Goal: Task Accomplishment & Management: Use online tool/utility

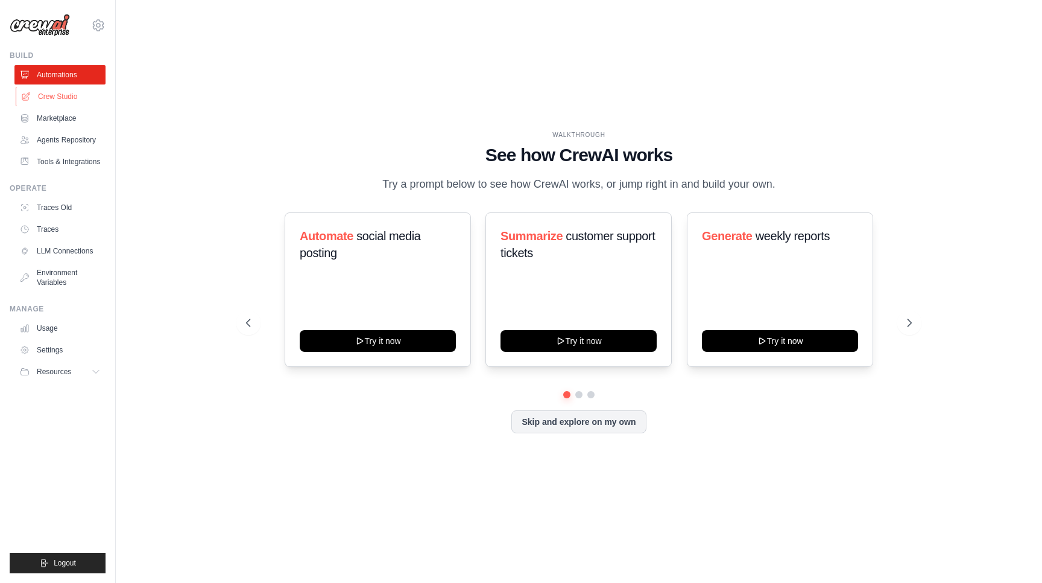
click at [90, 94] on link "Crew Studio" at bounding box center [61, 96] width 91 height 19
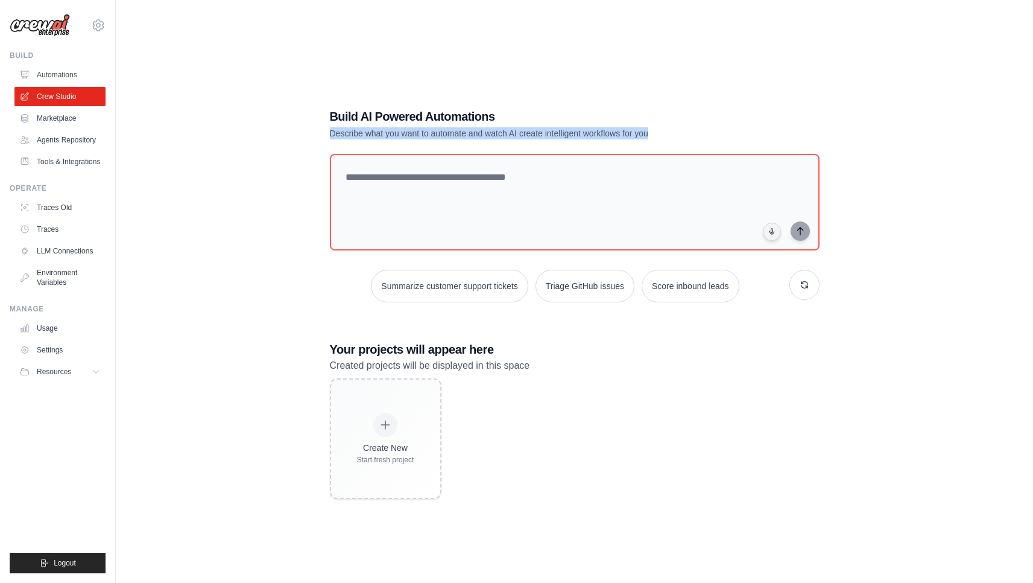
drag, startPoint x: 332, startPoint y: 139, endPoint x: 669, endPoint y: 131, distance: 337.2
click at [669, 131] on p "Describe what you want to automate and watch AI create intelligent workflows fo…" at bounding box center [532, 133] width 405 height 12
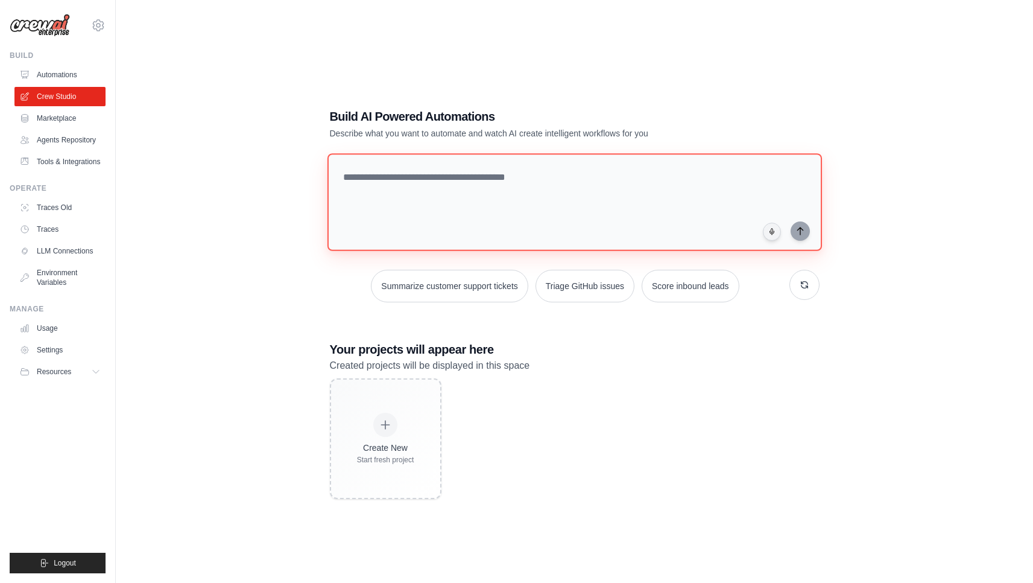
click at [514, 196] on textarea at bounding box center [574, 202] width 494 height 98
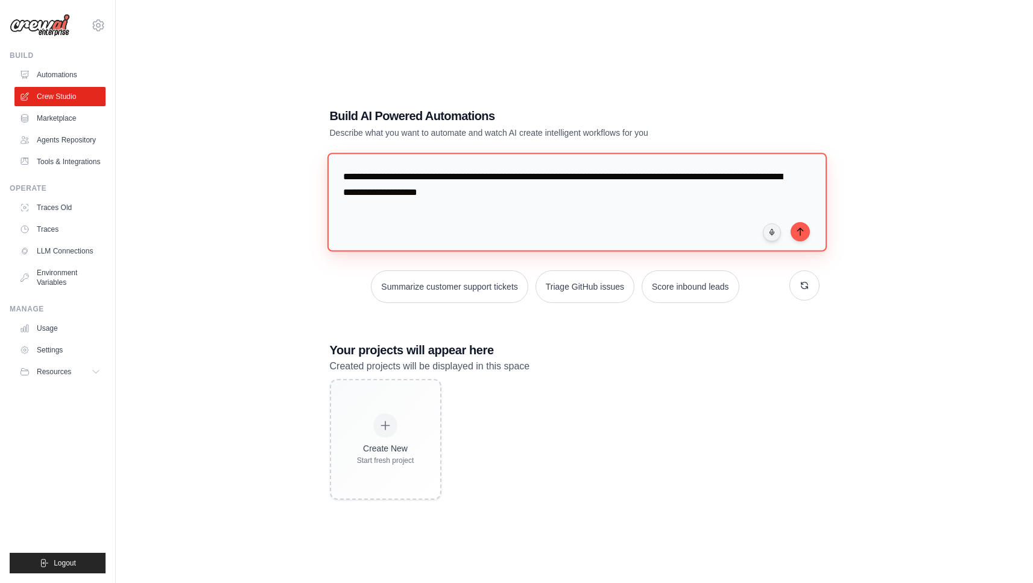
type textarea "**********"
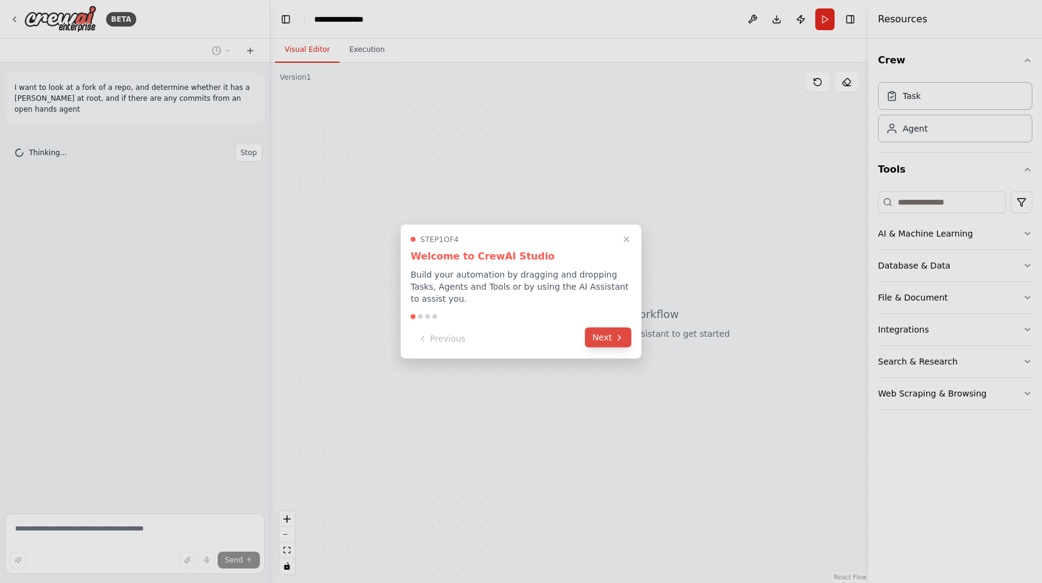
click at [610, 333] on button "Next" at bounding box center [608, 337] width 46 height 20
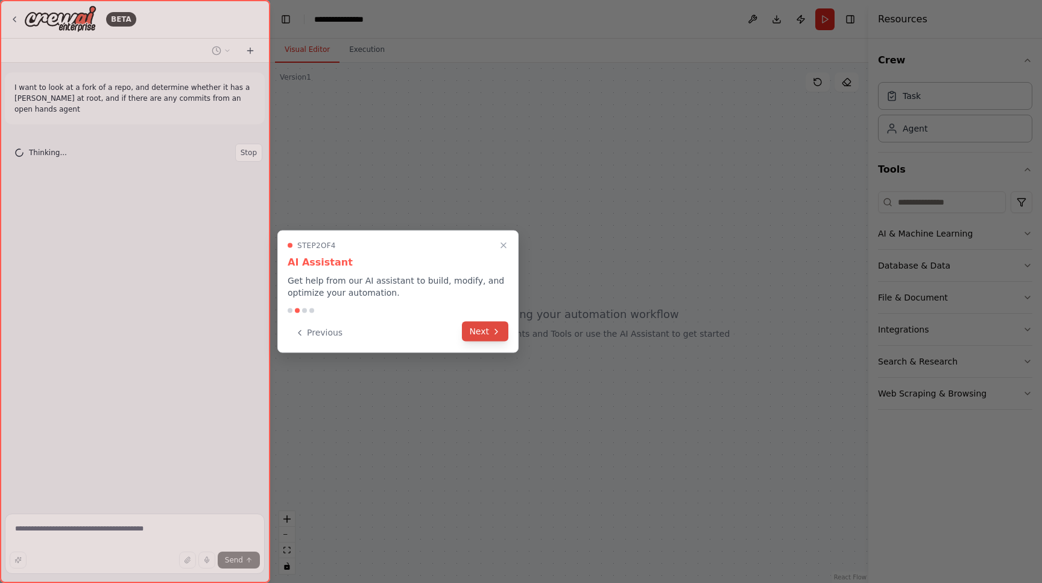
click at [488, 333] on button "Next" at bounding box center [485, 331] width 46 height 20
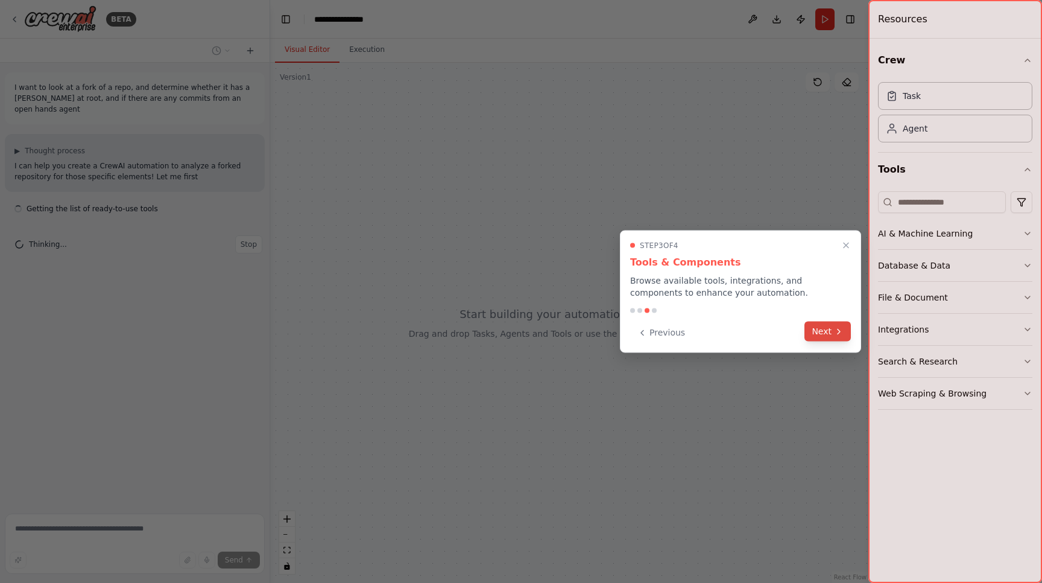
click at [832, 335] on button "Next" at bounding box center [827, 331] width 46 height 20
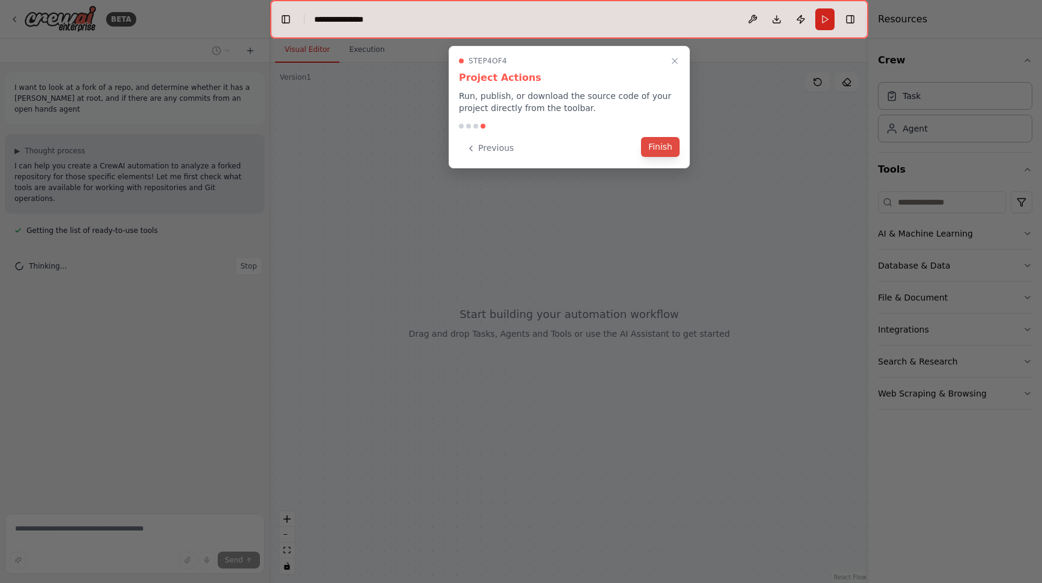
click at [660, 145] on button "Finish" at bounding box center [660, 147] width 39 height 20
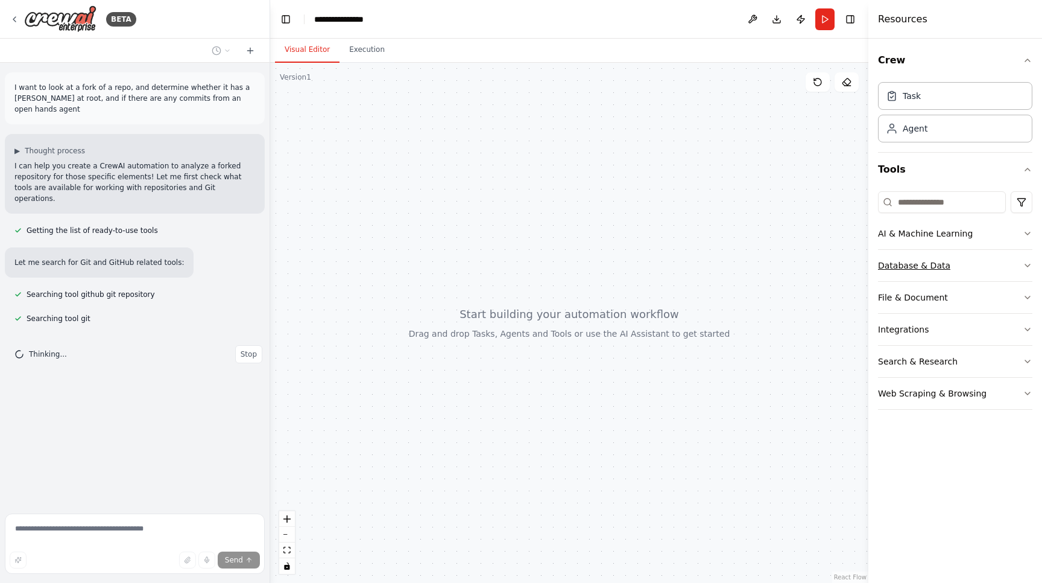
click at [984, 271] on button "Database & Data" at bounding box center [955, 265] width 154 height 31
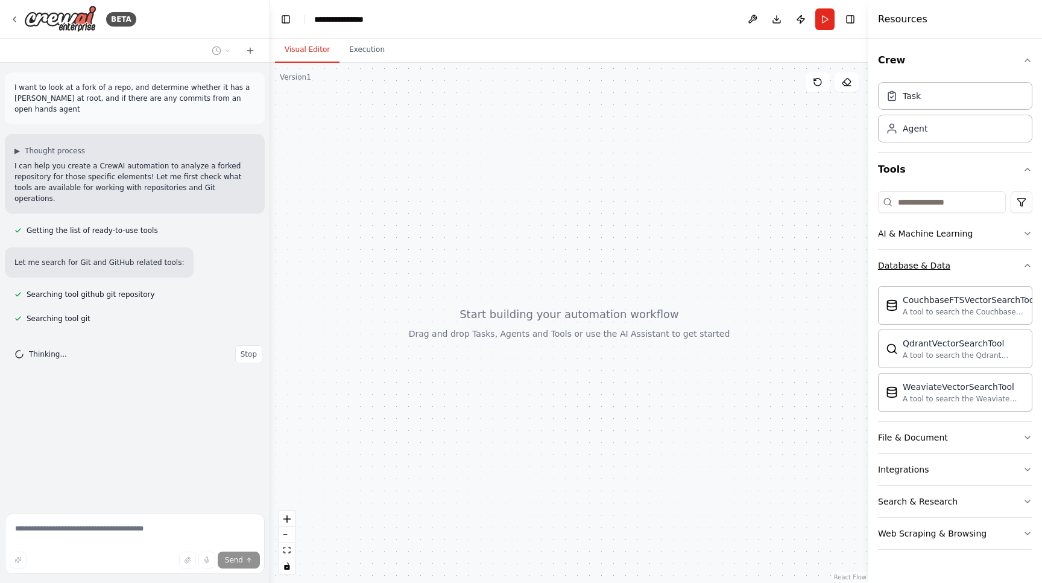
click at [999, 270] on button "Database & Data" at bounding box center [955, 265] width 154 height 31
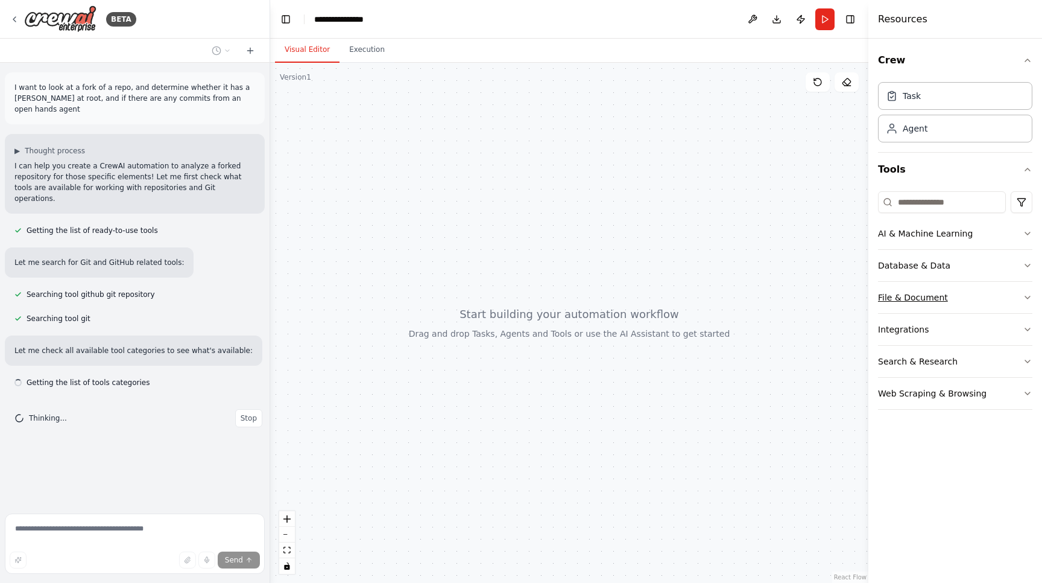
click at [976, 298] on button "File & Document" at bounding box center [955, 297] width 154 height 31
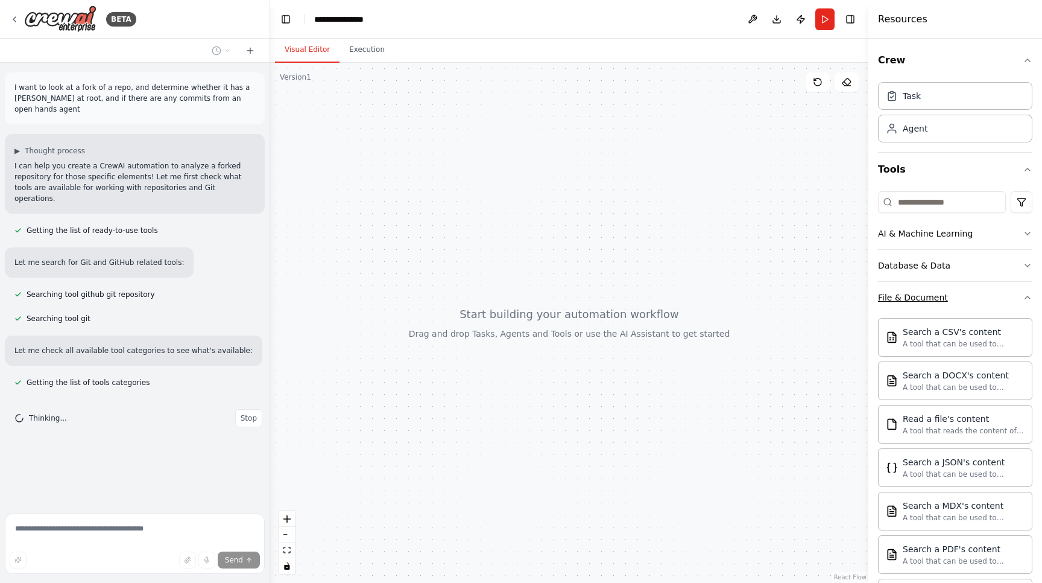
click at [976, 298] on button "File & Document" at bounding box center [955, 297] width 154 height 31
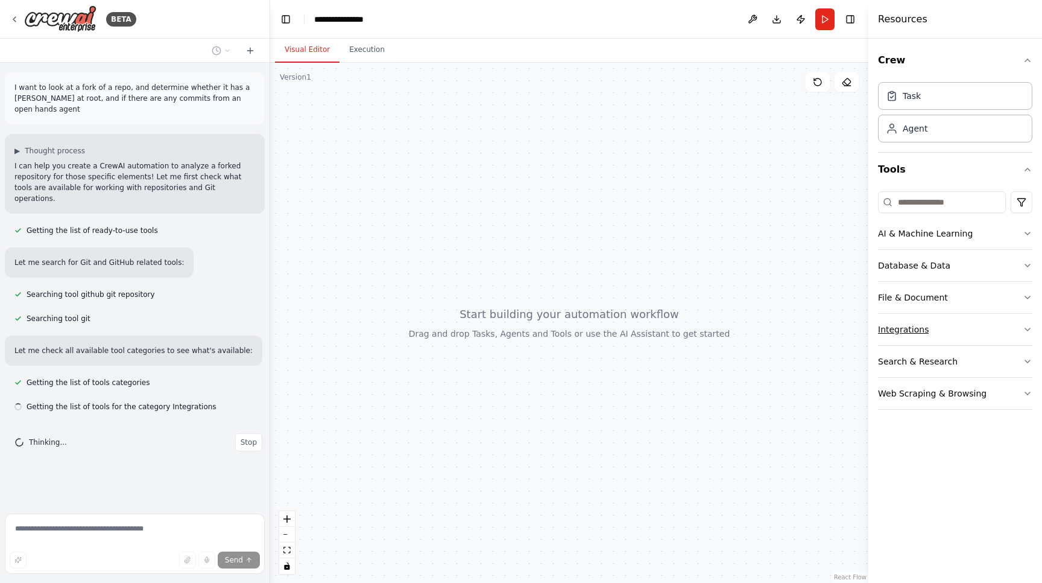
click at [956, 333] on button "Integrations" at bounding box center [955, 329] width 154 height 31
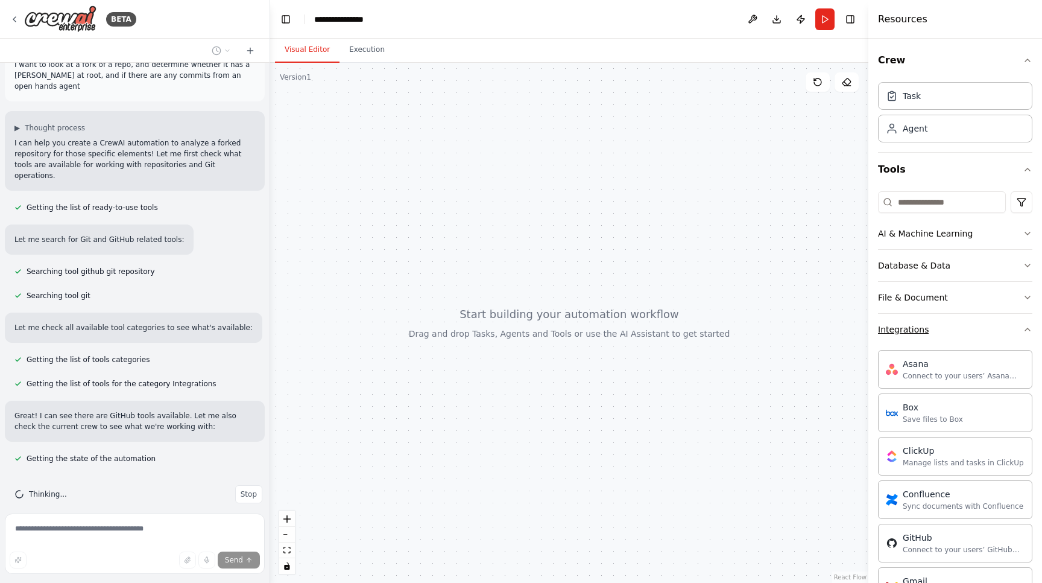
click at [921, 338] on button "Integrations" at bounding box center [955, 329] width 154 height 31
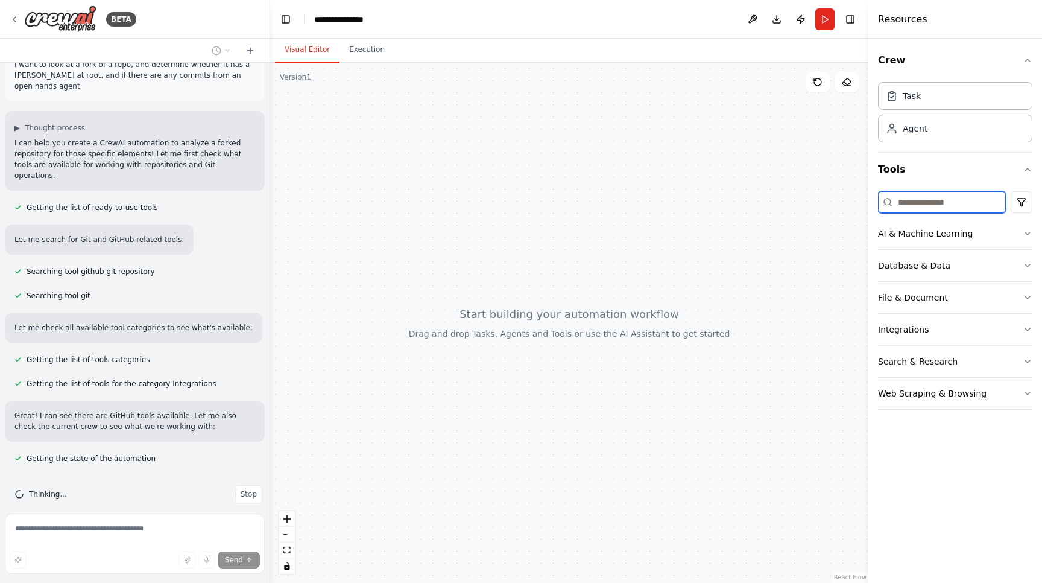
click at [913, 207] on input at bounding box center [942, 202] width 128 height 22
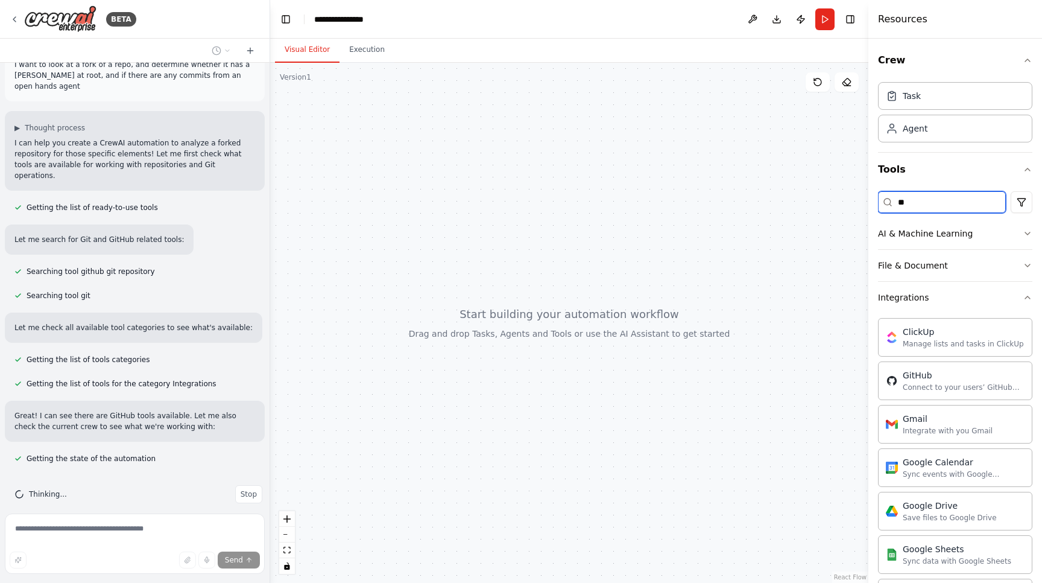
type input "*"
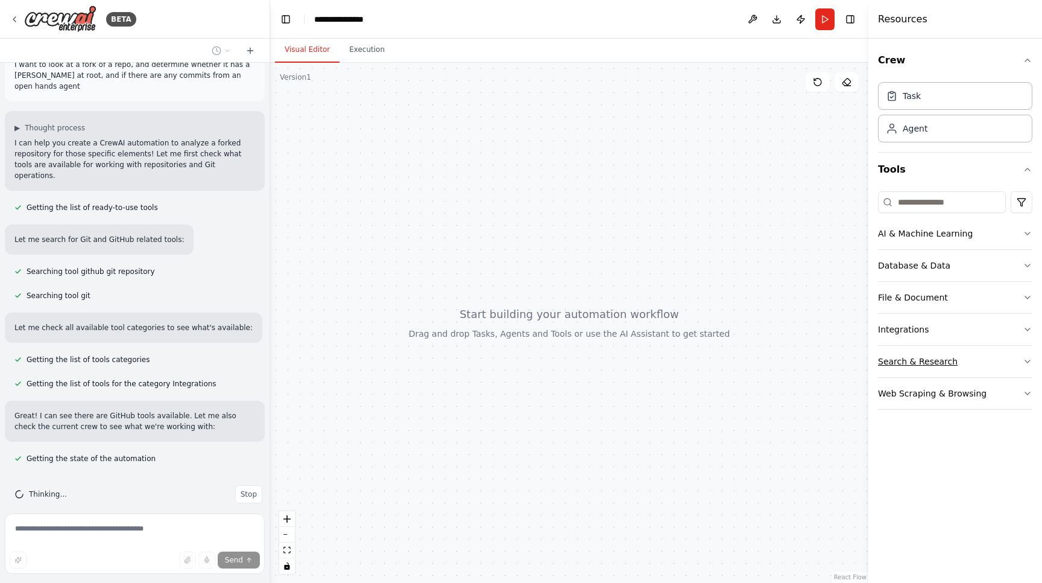
click at [930, 371] on button "Search & Research" at bounding box center [955, 361] width 154 height 31
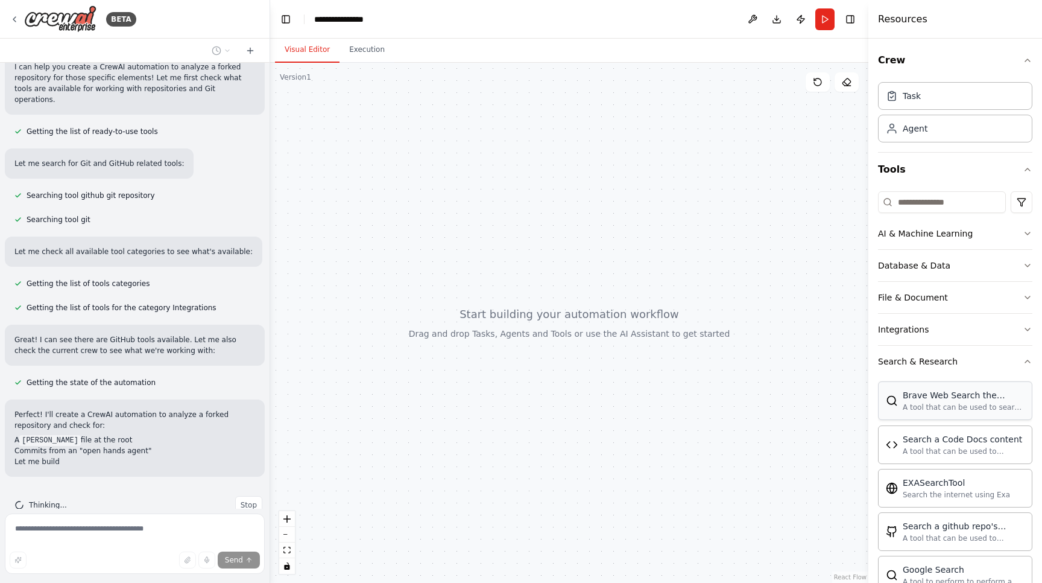
scroll to position [110, 0]
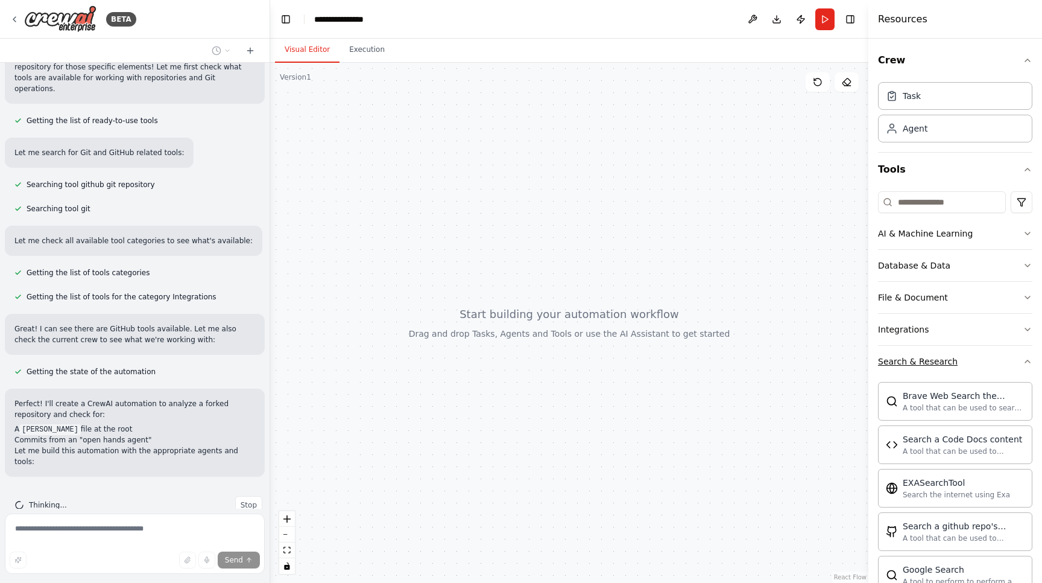
click at [935, 365] on div "Search & Research" at bounding box center [918, 361] width 80 height 12
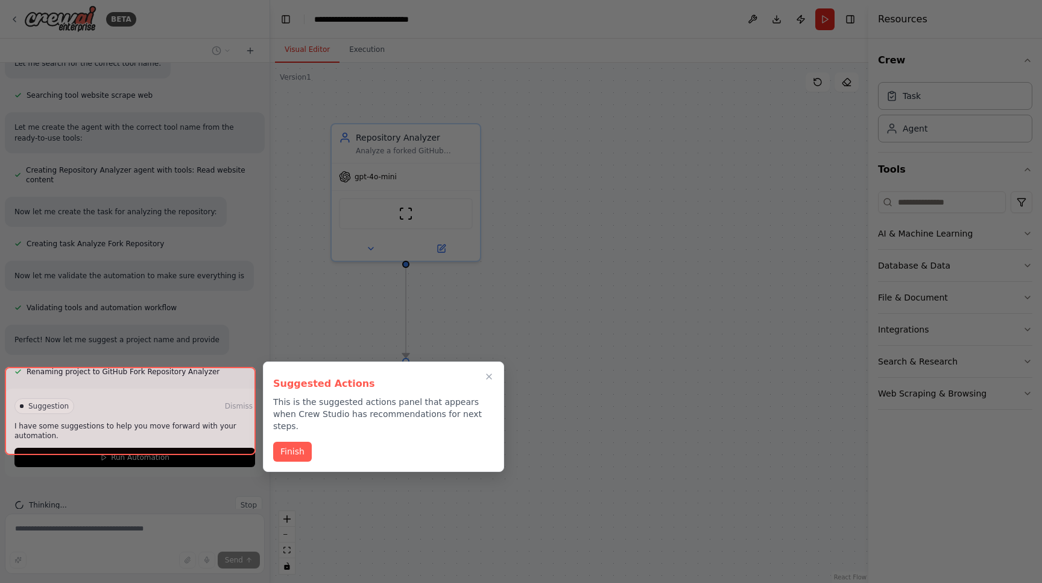
scroll to position [569, 0]
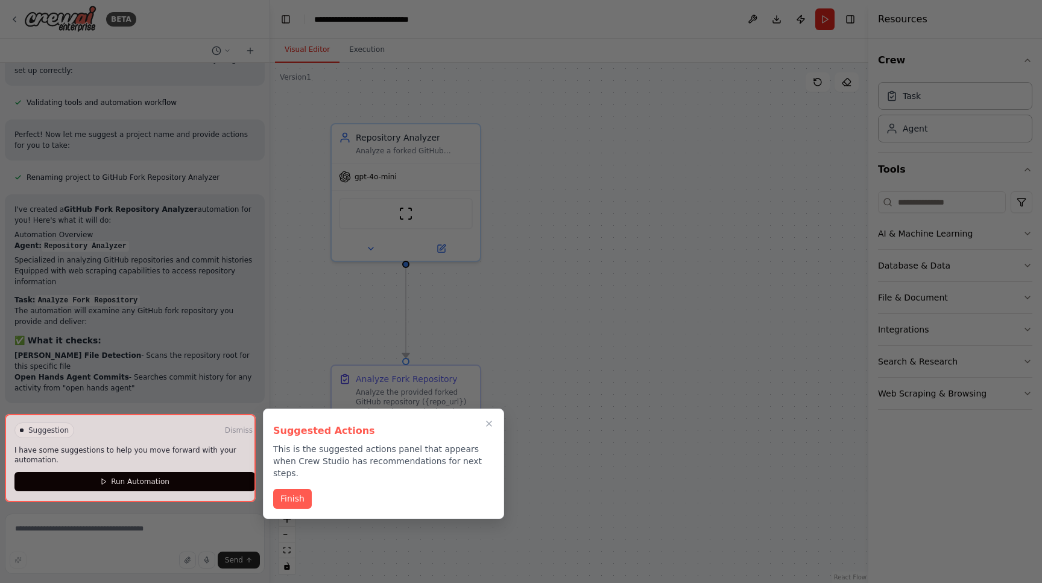
click at [228, 447] on div at bounding box center [130, 458] width 251 height 88
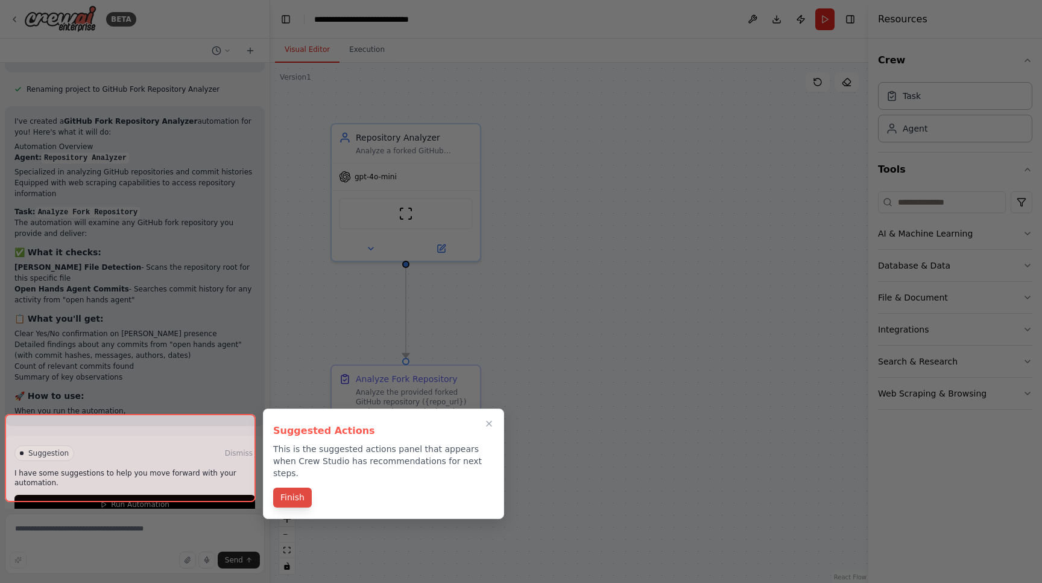
click at [285, 494] on button "Finish" at bounding box center [292, 497] width 39 height 20
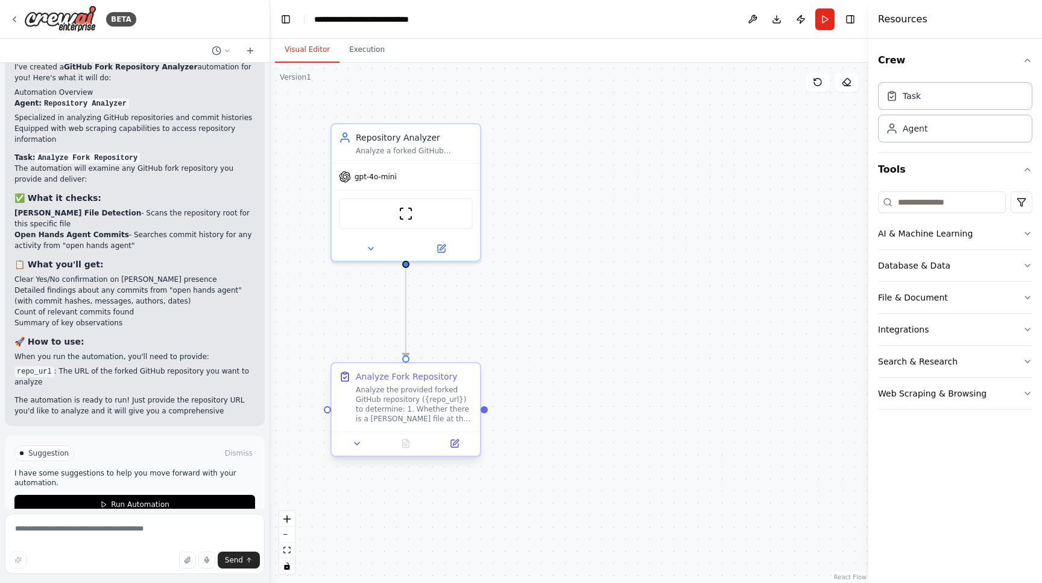
scroll to position [917, 0]
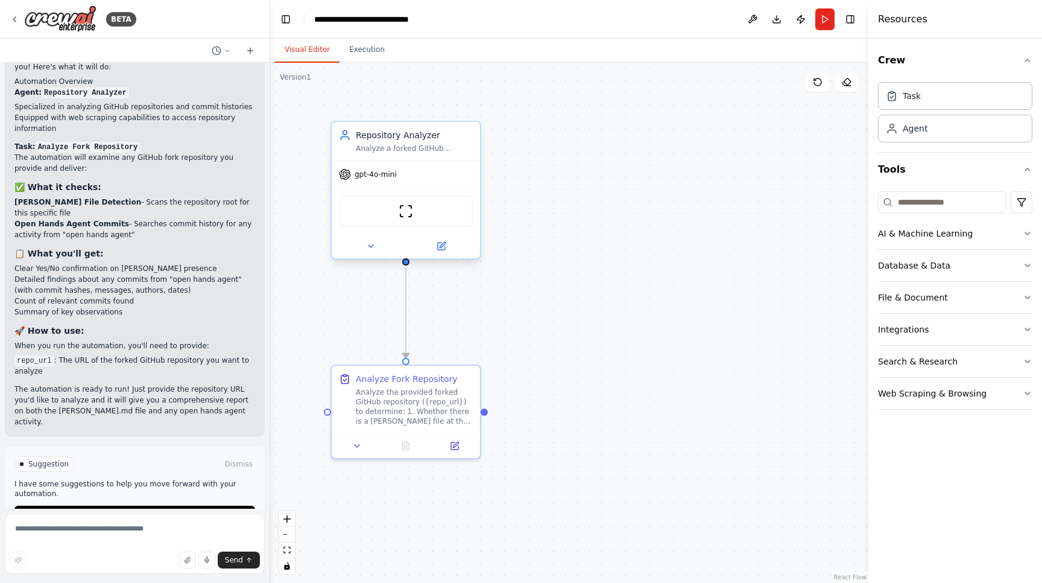
click at [402, 152] on div "Analyze a forked GitHub repository to check for specific files and commit patte…" at bounding box center [414, 149] width 117 height 10
click at [428, 150] on div "Analyze a forked GitHub repository to check for specific files and commit patte…" at bounding box center [414, 149] width 117 height 10
click at [453, 247] on button at bounding box center [441, 246] width 68 height 14
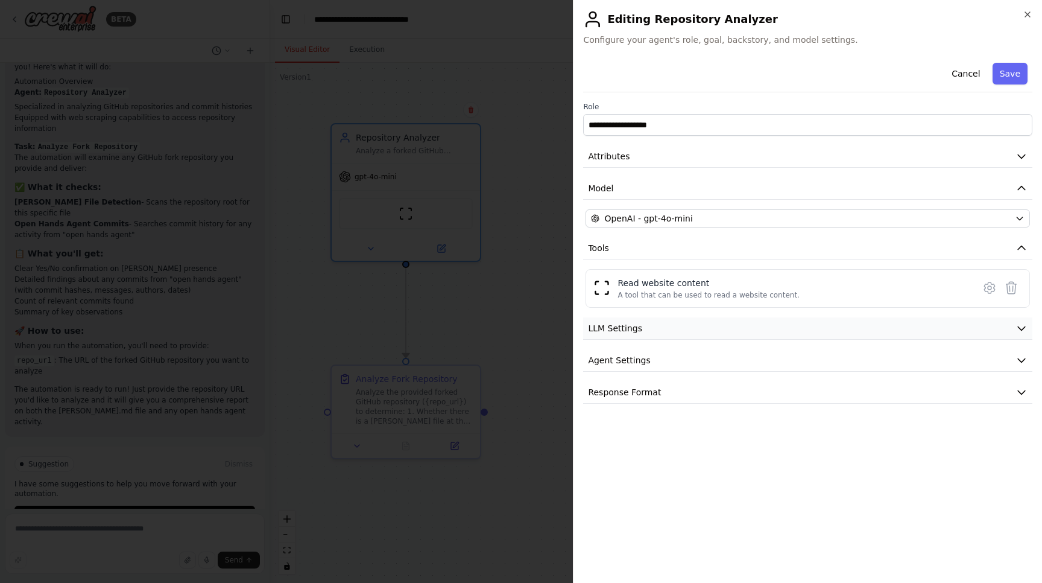
click at [616, 326] on span "LLM Settings" at bounding box center [615, 328] width 54 height 12
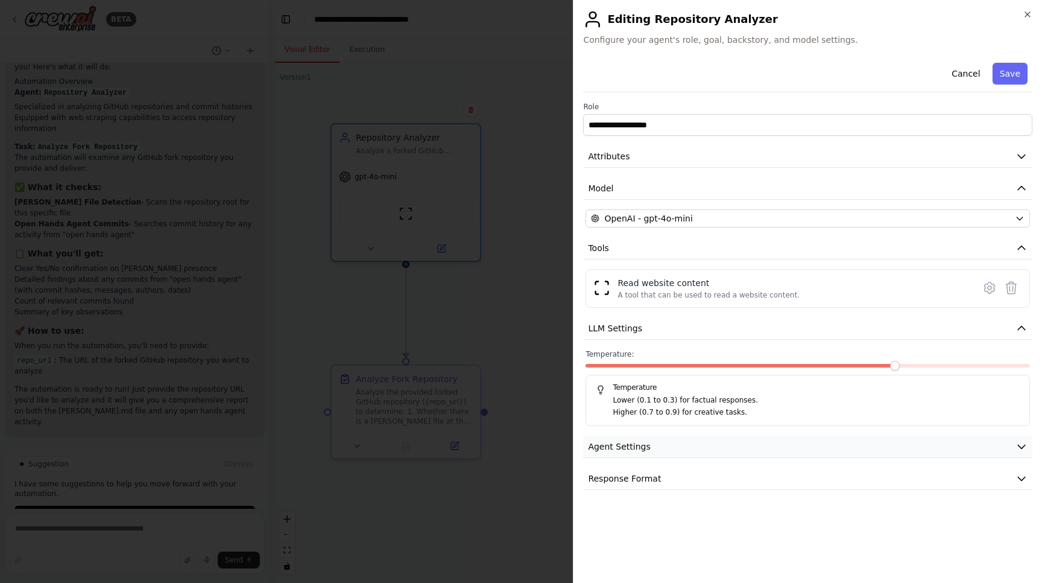
click at [627, 455] on button "Agent Settings" at bounding box center [807, 446] width 449 height 22
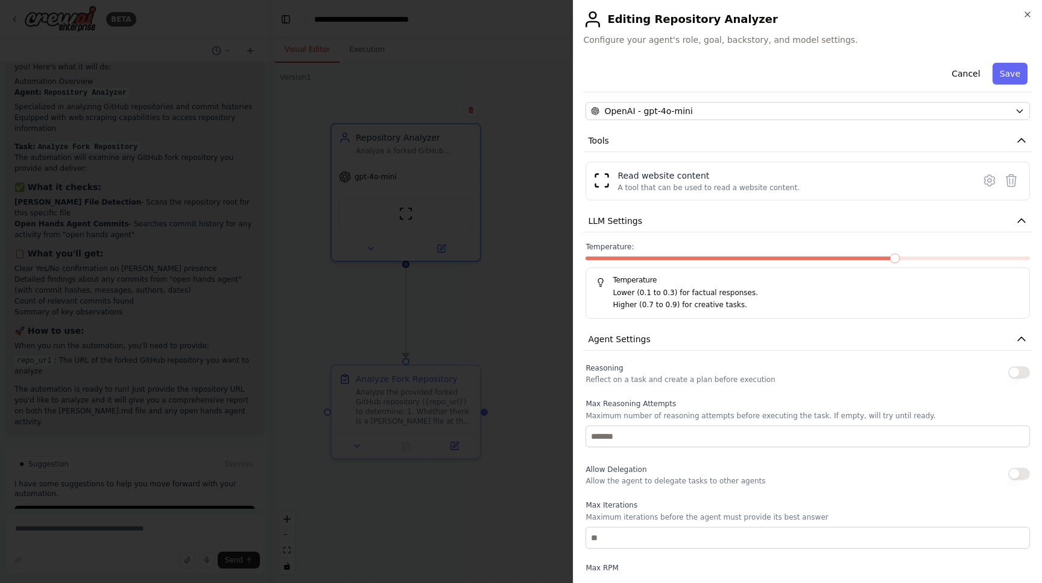
scroll to position [250, 0]
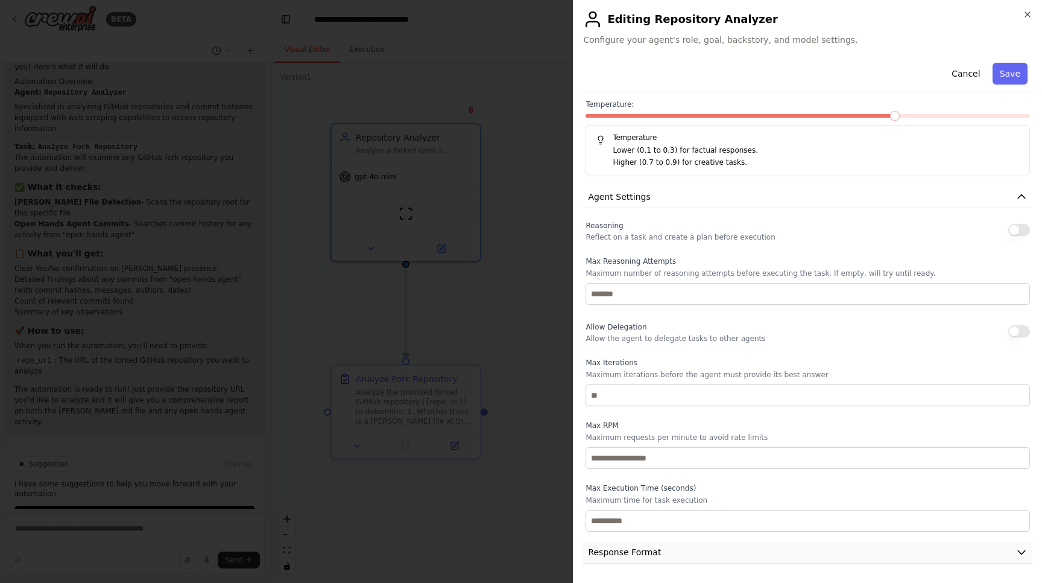
click at [618, 547] on span "Response Format" at bounding box center [624, 552] width 73 height 12
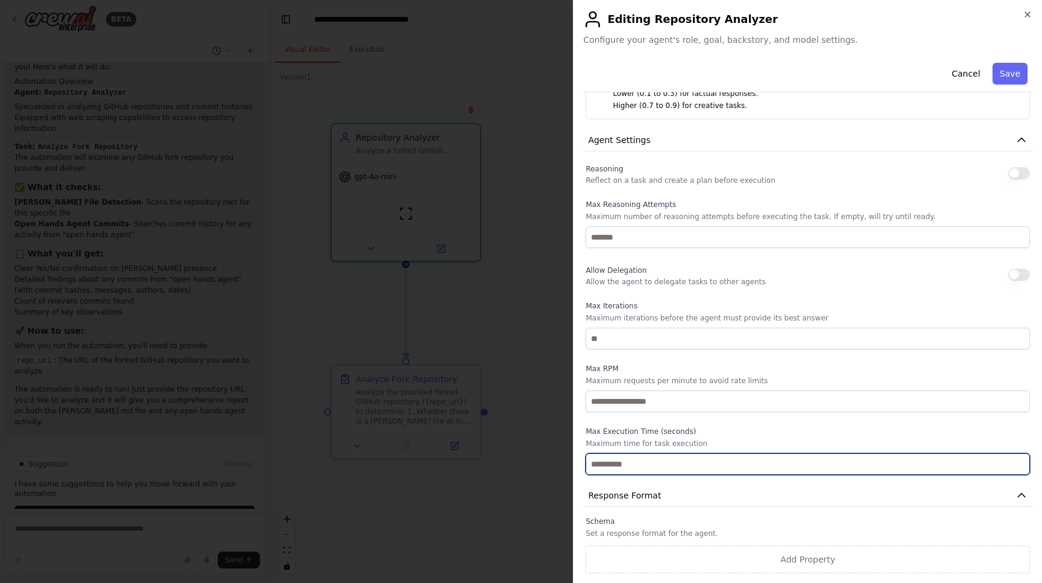
click at [655, 468] on input "number" at bounding box center [808, 464] width 444 height 22
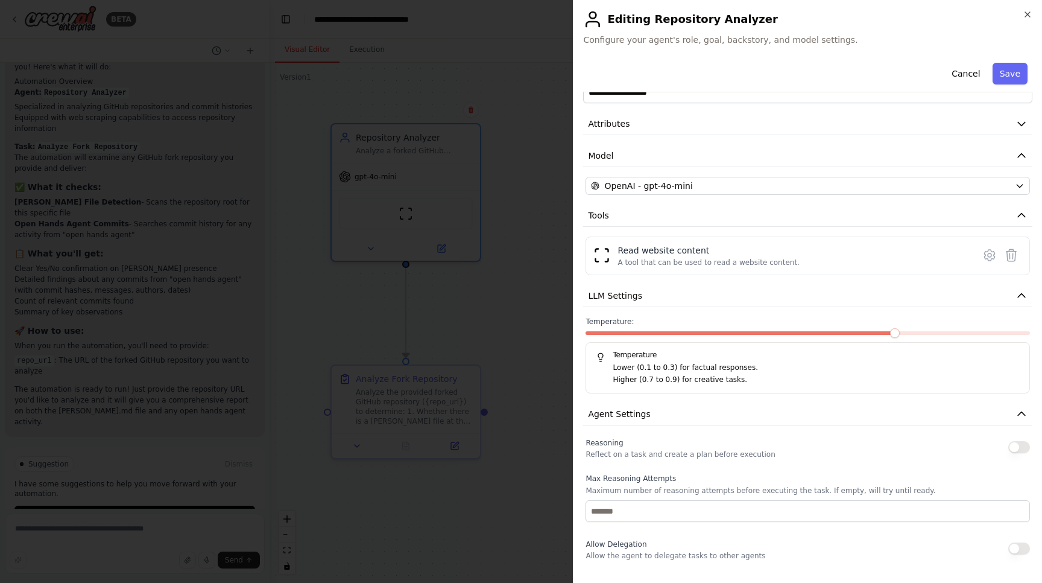
scroll to position [0, 0]
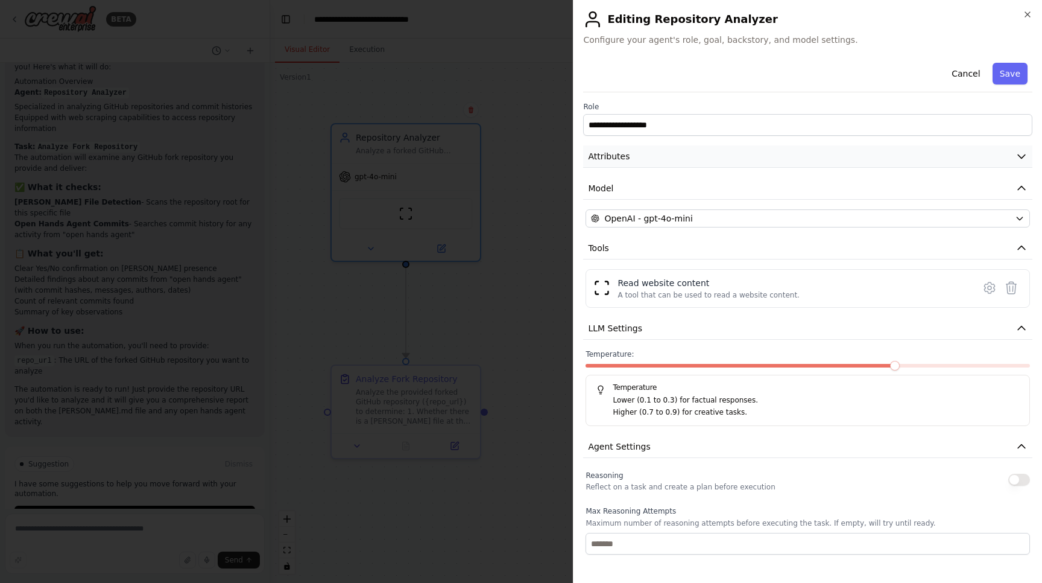
click at [705, 160] on button "Attributes" at bounding box center [807, 156] width 449 height 22
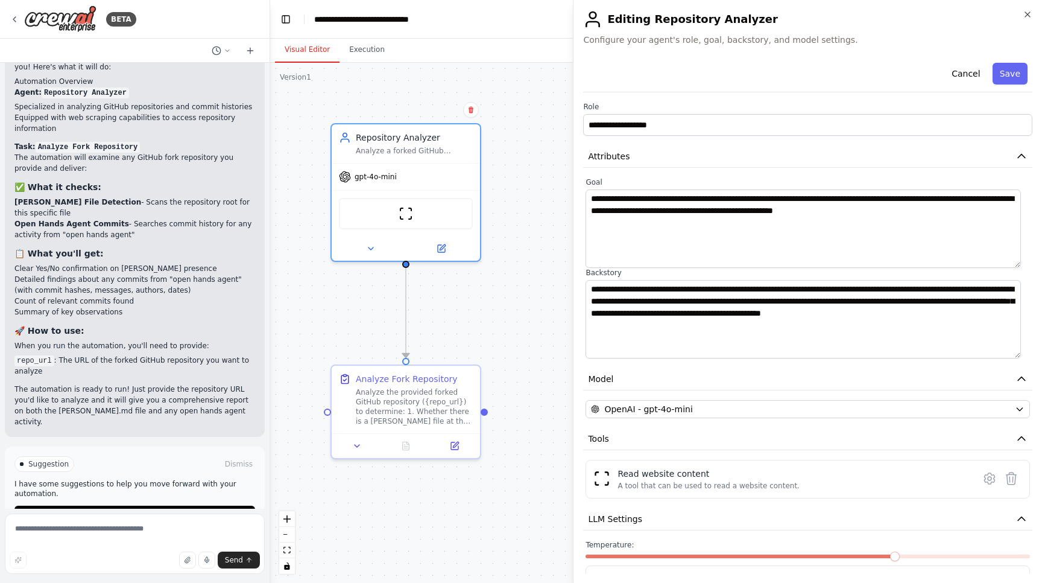
click at [516, 97] on body "BETA I want to look at a fork of a repo, and determine whether it has a CLAUDE.…" at bounding box center [521, 291] width 1042 height 583
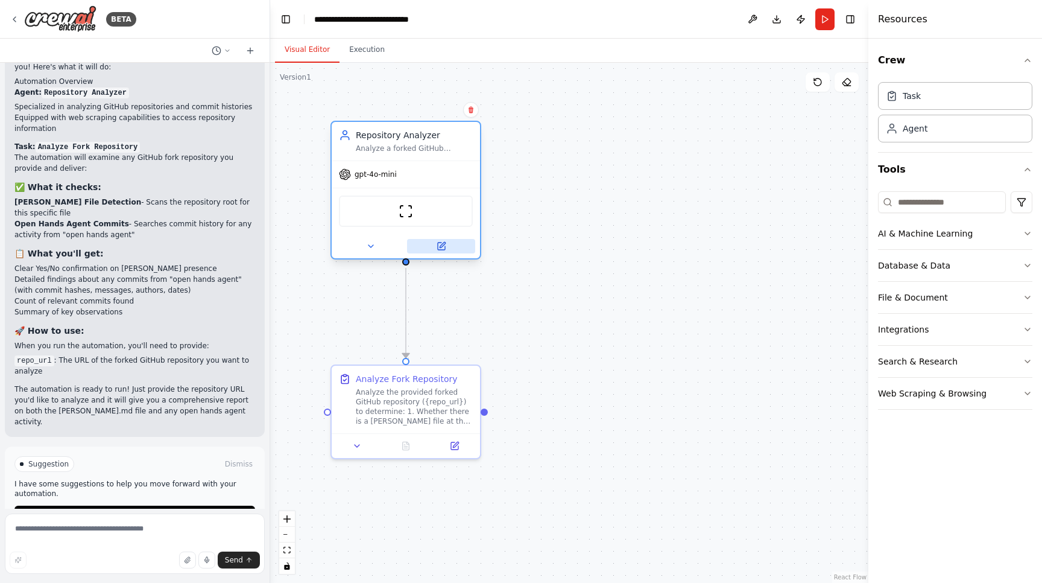
click at [448, 251] on button at bounding box center [441, 246] width 68 height 14
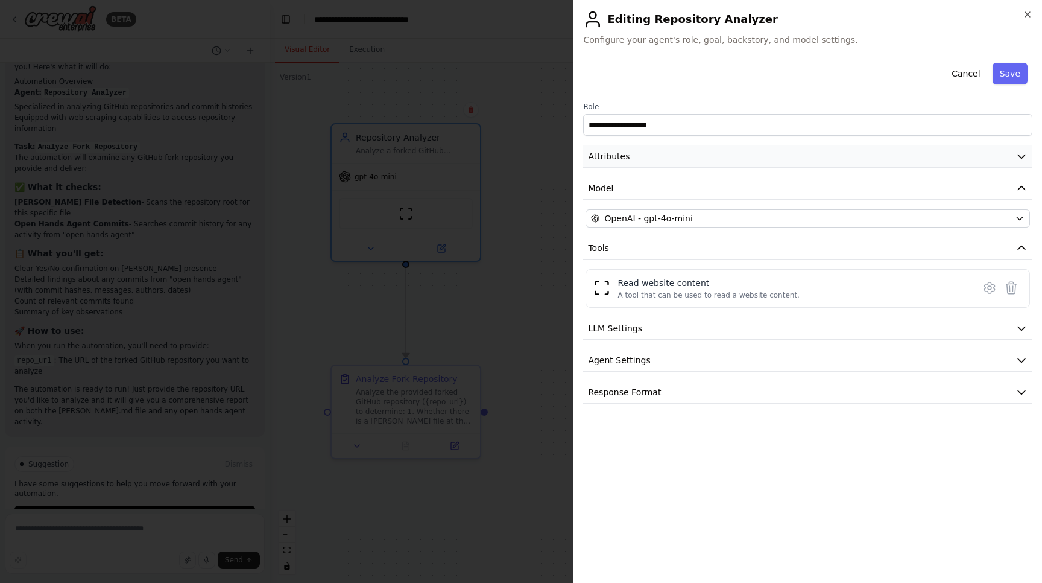
click at [615, 154] on span "Attributes" at bounding box center [609, 156] width 42 height 12
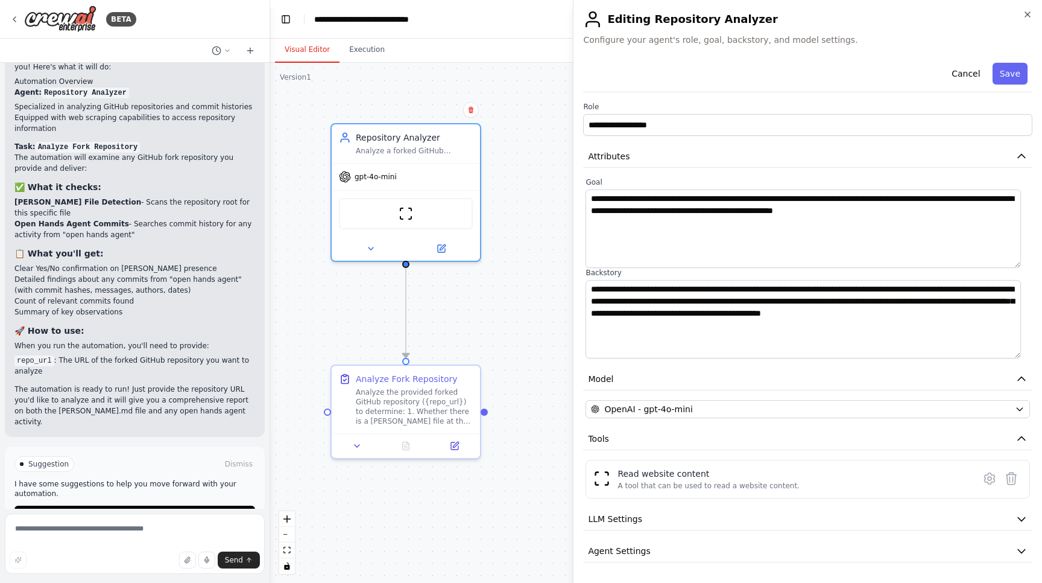
click at [519, 176] on body "BETA I want to look at a fork of a repo, and determine whether it has a CLAUDE.…" at bounding box center [521, 291] width 1042 height 583
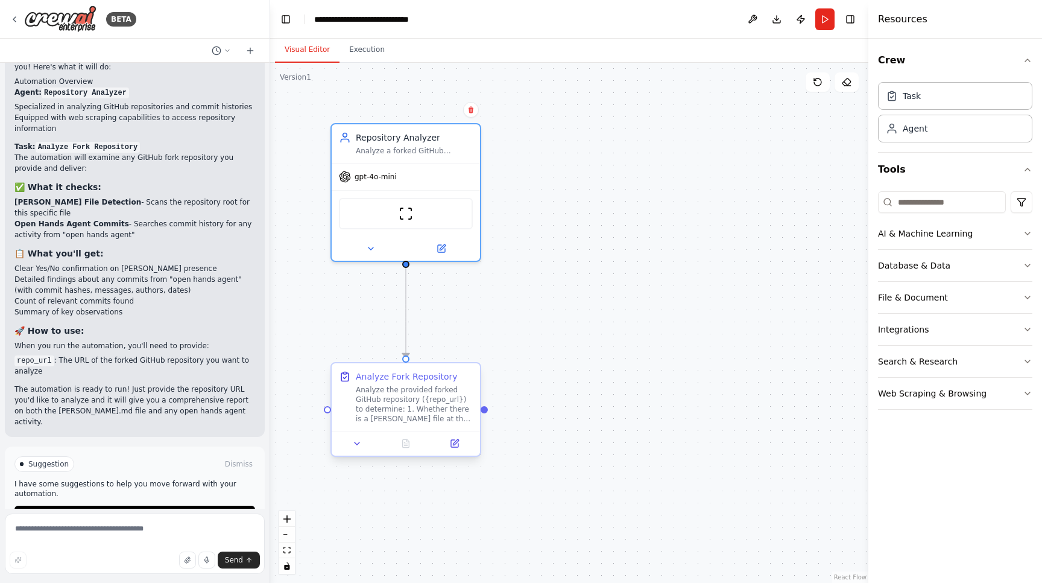
click at [394, 393] on div "Analyze the provided forked GitHub repository ({repo_url}) to determine: 1. Whe…" at bounding box center [414, 404] width 117 height 39
click at [460, 450] on button at bounding box center [455, 443] width 42 height 14
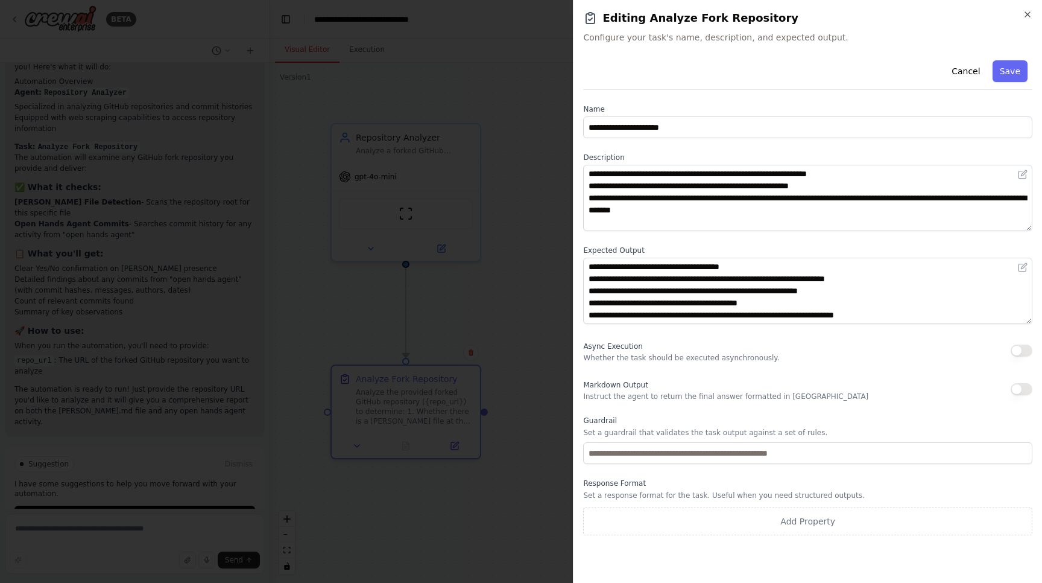
click at [532, 376] on body "BETA I want to look at a fork of a repo, and determine whether it has a CLAUDE.…" at bounding box center [521, 291] width 1042 height 583
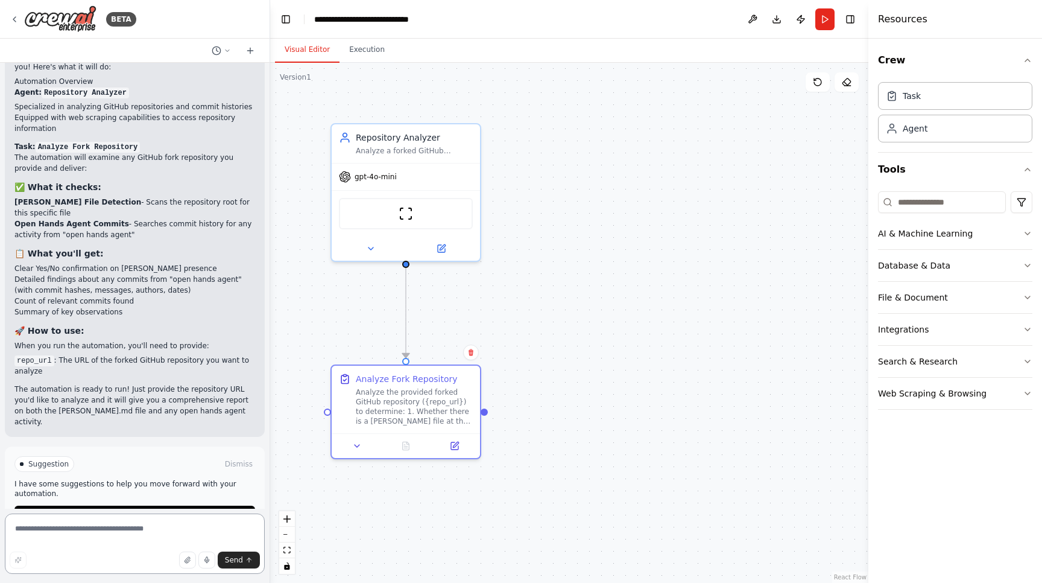
click at [119, 525] on textarea at bounding box center [135, 543] width 260 height 60
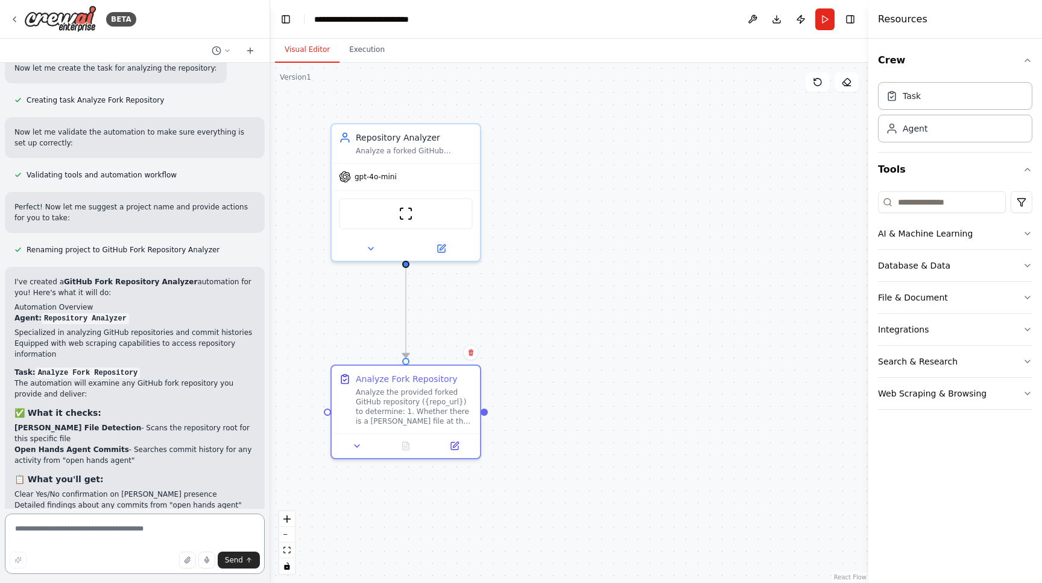
scroll to position [917, 0]
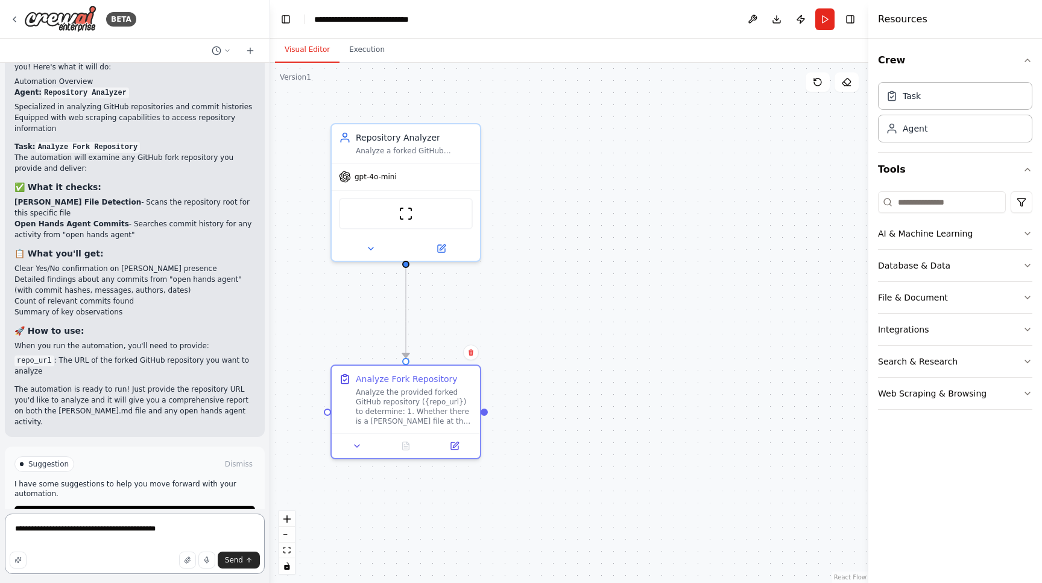
type textarea "**********"
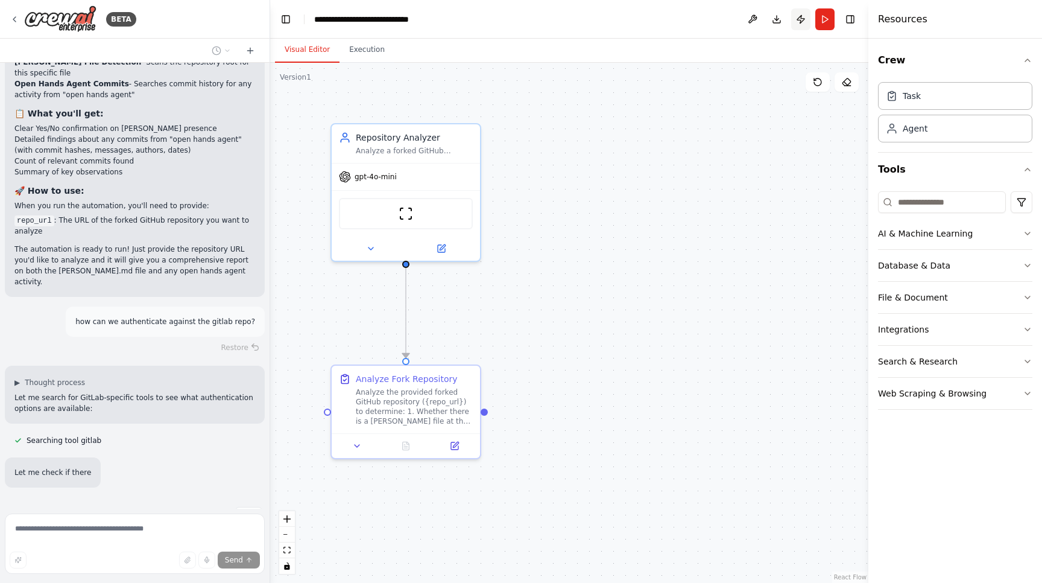
scroll to position [1081, 0]
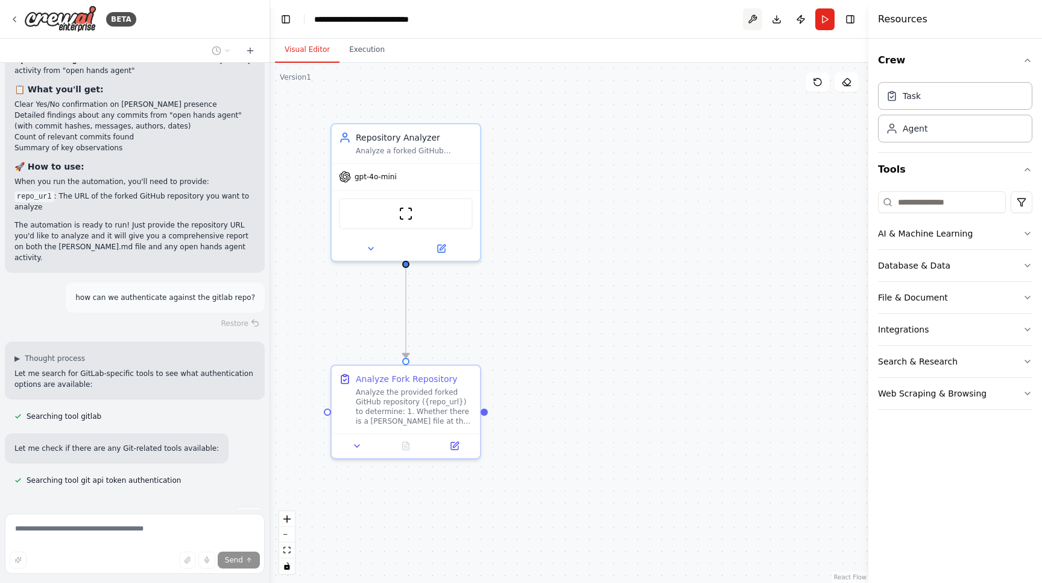
click at [759, 21] on button at bounding box center [752, 19] width 19 height 22
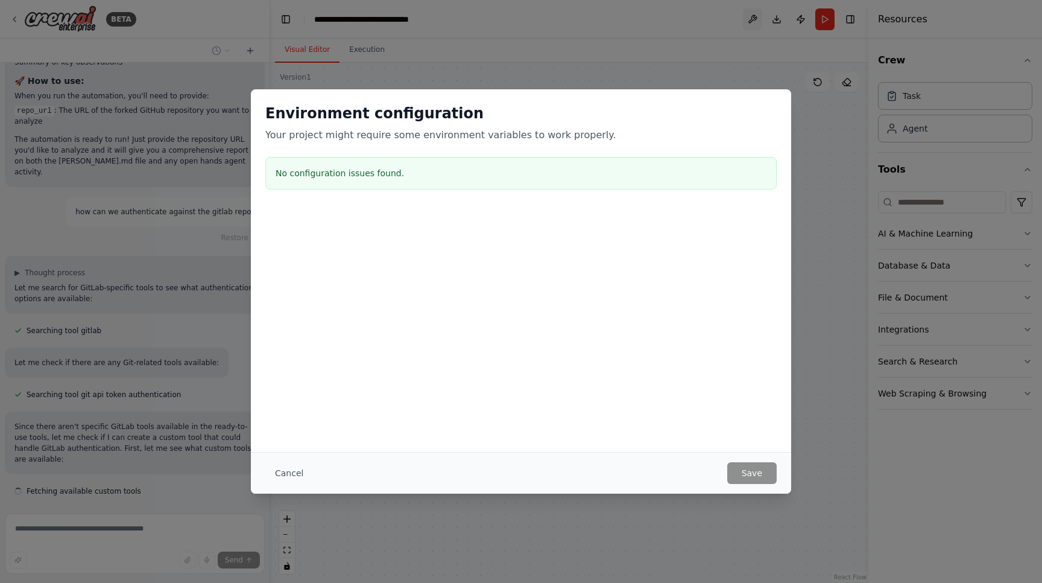
scroll to position [1177, 0]
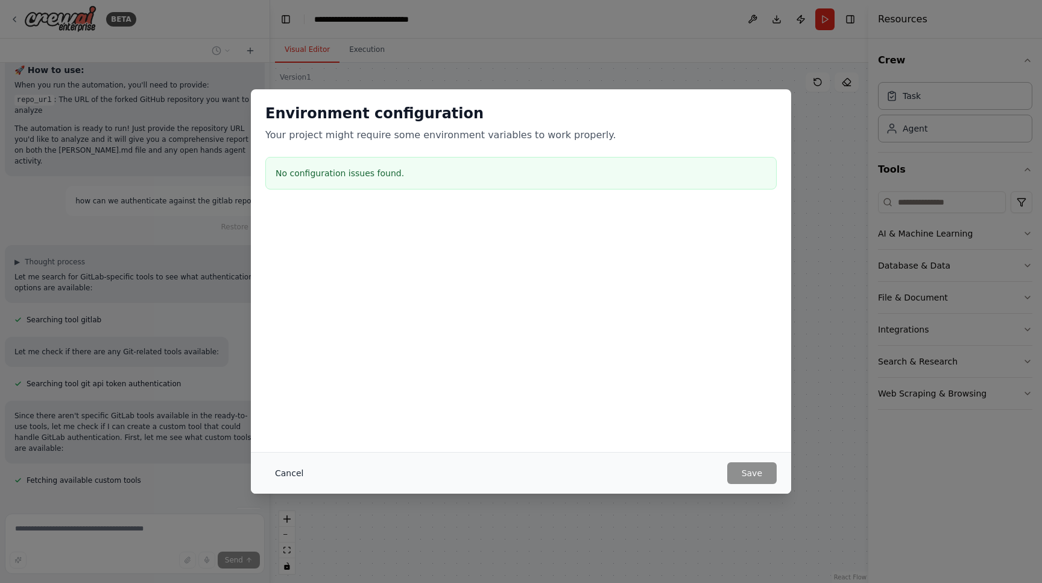
click at [293, 472] on button "Cancel" at bounding box center [289, 473] width 48 height 22
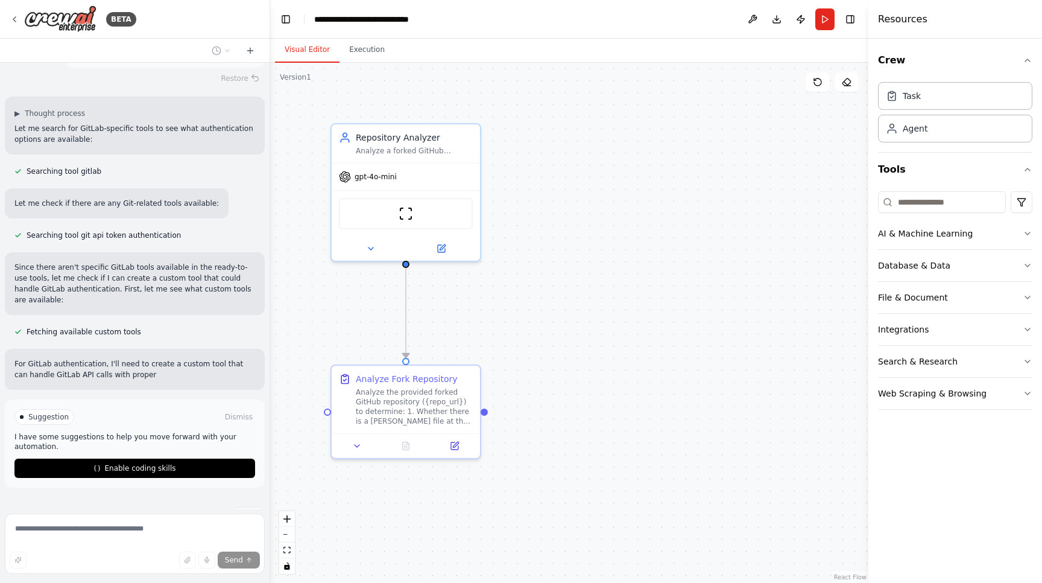
scroll to position [1336, 0]
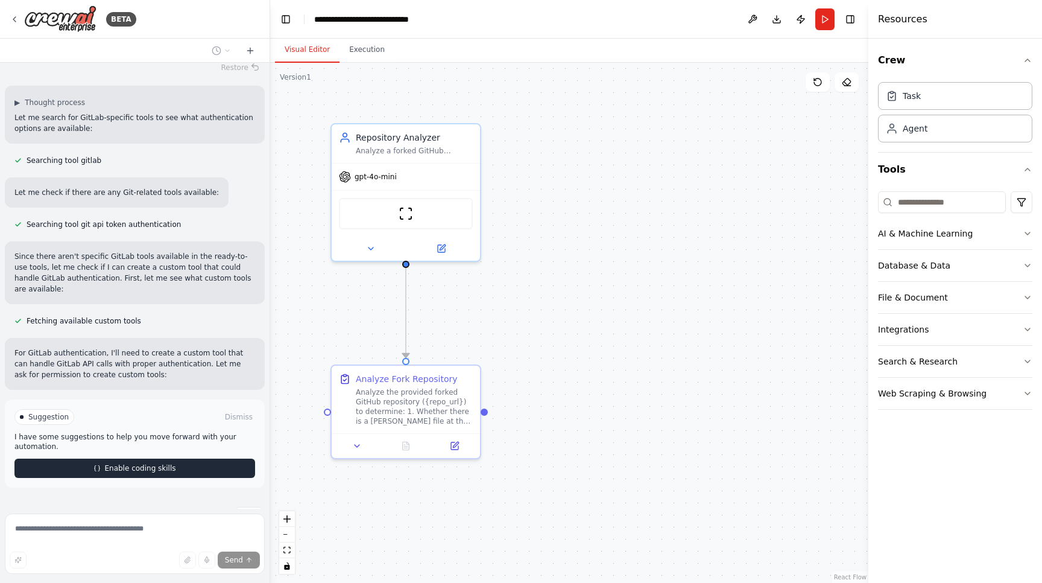
click at [123, 458] on button "Enable coding skills" at bounding box center [134, 467] width 241 height 19
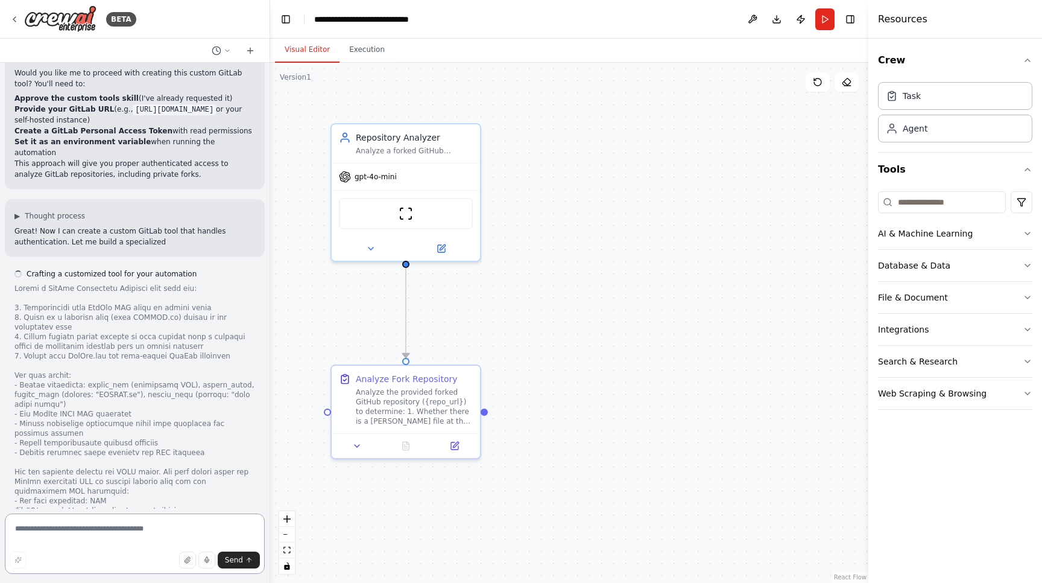
scroll to position [1931, 0]
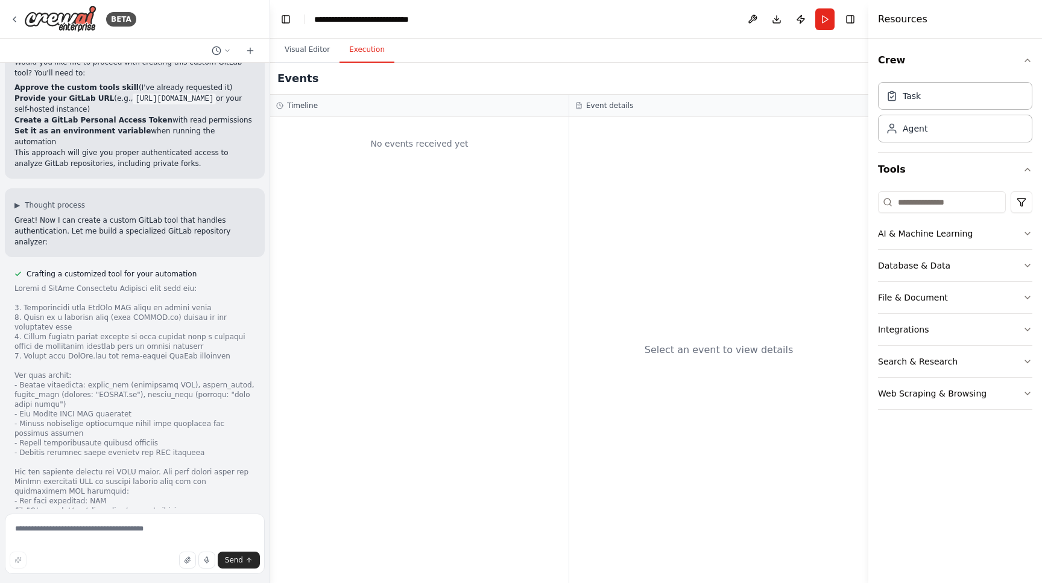
click at [376, 45] on button "Execution" at bounding box center [366, 49] width 55 height 25
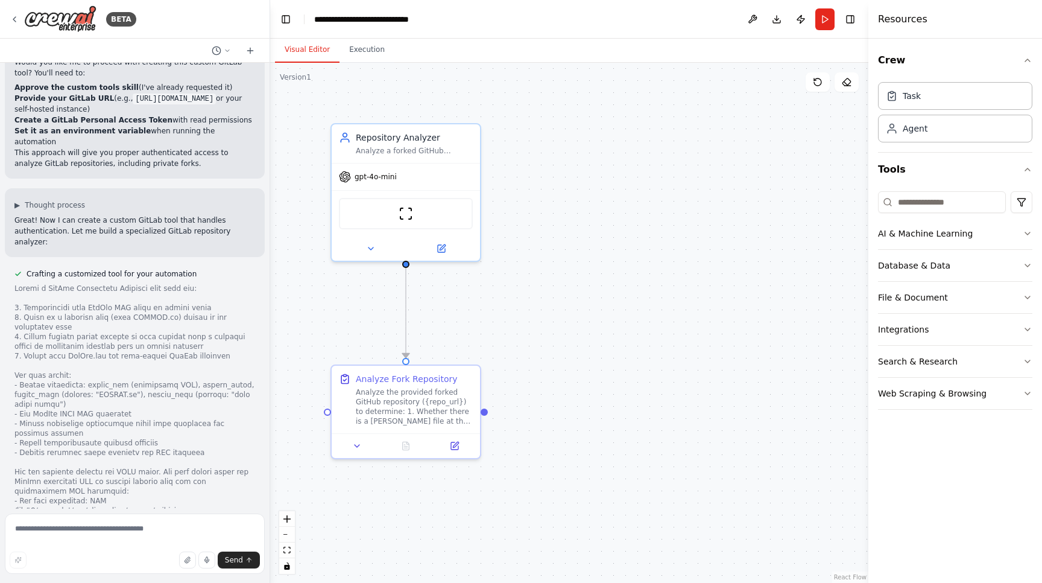
click at [298, 51] on button "Visual Editor" at bounding box center [307, 49] width 65 height 25
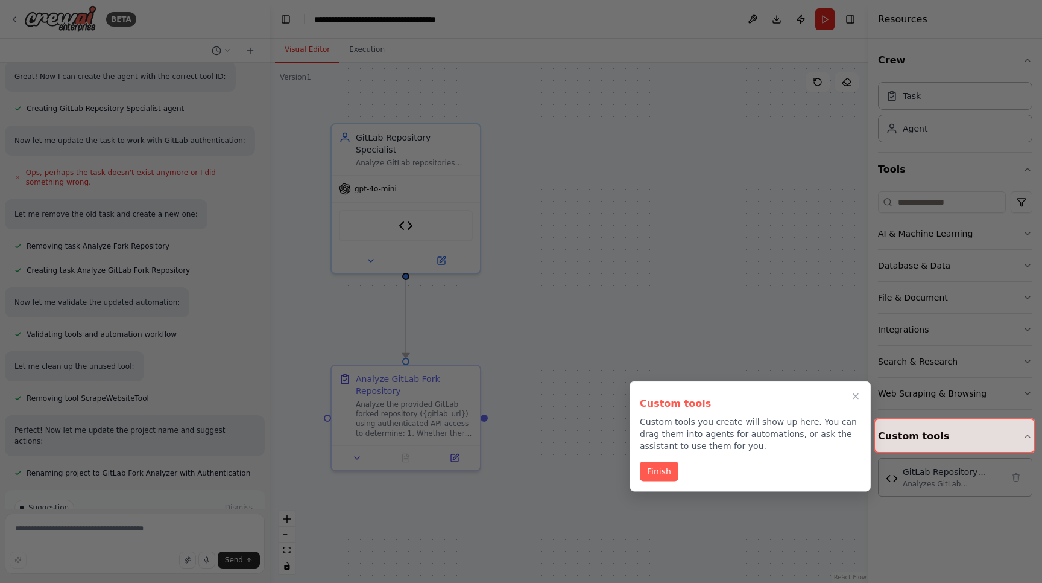
scroll to position [2668, 0]
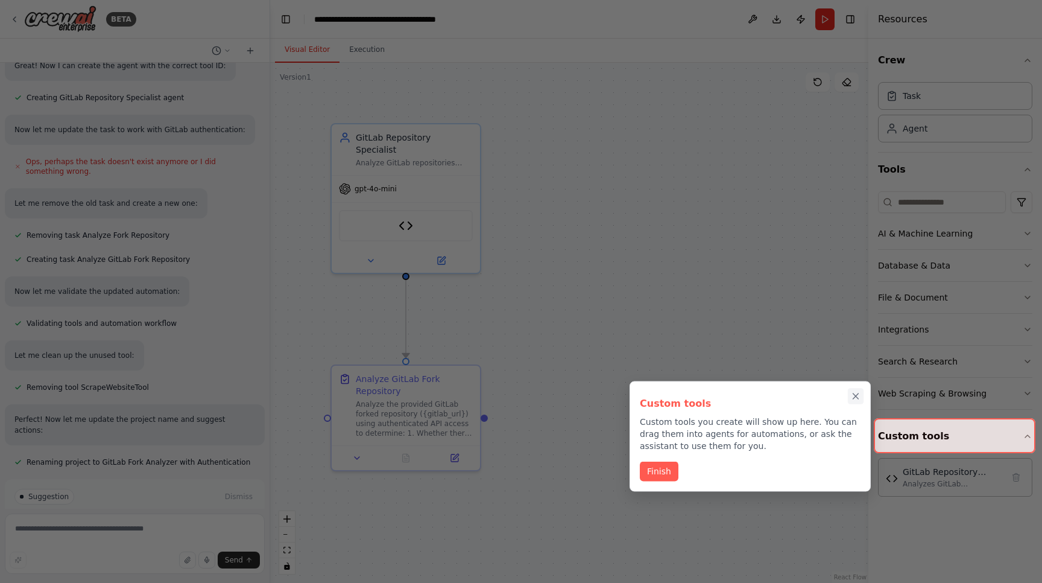
click at [858, 394] on icon "Close walkthrough" at bounding box center [855, 395] width 5 height 5
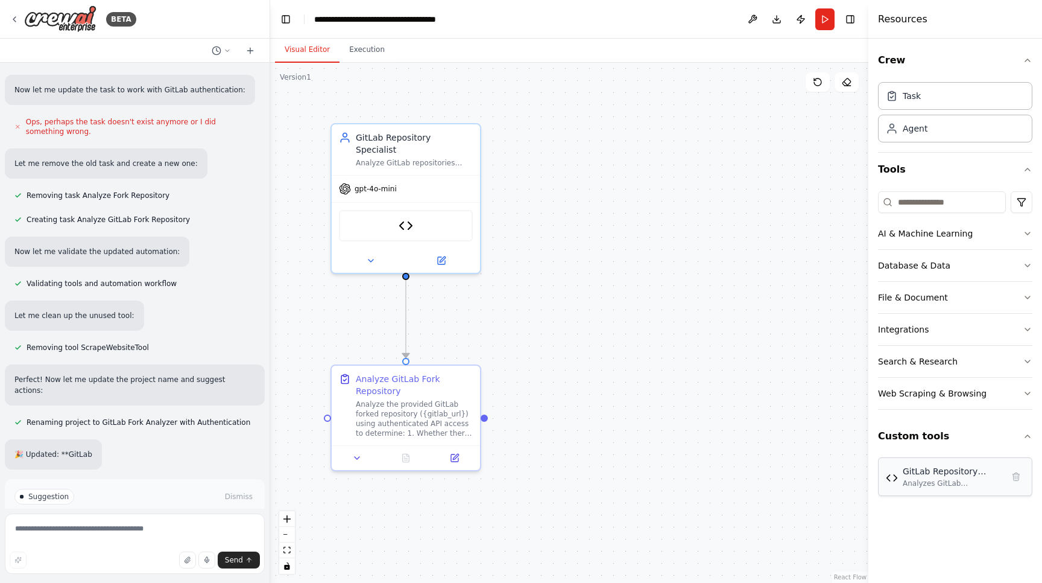
click at [953, 469] on div "GitLab Repository Analyzer" at bounding box center [953, 471] width 100 height 12
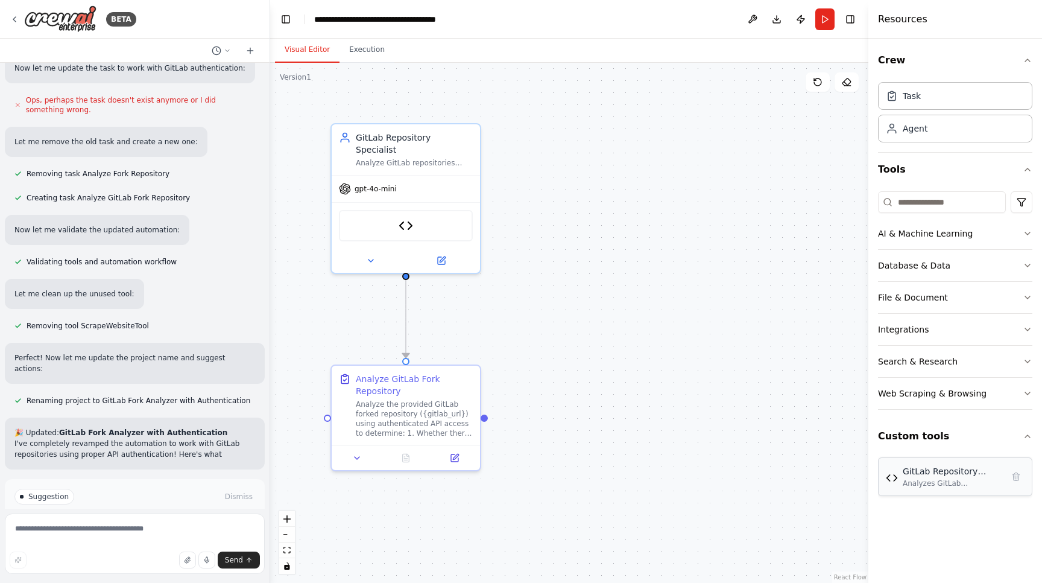
click at [949, 480] on div "Analyzes GitLab repositories by checking file existence and searching commit hi…" at bounding box center [953, 483] width 100 height 10
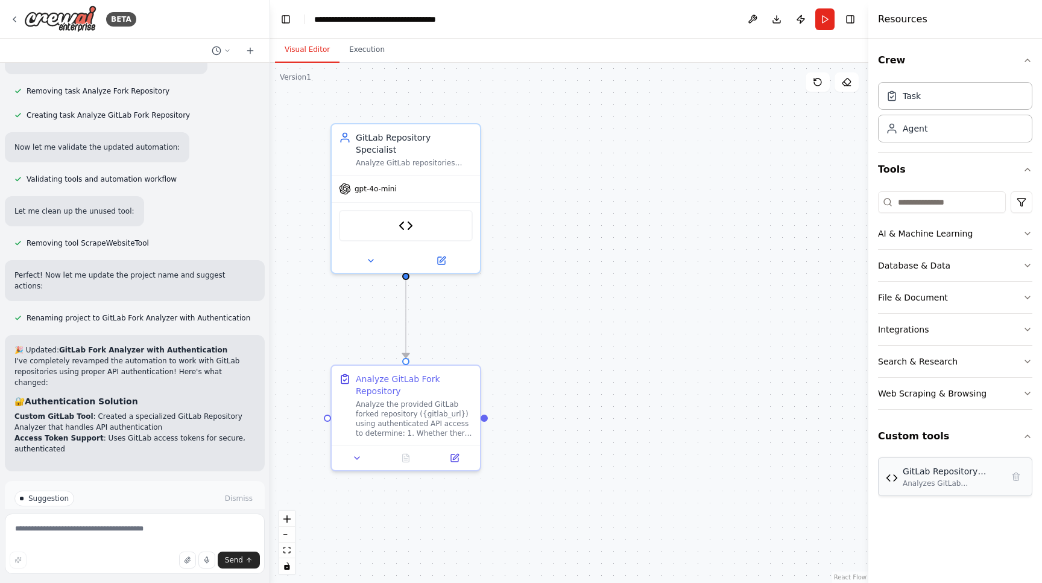
click at [889, 479] on img at bounding box center [892, 478] width 12 height 12
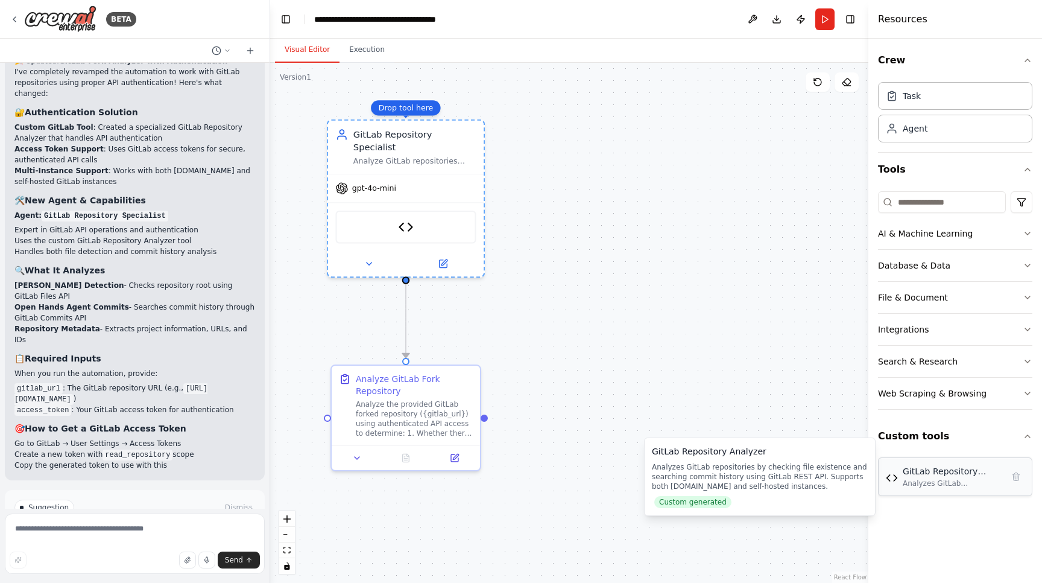
click at [891, 479] on img at bounding box center [892, 478] width 12 height 12
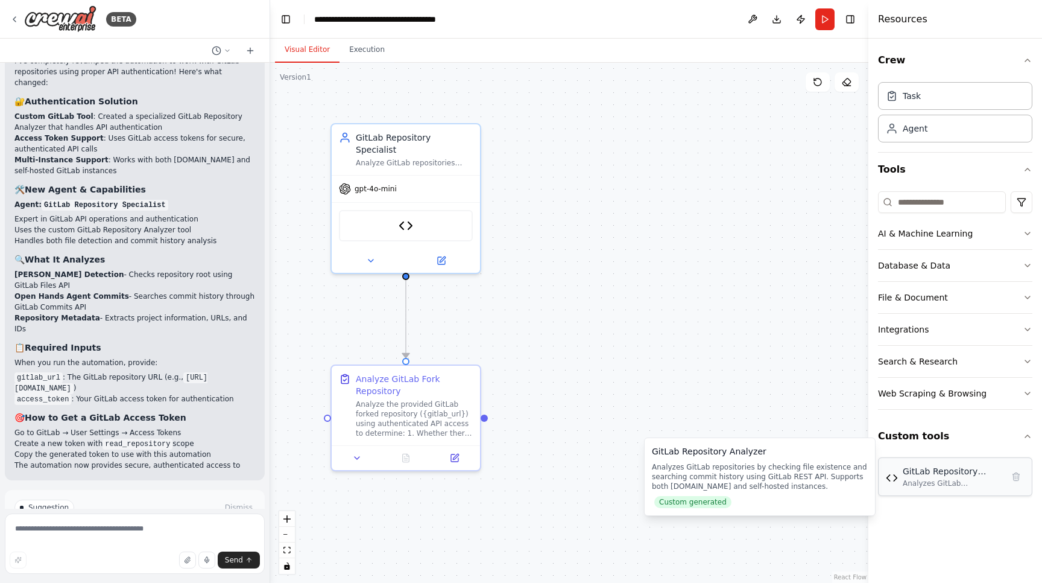
click at [891, 479] on img at bounding box center [892, 478] width 12 height 12
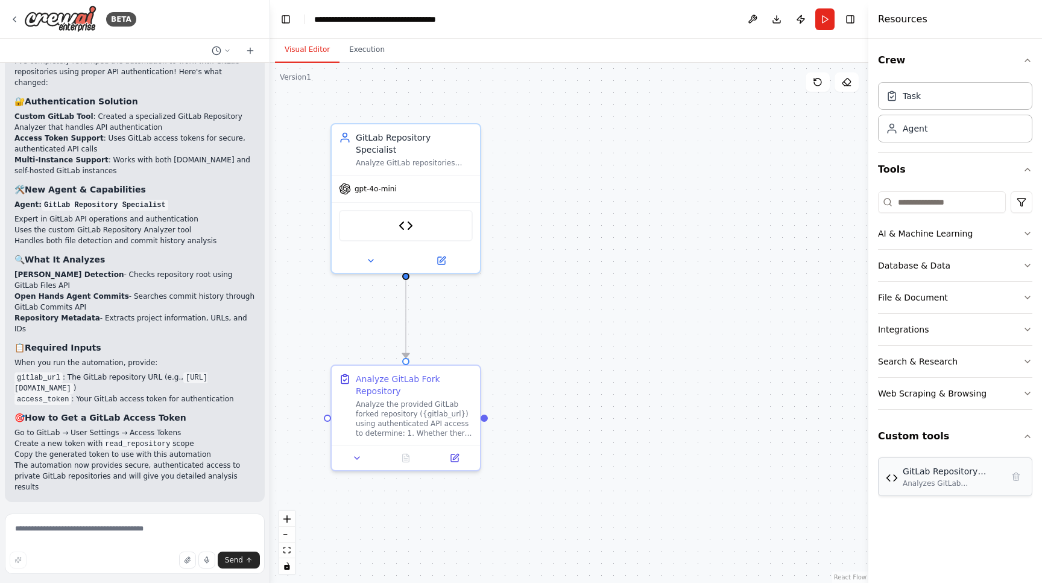
click at [891, 479] on img at bounding box center [892, 478] width 12 height 12
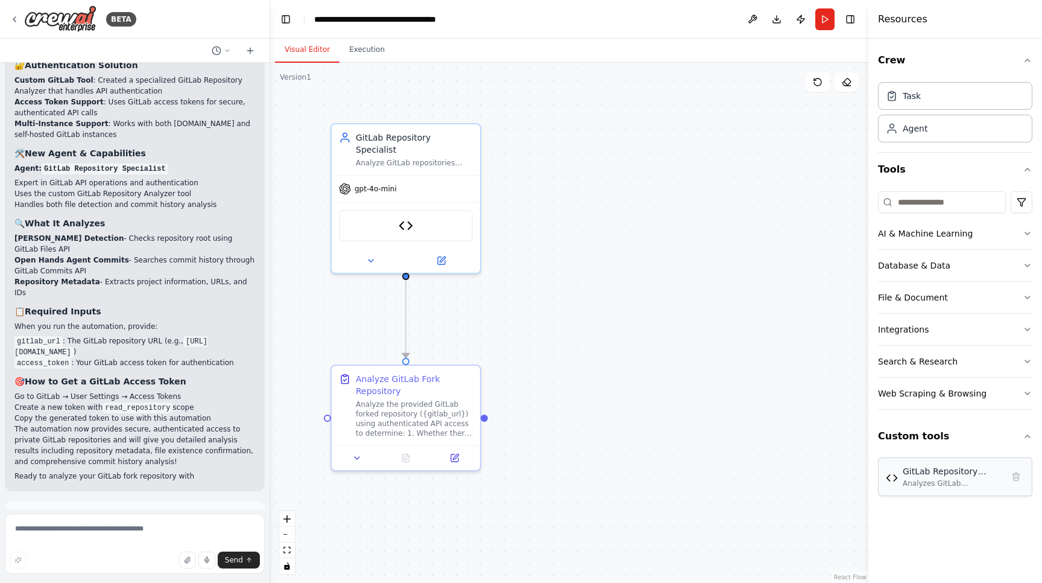
scroll to position [3159, 0]
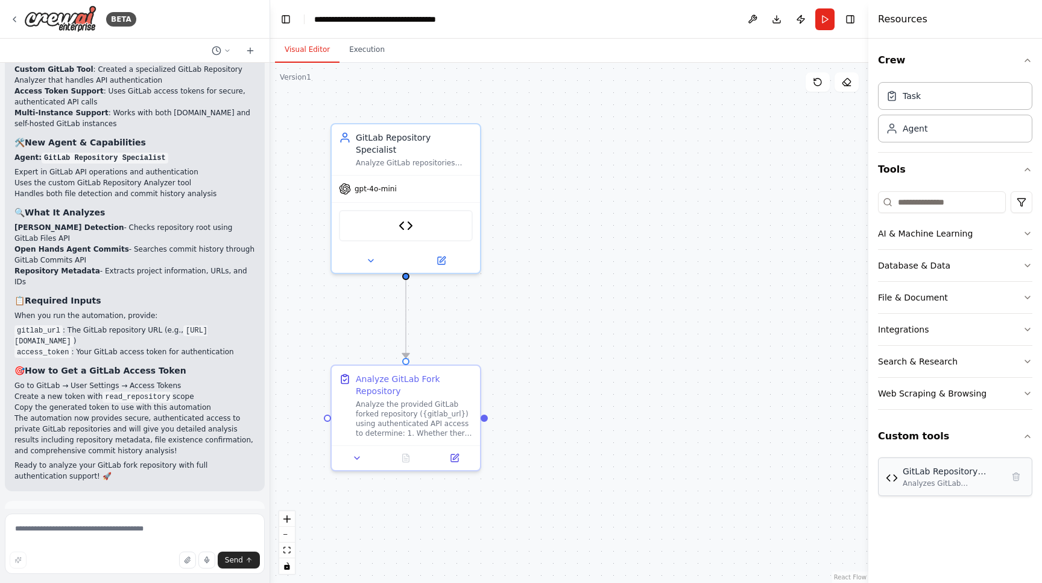
click at [993, 474] on div "GitLab Repository Analyzer" at bounding box center [953, 471] width 100 height 12
click at [936, 431] on button "Custom tools" at bounding box center [955, 436] width 154 height 34
click at [1014, 435] on button "Custom tools" at bounding box center [955, 436] width 154 height 34
click at [920, 470] on div "GitLab Repository Analyzer" at bounding box center [953, 471] width 100 height 12
click at [937, 483] on div "Analyzes GitLab repositories by checking file existence and searching commit hi…" at bounding box center [953, 483] width 100 height 10
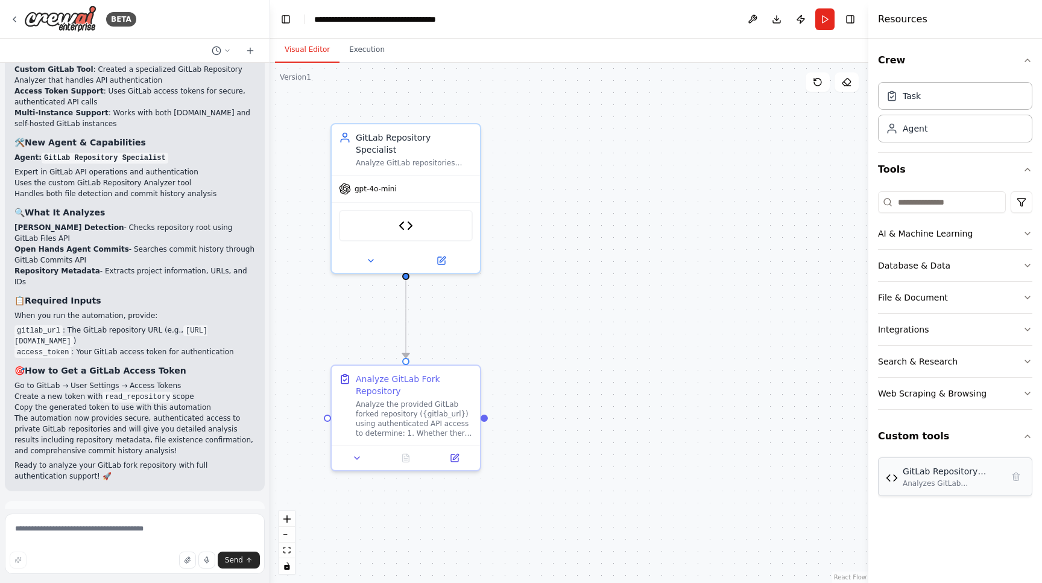
click at [937, 483] on div "Analyzes GitLab repositories by checking file existence and searching commit hi…" at bounding box center [953, 483] width 100 height 10
click at [949, 490] on div "GitLab Repository Analyzer Analyzes GitLab repositories by checking file existe…" at bounding box center [955, 476] width 154 height 39
click at [942, 481] on div "Analyzes GitLab repositories by checking file existence and searching commit hi…" at bounding box center [953, 483] width 100 height 10
click at [885, 481] on div "GitLab Repository Analyzer Analyzes GitLab repositories by checking file existe…" at bounding box center [955, 476] width 154 height 39
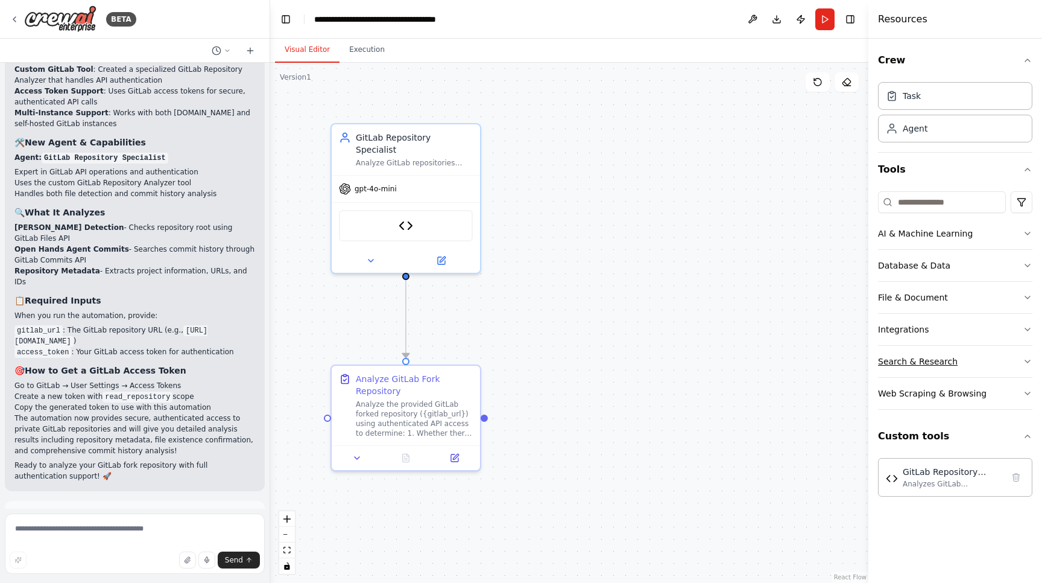
click at [907, 352] on button "Search & Research" at bounding box center [955, 361] width 154 height 31
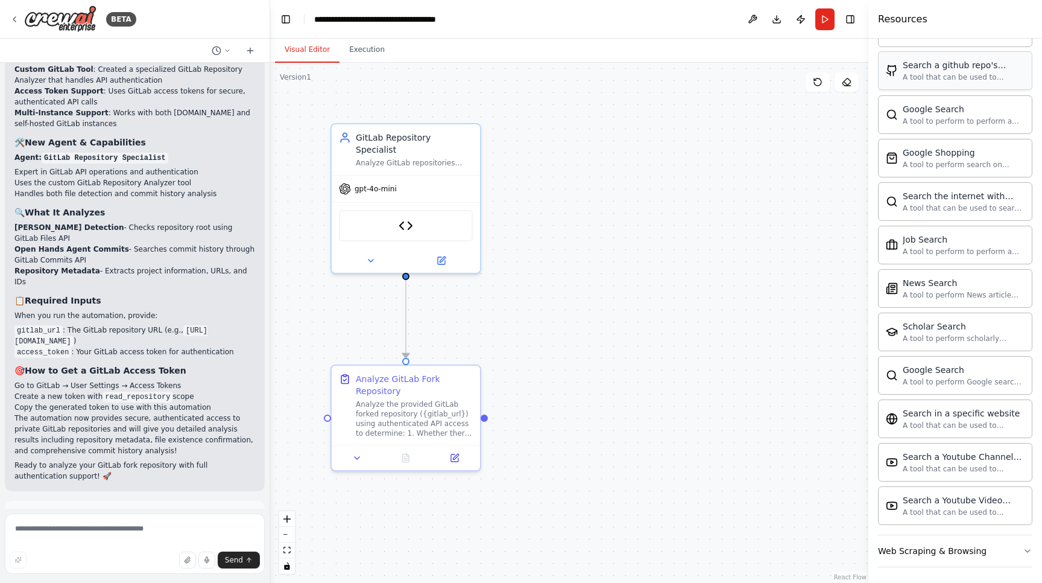
scroll to position [551, 0]
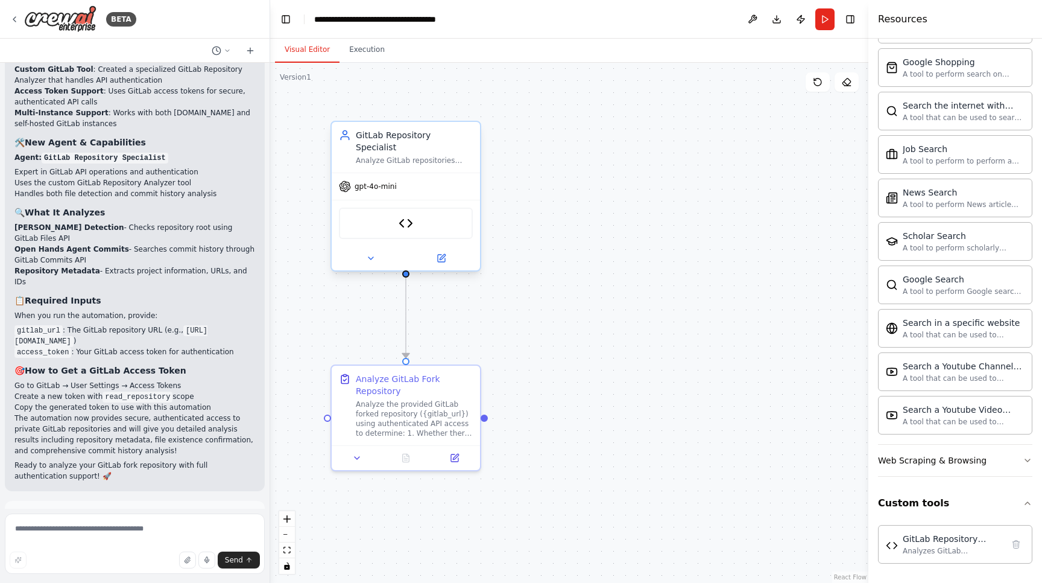
click at [373, 246] on div at bounding box center [406, 258] width 148 height 24
click at [374, 246] on div at bounding box center [406, 258] width 148 height 24
click at [405, 216] on img at bounding box center [406, 223] width 14 height 14
click at [447, 251] on button at bounding box center [441, 258] width 68 height 14
click at [406, 216] on img at bounding box center [406, 223] width 14 height 14
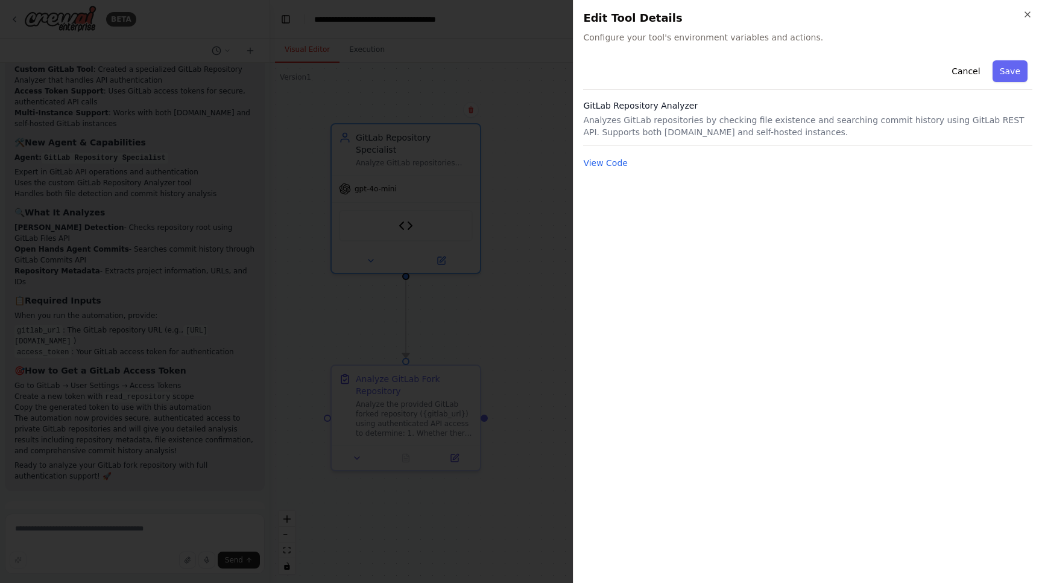
click at [847, 127] on p "Analyzes GitLab repositories by checking file existence and searching commit hi…" at bounding box center [807, 126] width 449 height 24
click at [617, 168] on button "View Code" at bounding box center [605, 163] width 45 height 12
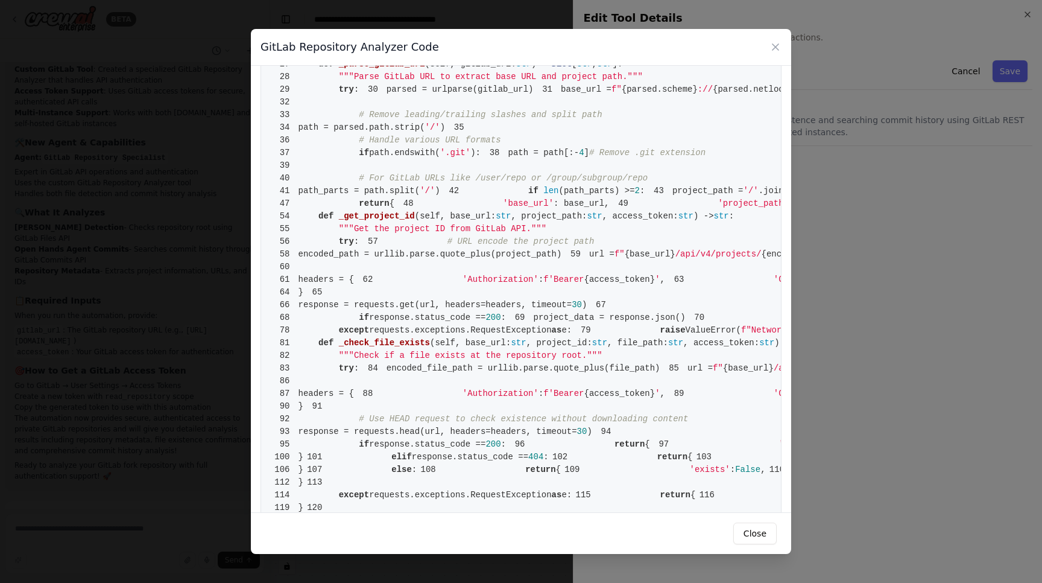
scroll to position [0, 0]
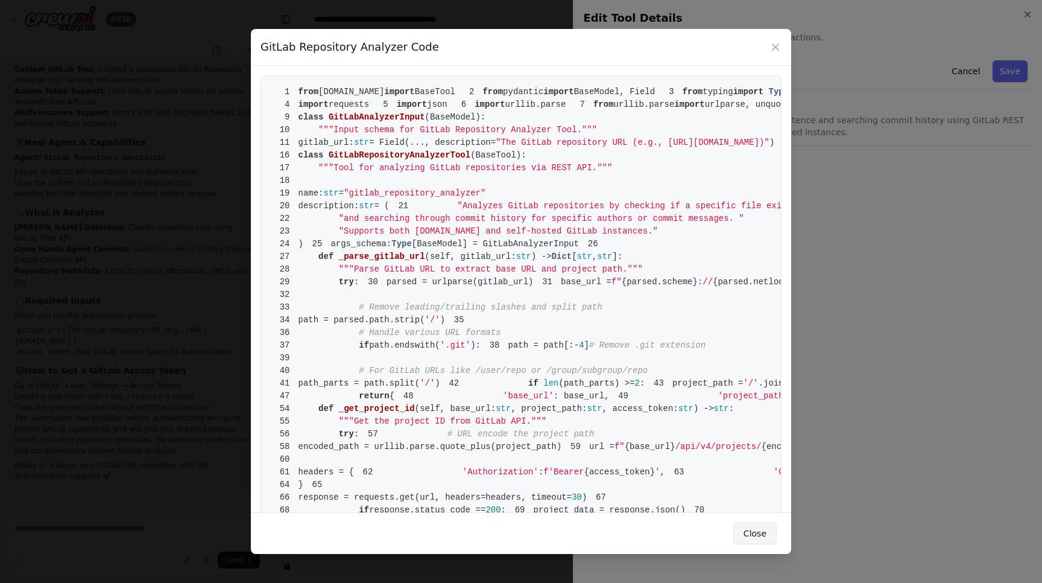
click at [760, 532] on button "Close" at bounding box center [754, 533] width 43 height 22
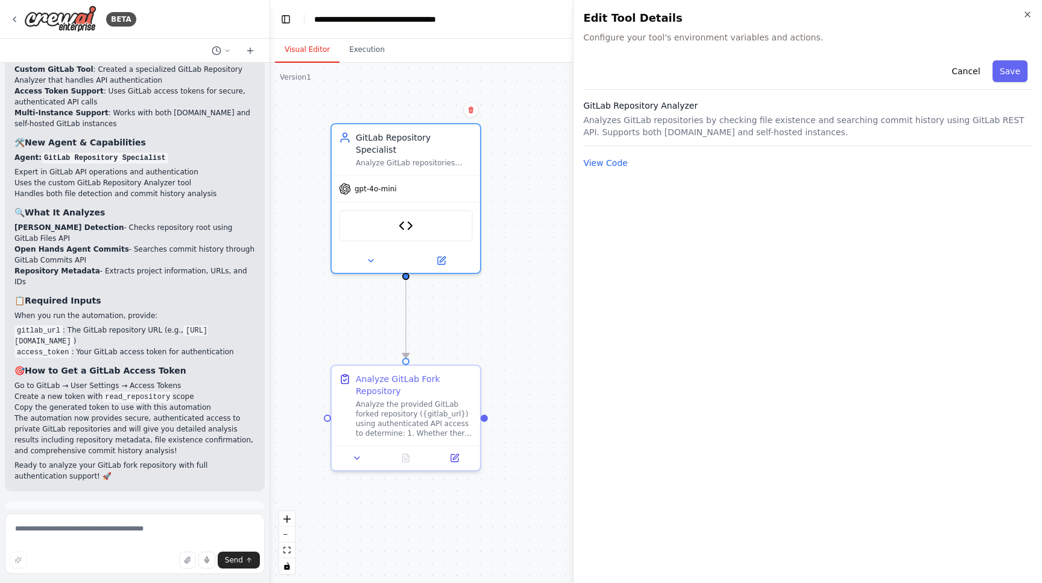
click at [545, 194] on body "BETA I want to look at a fork of a repo, and determine whether it has a CLAUDE.…" at bounding box center [521, 291] width 1042 height 583
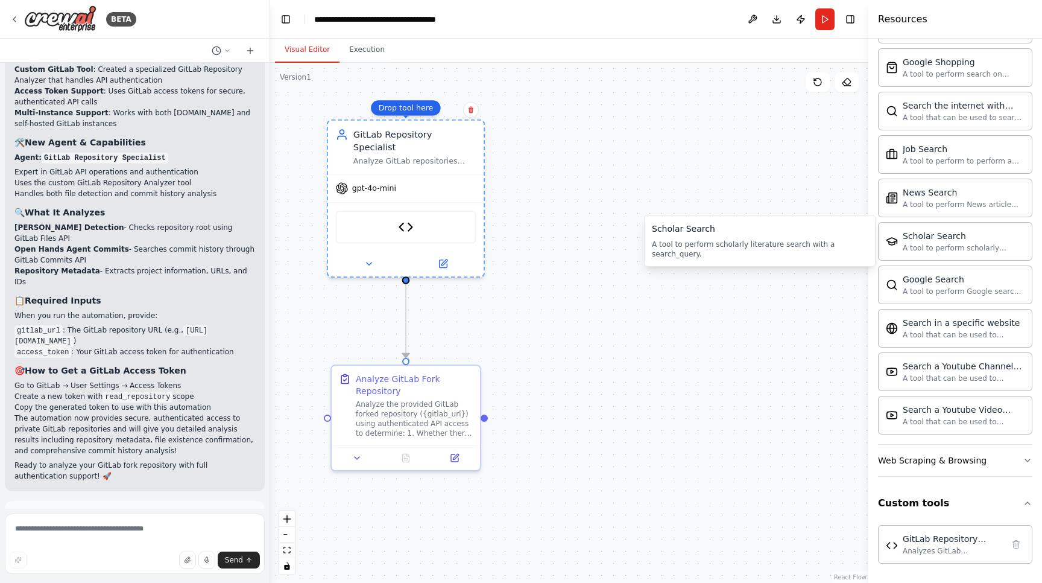
click at [765, 166] on div ".deletable-edge-delete-btn { width: 20px; height: 20px; border: 0px solid #ffff…" at bounding box center [569, 323] width 598 height 520
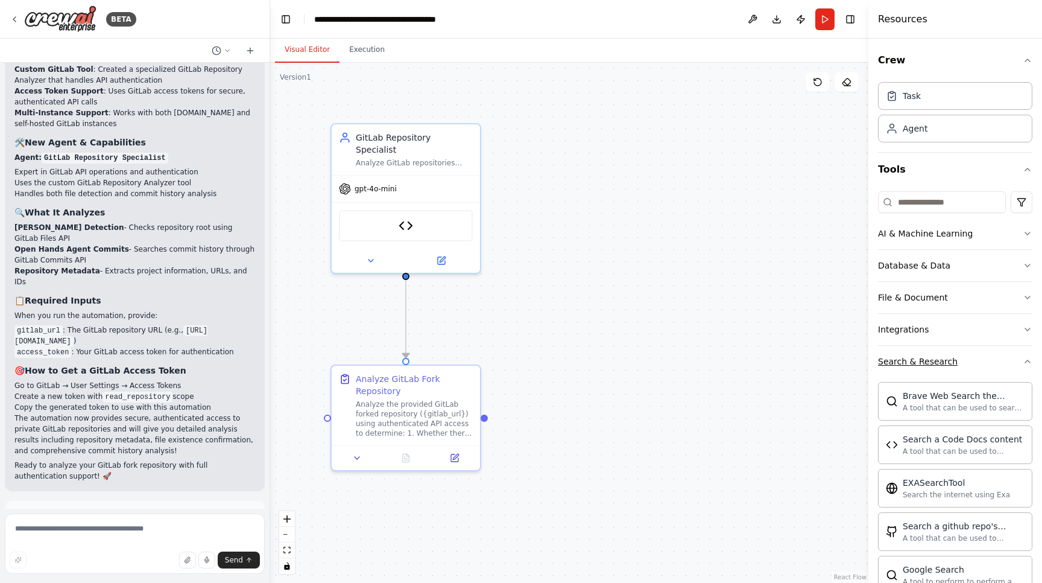
click at [1023, 365] on icon "button" at bounding box center [1028, 361] width 10 height 10
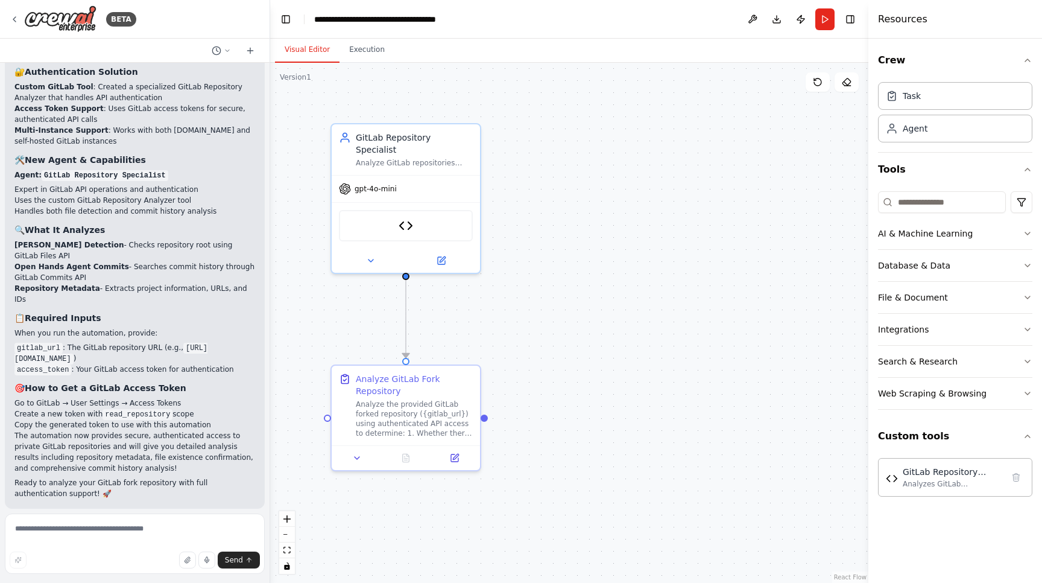
scroll to position [3159, 0]
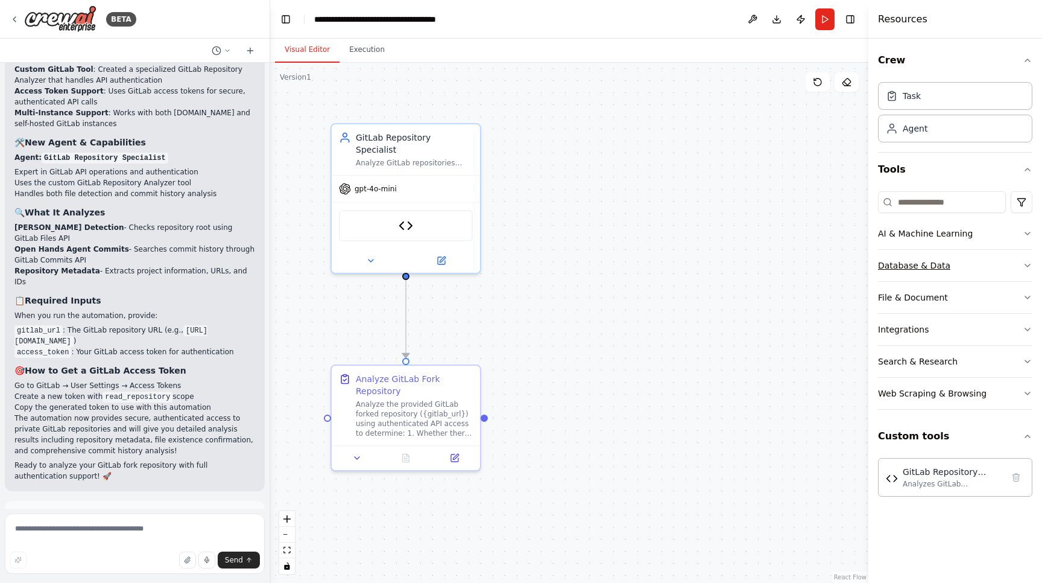
click at [991, 267] on button "Database & Data" at bounding box center [955, 265] width 154 height 31
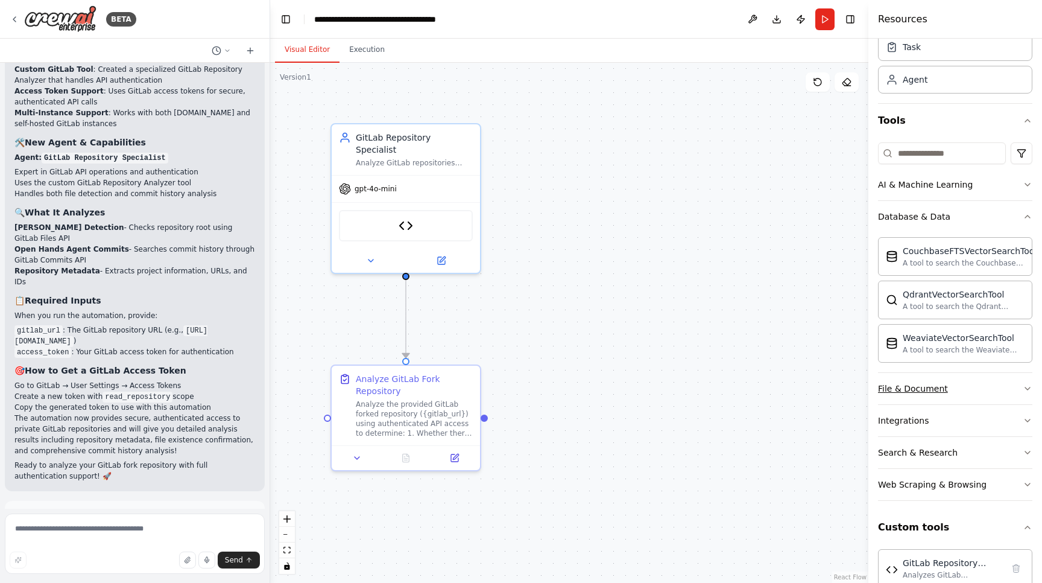
click at [943, 387] on div "File & Document" at bounding box center [913, 388] width 70 height 12
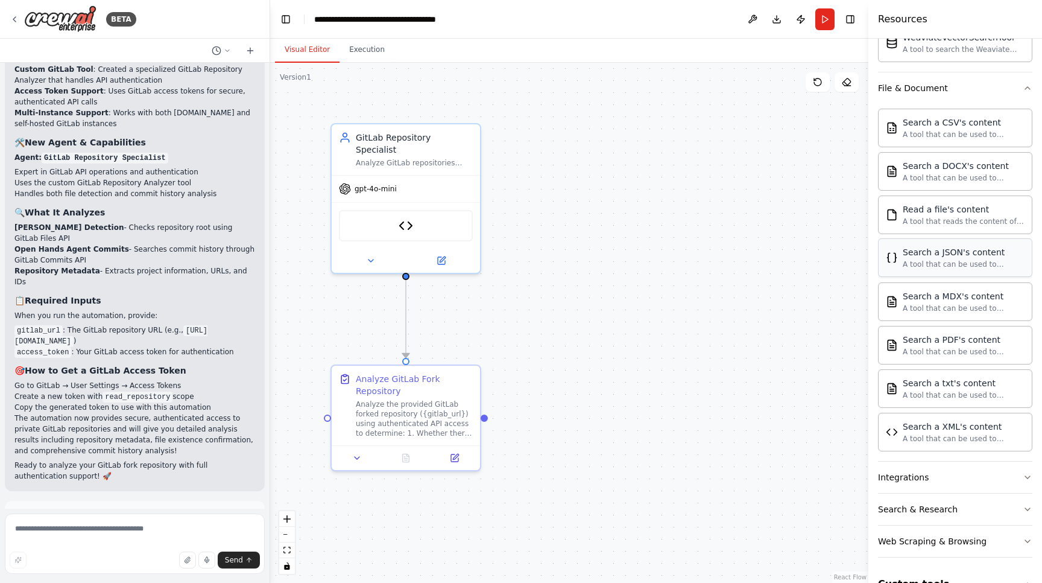
scroll to position [350, 0]
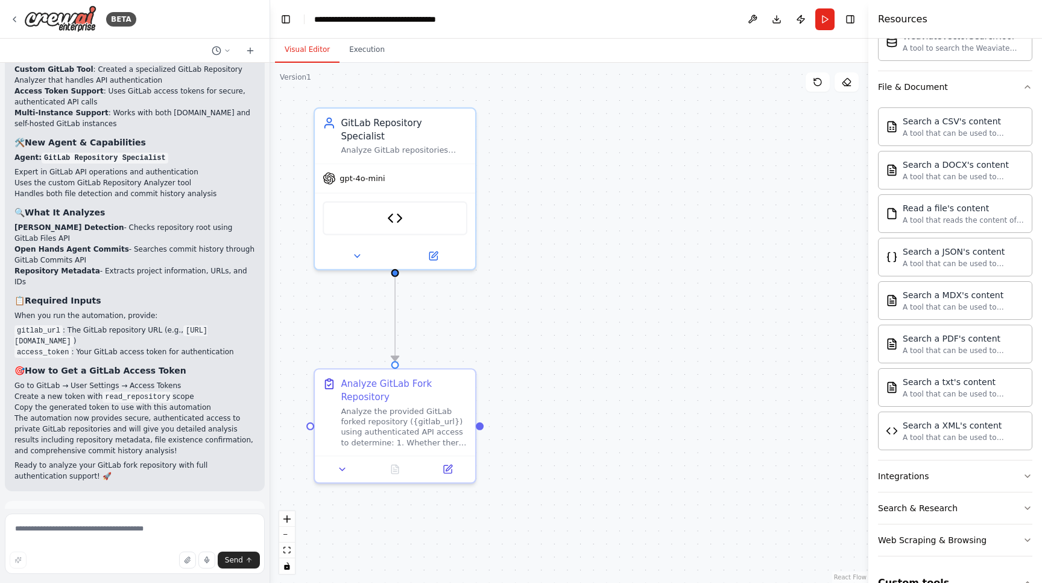
click at [208, 560] on button "Run Automation" at bounding box center [134, 569] width 241 height 19
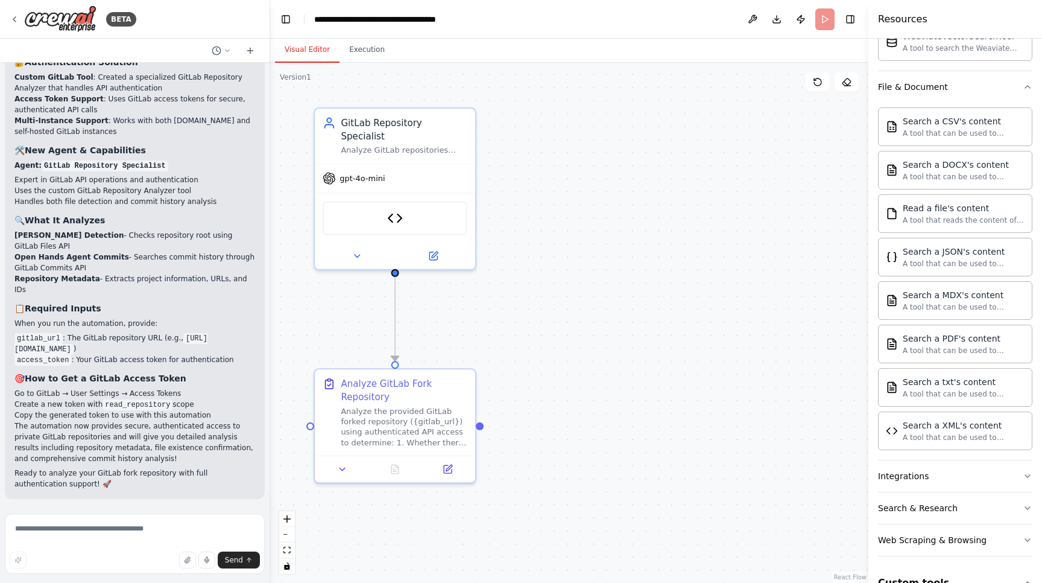
scroll to position [3061, 0]
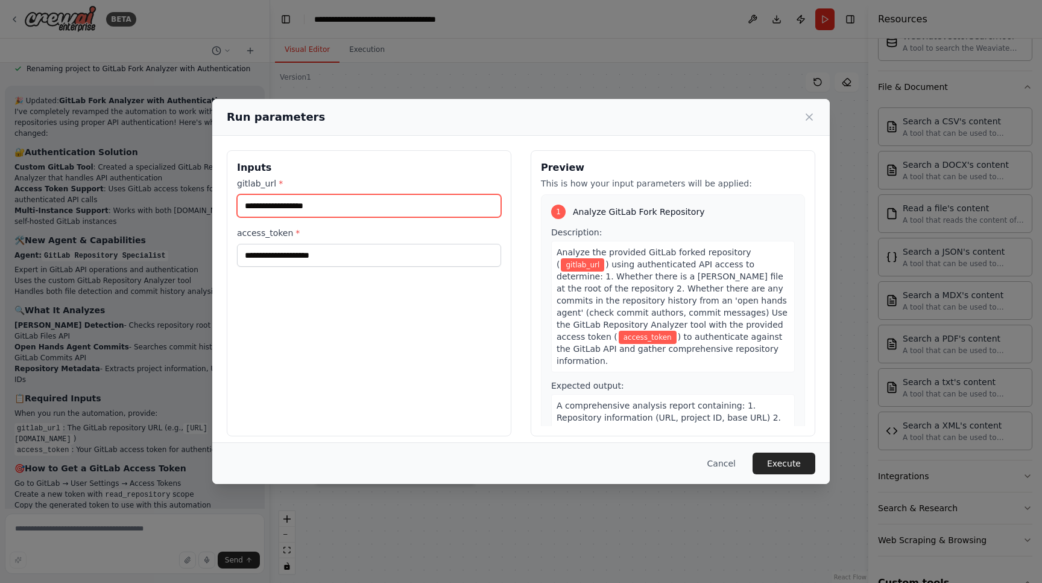
click at [272, 204] on input "gitlab_url *" at bounding box center [369, 205] width 264 height 23
type input "*******"
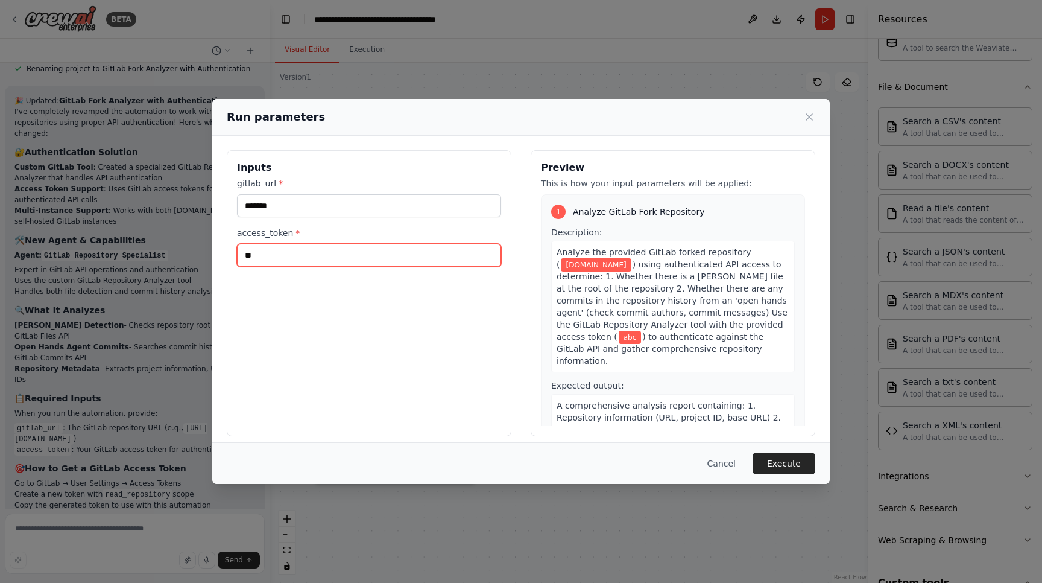
type input "*"
type input "******"
click at [790, 467] on button "Execute" at bounding box center [784, 463] width 63 height 22
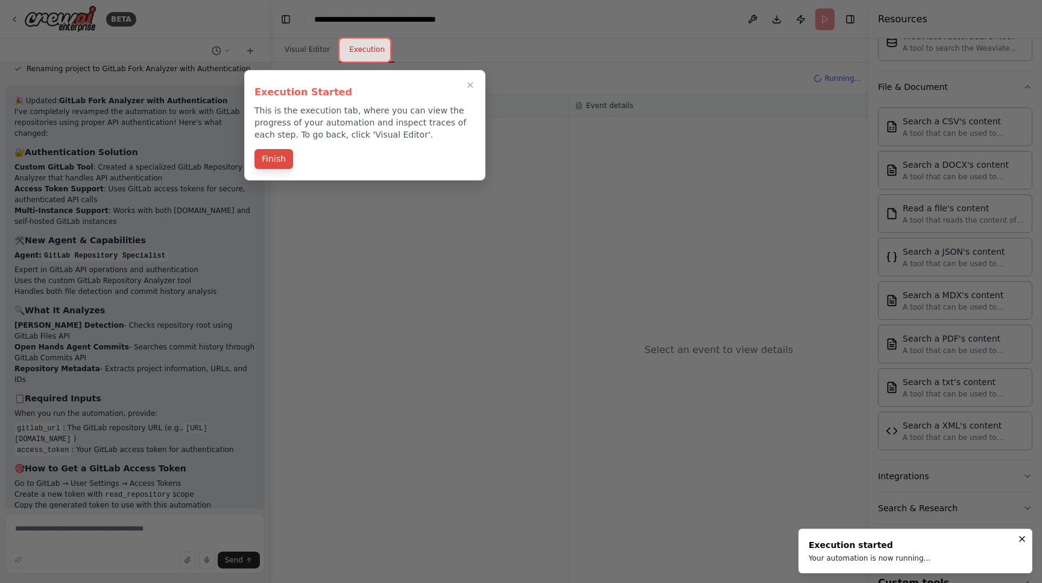
click at [268, 157] on button "Finish" at bounding box center [273, 159] width 39 height 20
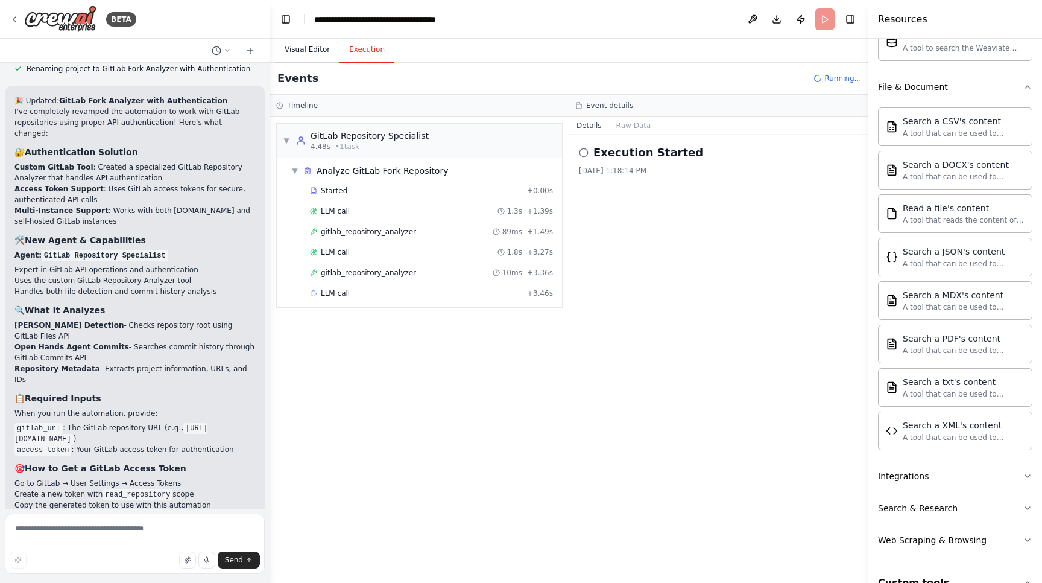
click at [296, 50] on button "Visual Editor" at bounding box center [307, 49] width 65 height 25
click at [361, 39] on button "Execution" at bounding box center [366, 49] width 55 height 25
click at [300, 55] on button "Visual Editor" at bounding box center [307, 49] width 65 height 25
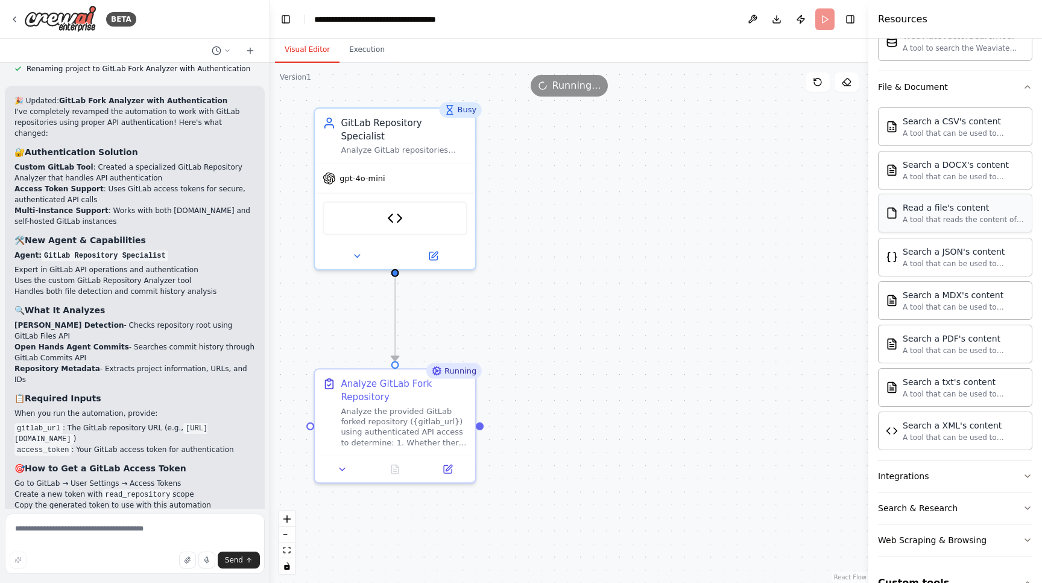
scroll to position [0, 0]
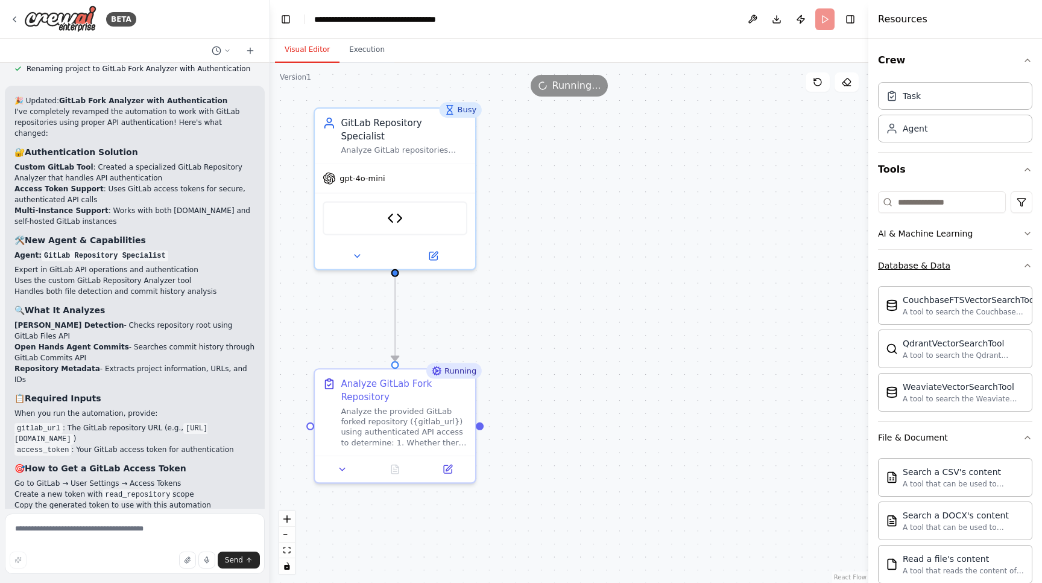
click at [947, 273] on button "Database & Data" at bounding box center [955, 265] width 154 height 31
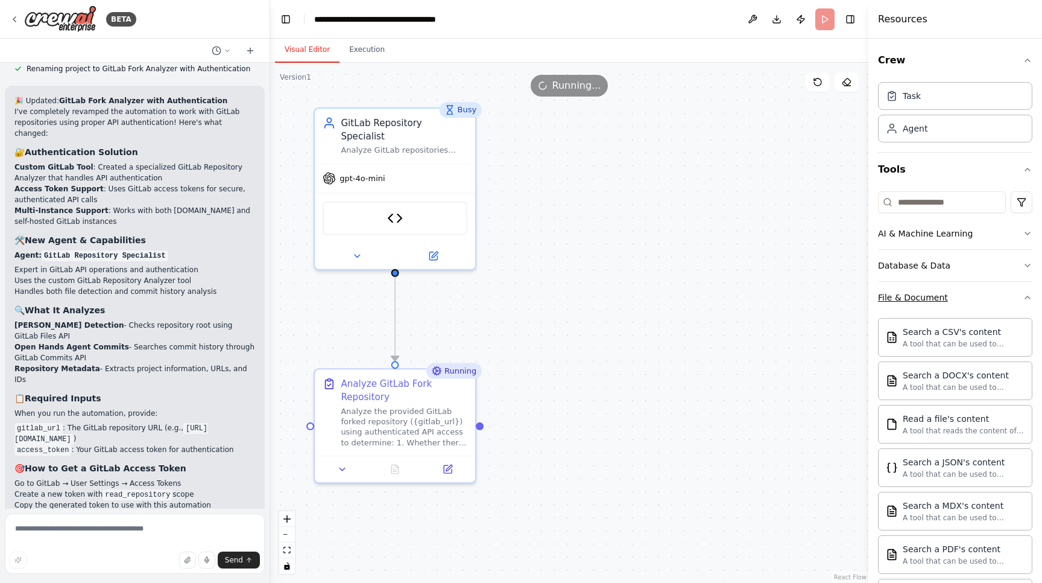
click at [1003, 295] on button "File & Document" at bounding box center [955, 297] width 154 height 31
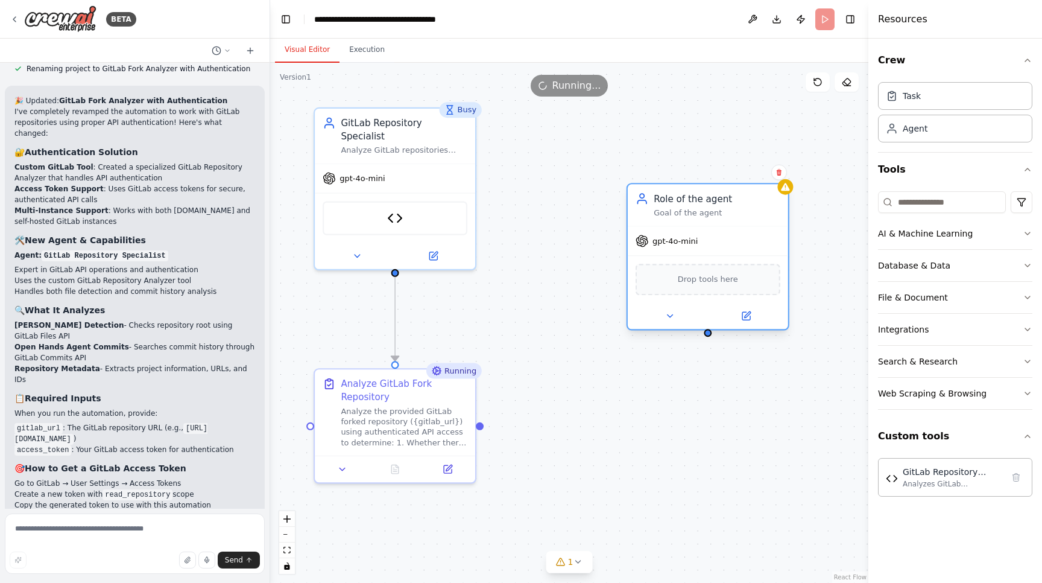
click at [739, 205] on div "Role of the agent Goal of the agent" at bounding box center [717, 205] width 127 height 26
click at [676, 317] on button at bounding box center [670, 316] width 74 height 16
click at [683, 312] on button at bounding box center [670, 316] width 74 height 16
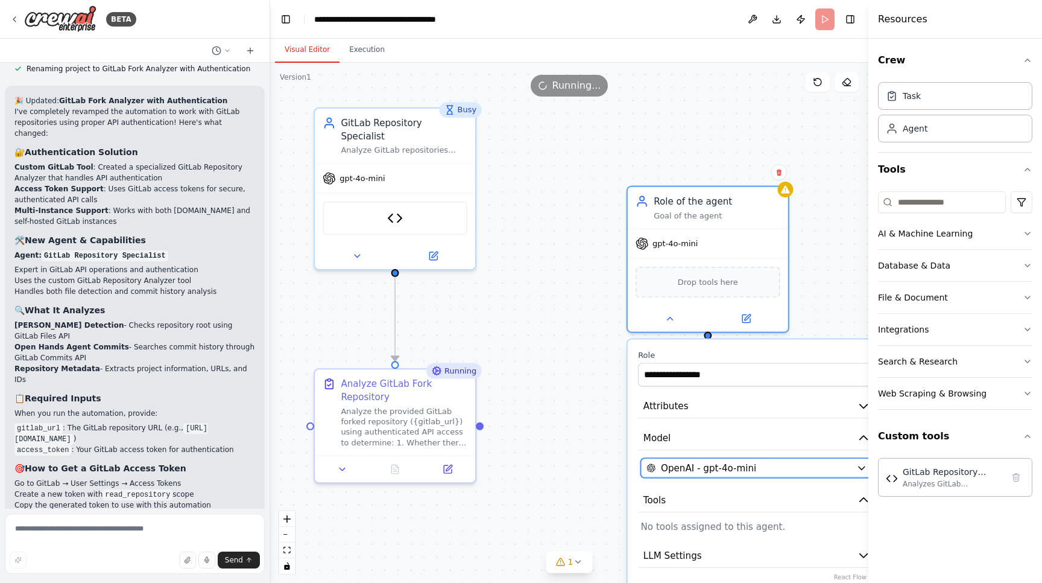
click at [714, 475] on button "OpenAI - gpt-4o-mini" at bounding box center [757, 467] width 232 height 19
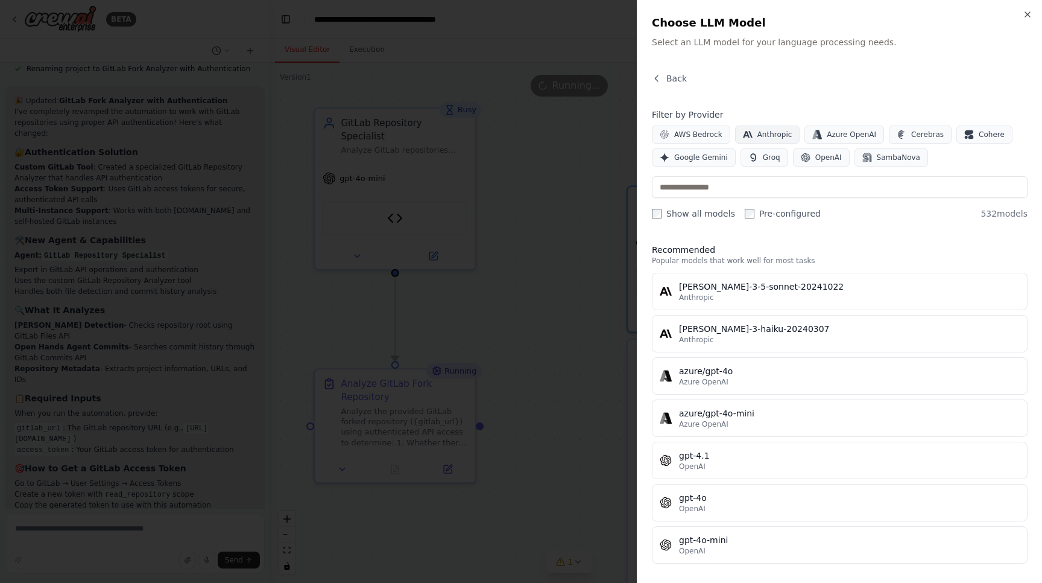
click at [744, 134] on icon "button" at bounding box center [748, 134] width 10 height 7
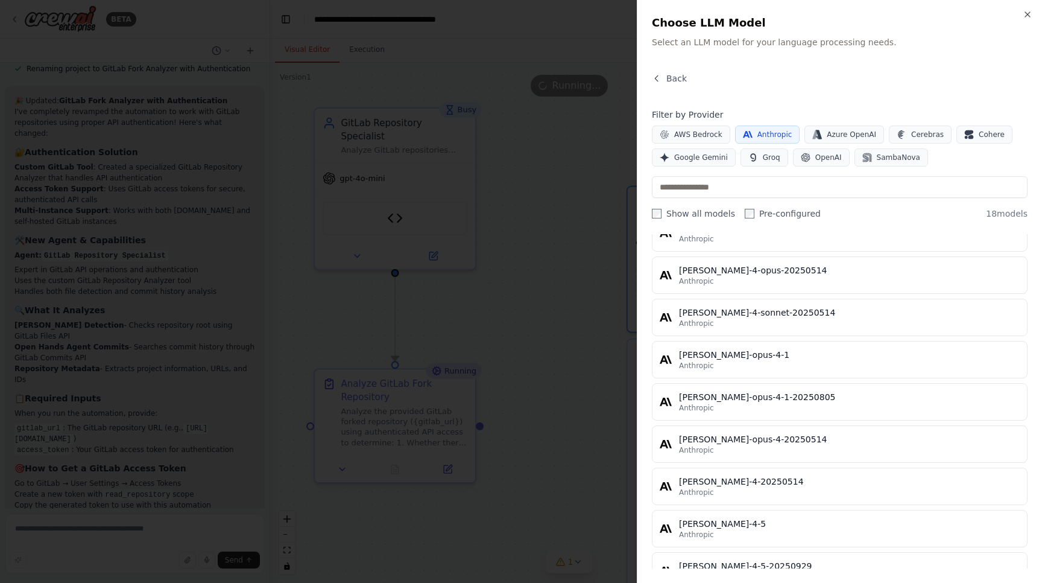
scroll to position [508, 0]
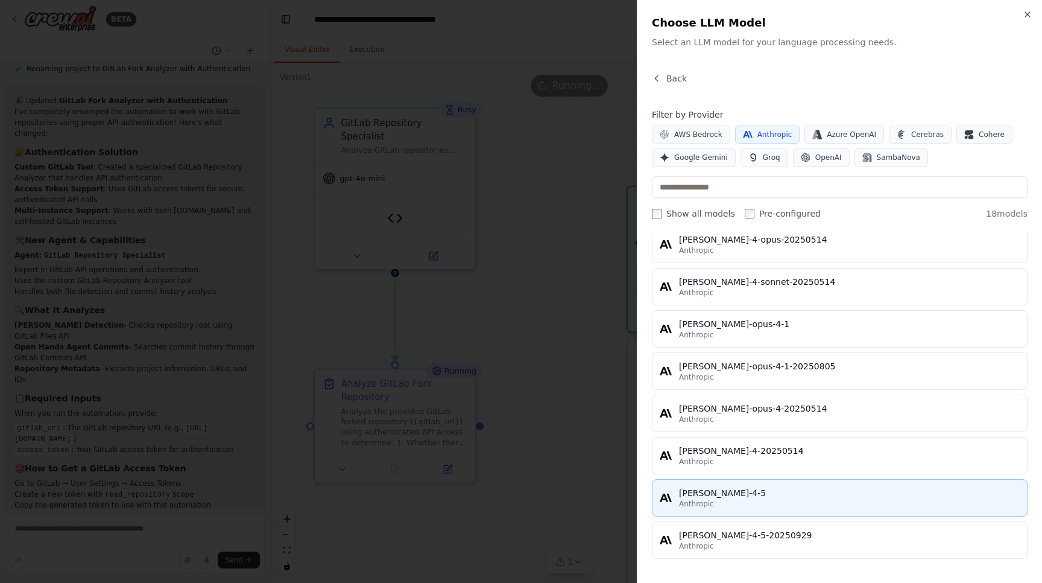
click at [769, 503] on div "Anthropic" at bounding box center [849, 504] width 341 height 10
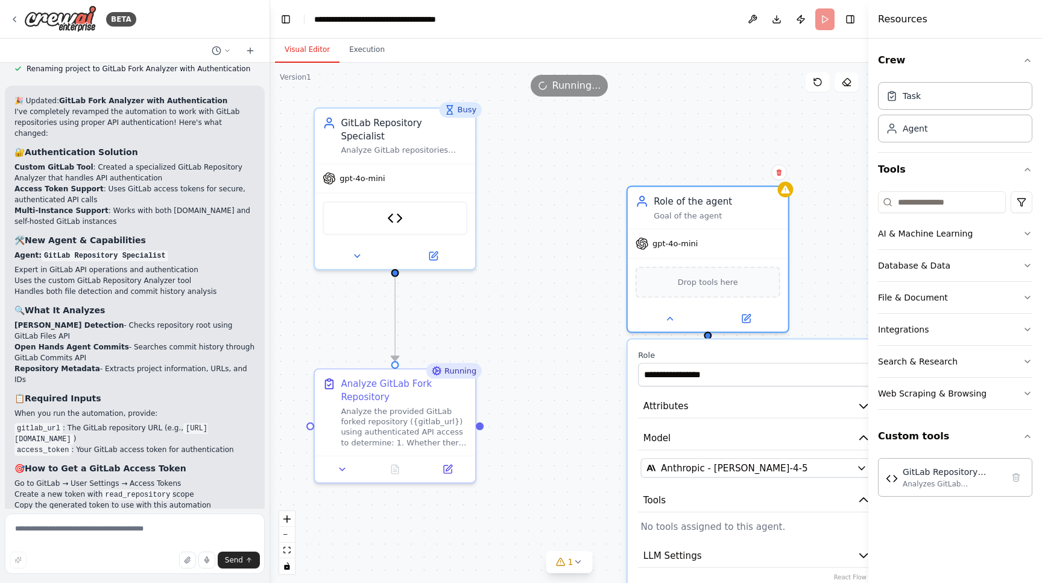
click at [822, 315] on div ".deletable-edge-delete-btn { width: 20px; height: 20px; border: 0px solid #ffff…" at bounding box center [569, 323] width 598 height 520
click at [734, 232] on div "gpt-4o-mini" at bounding box center [708, 241] width 160 height 29
click at [667, 315] on icon at bounding box center [670, 316] width 10 height 10
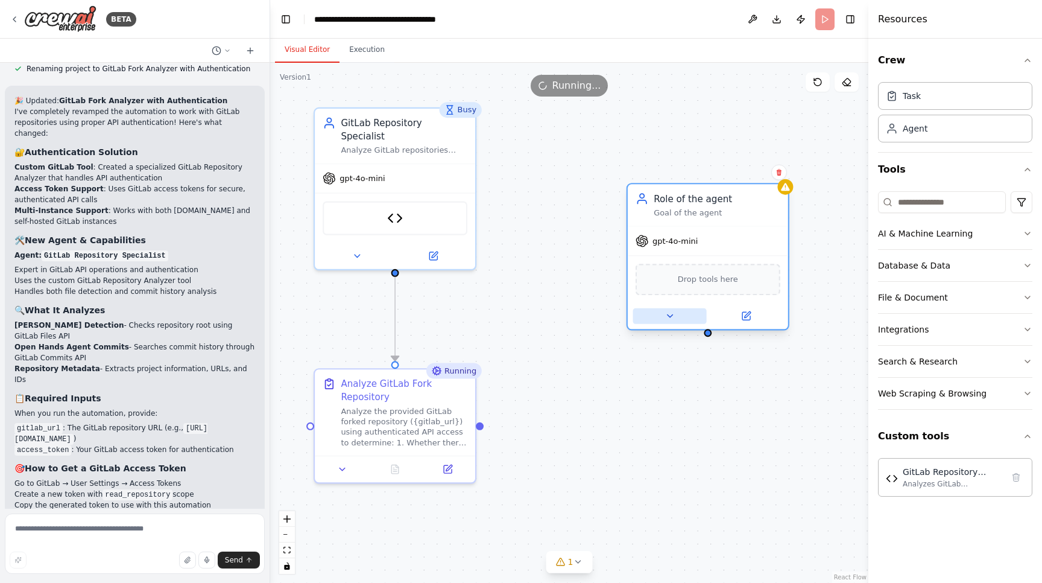
click at [674, 319] on icon at bounding box center [670, 316] width 10 height 10
click at [675, 239] on span "gpt-4o-mini" at bounding box center [674, 241] width 45 height 10
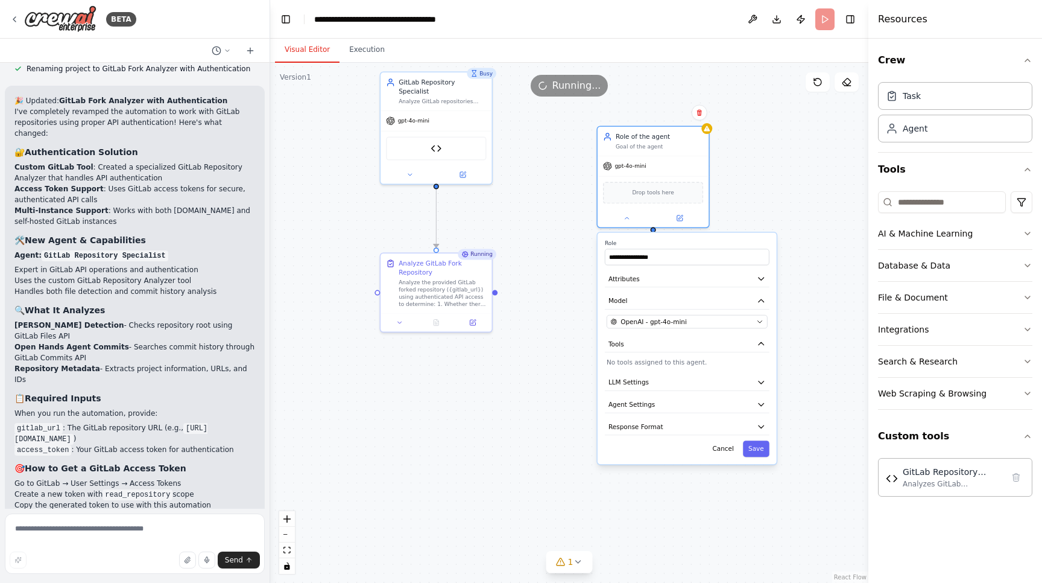
drag, startPoint x: 838, startPoint y: 475, endPoint x: 793, endPoint y: 313, distance: 167.7
click at [793, 313] on div ".deletable-edge-delete-btn { width: 20px; height: 20px; border: 0px solid #ffff…" at bounding box center [569, 323] width 598 height 520
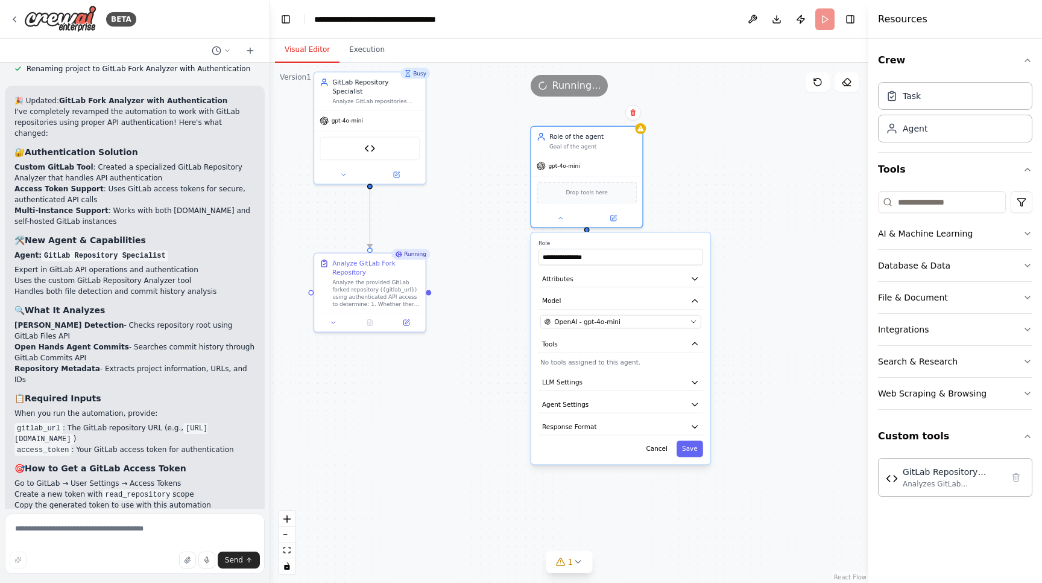
drag, startPoint x: 804, startPoint y: 318, endPoint x: 671, endPoint y: 320, distance: 133.9
click at [669, 319] on div ".deletable-edge-delete-btn { width: 20px; height: 20px; border: 0px solid #ffff…" at bounding box center [569, 323] width 598 height 520
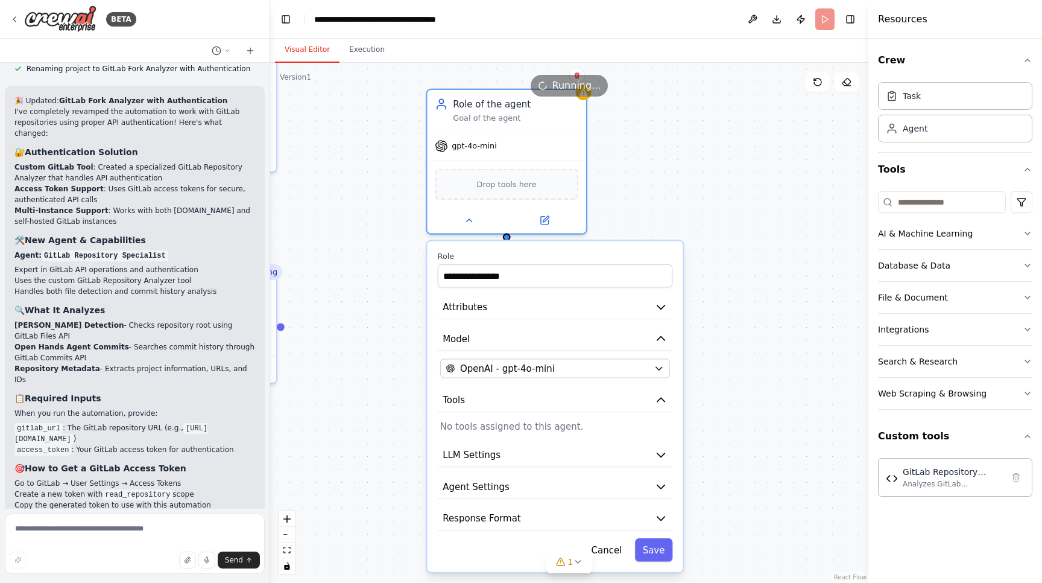
drag, startPoint x: 739, startPoint y: 349, endPoint x: 748, endPoint y: 292, distance: 57.4
click at [748, 292] on div ".deletable-edge-delete-btn { width: 20px; height: 20px; border: 0px solid #ffff…" at bounding box center [569, 323] width 598 height 520
click at [610, 543] on button "Cancel" at bounding box center [607, 549] width 46 height 24
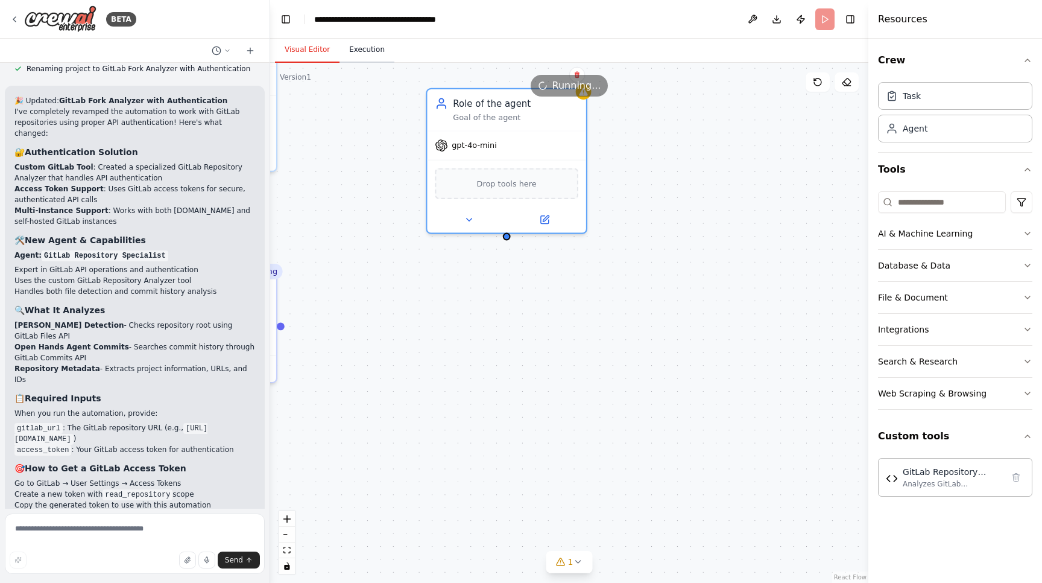
click at [365, 39] on button "Execution" at bounding box center [366, 49] width 55 height 25
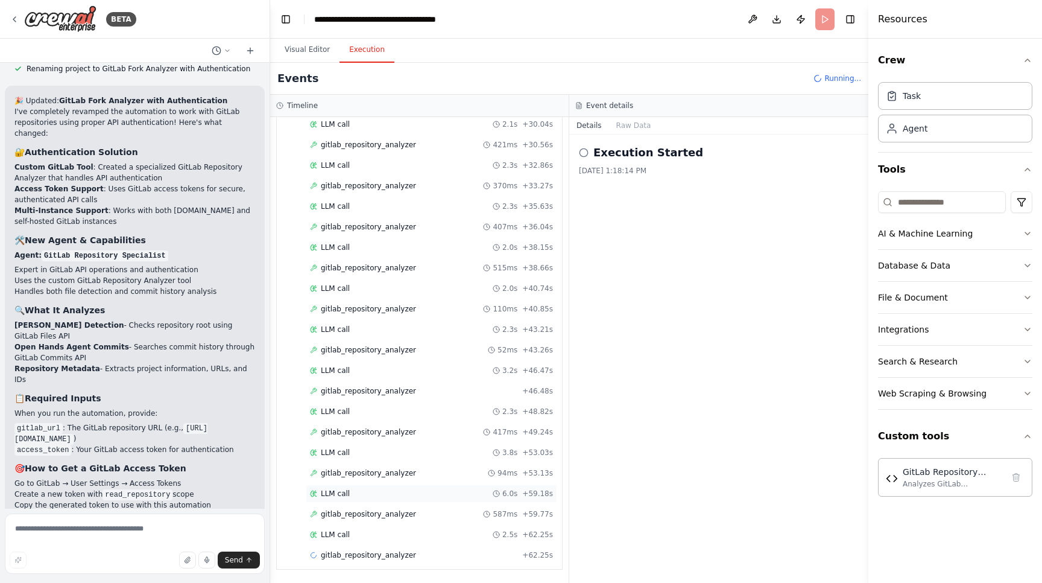
scroll to position [353, 0]
click at [342, 505] on div "gitlab_repository_analyzer 587ms + 59.77s" at bounding box center [431, 514] width 251 height 18
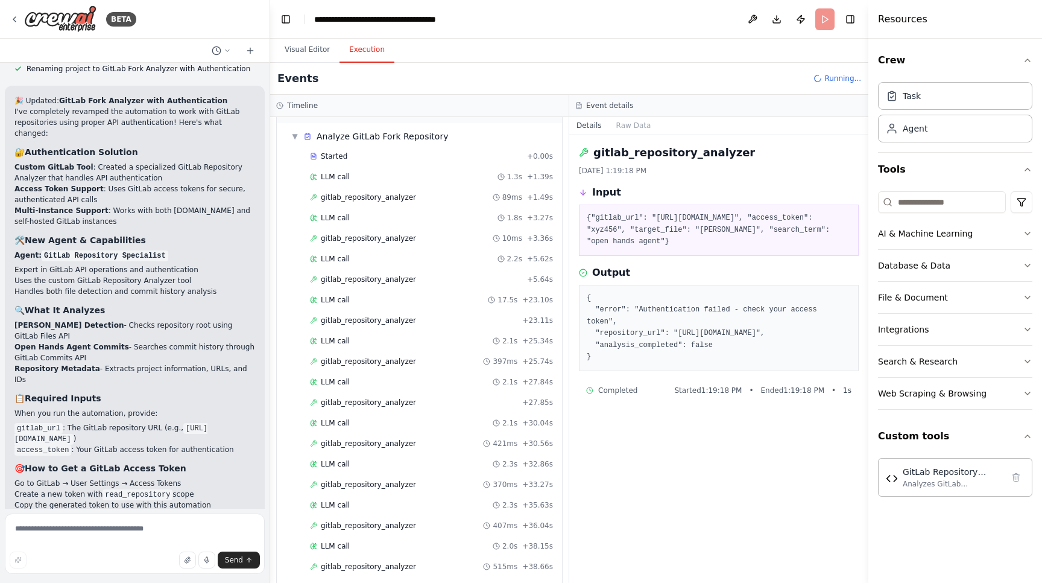
scroll to position [0, 0]
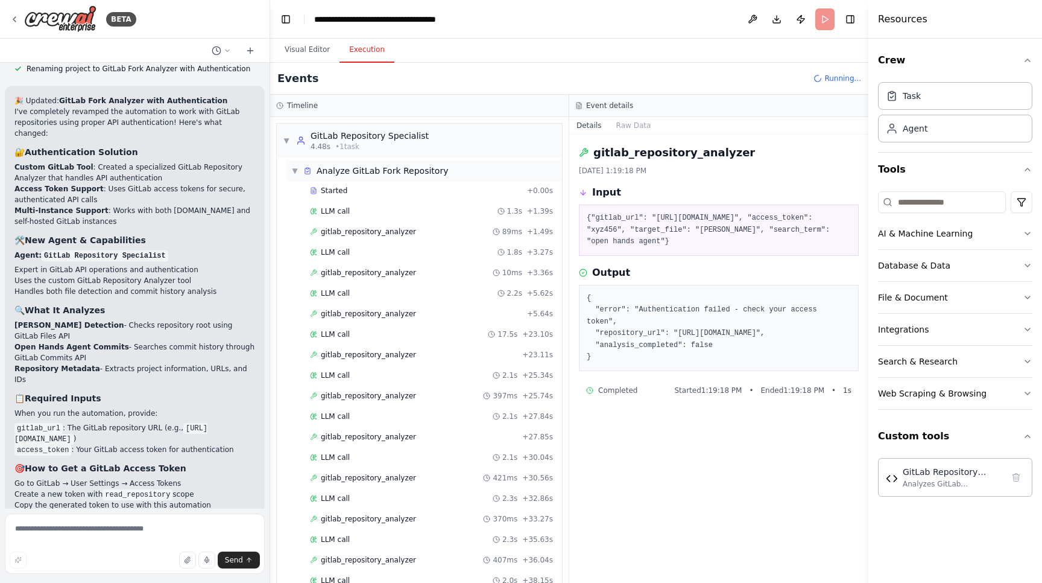
click at [297, 174] on span "▼" at bounding box center [294, 171] width 7 height 10
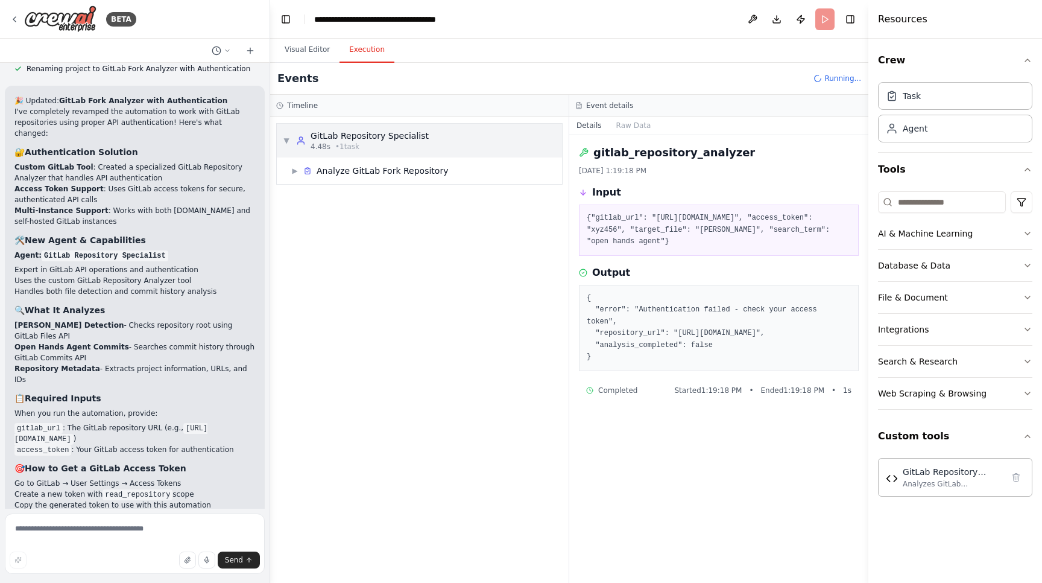
click at [289, 135] on div "▼ GitLab Repository Specialist 4.48s • 1 task" at bounding box center [356, 141] width 146 height 22
click at [289, 144] on span "▶" at bounding box center [286, 141] width 7 height 10
click at [294, 172] on span "▶" at bounding box center [294, 171] width 7 height 10
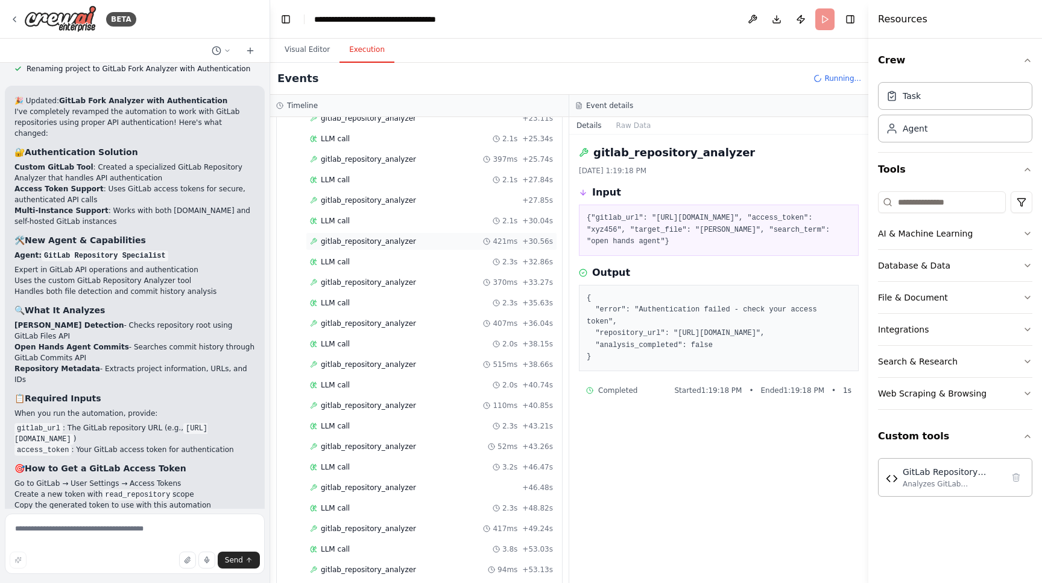
scroll to position [394, 0]
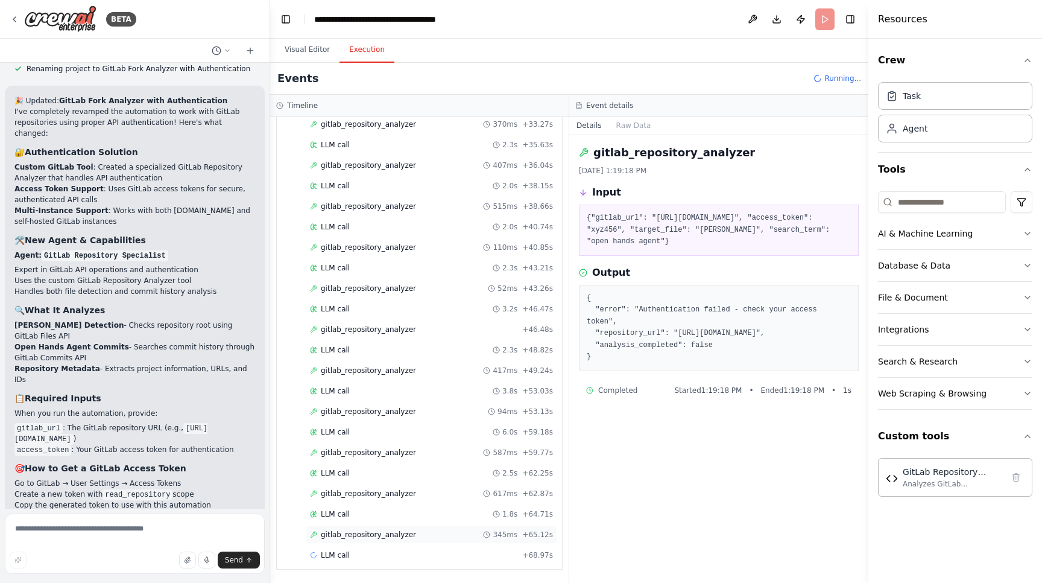
click at [353, 540] on div "gitlab_repository_analyzer 345ms + 65.12s" at bounding box center [431, 534] width 251 height 18
click at [356, 517] on div "LLM call 1.8s + 64.71s" at bounding box center [431, 514] width 243 height 10
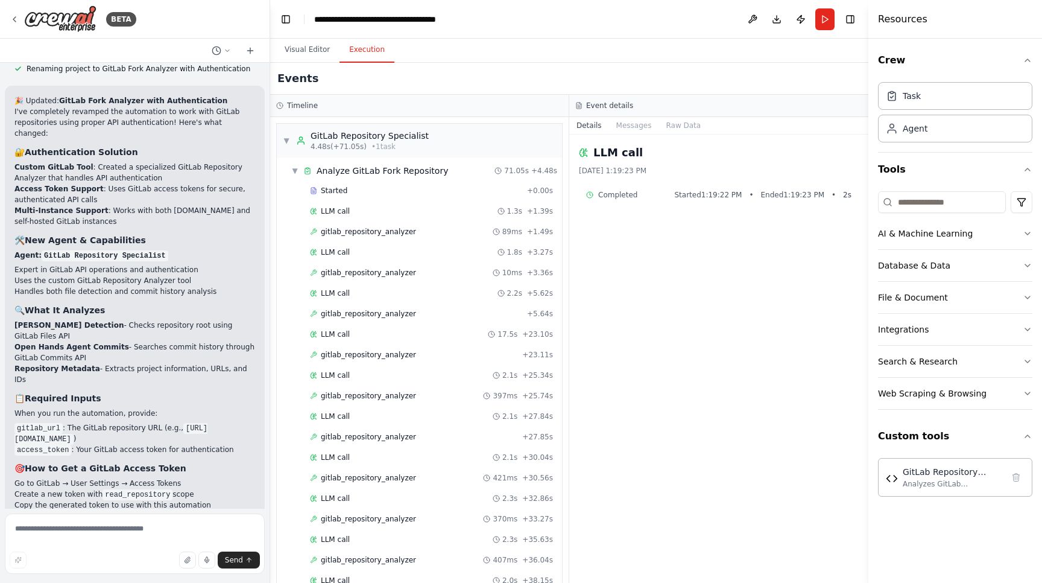
scroll to position [415, 0]
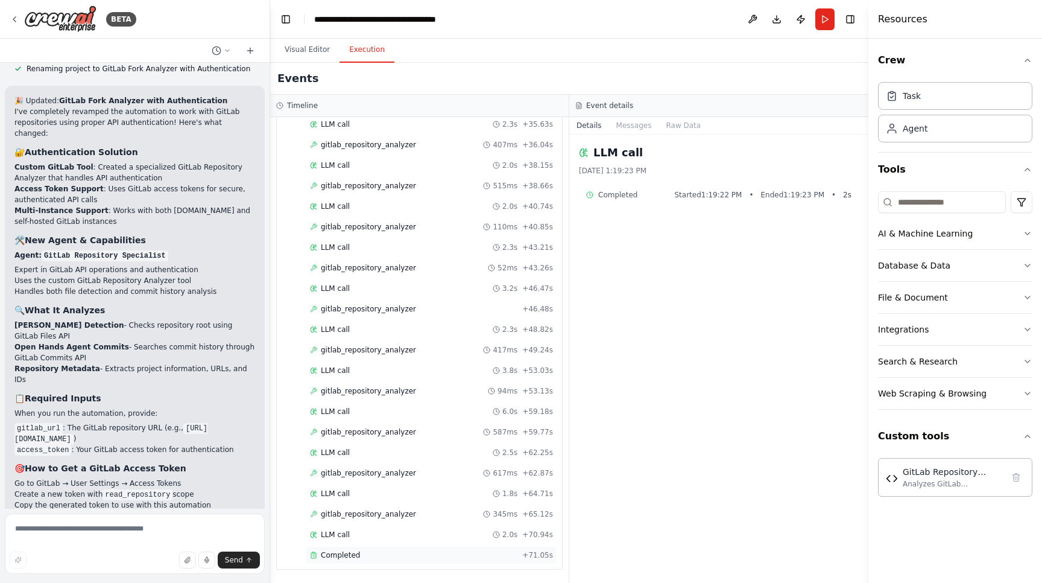
click at [369, 557] on div "Completed" at bounding box center [413, 555] width 207 height 10
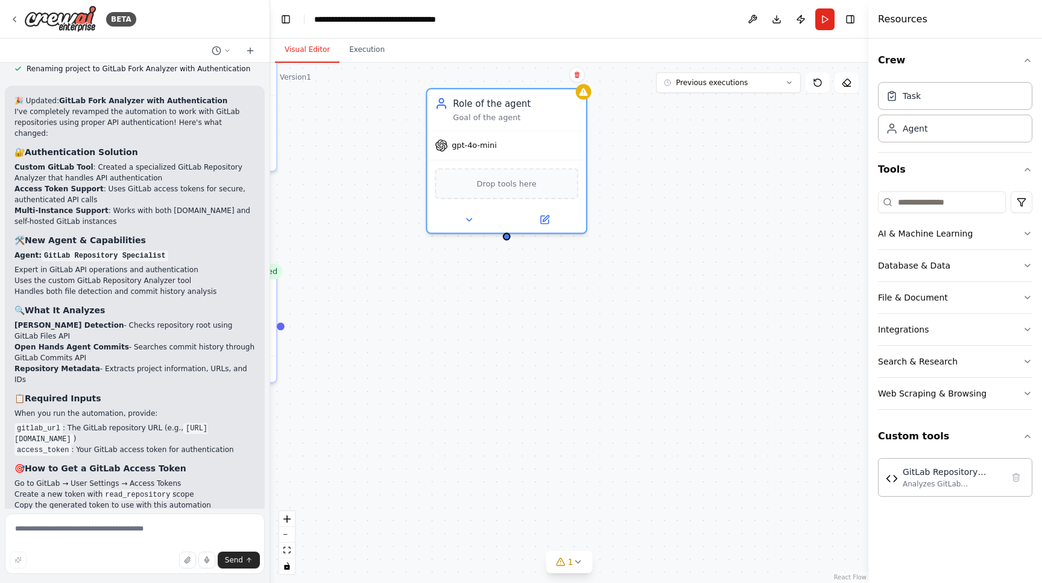
click at [324, 49] on button "Visual Editor" at bounding box center [307, 49] width 65 height 25
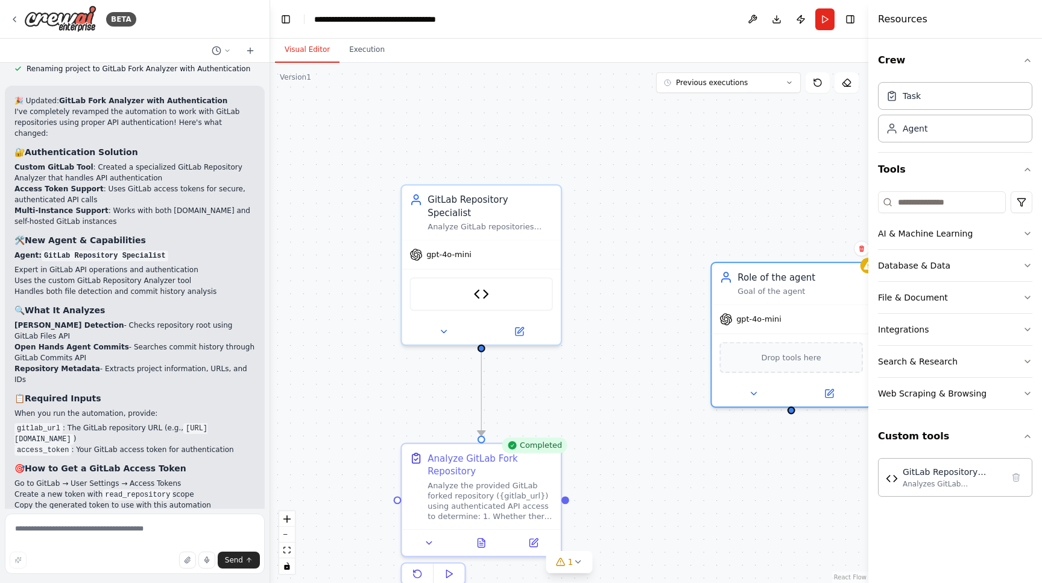
drag, startPoint x: 394, startPoint y: 241, endPoint x: 686, endPoint y: 416, distance: 339.7
click at [686, 416] on div ".deletable-edge-delete-btn { width: 20px; height: 20px; border: 0px solid #ffff…" at bounding box center [569, 323] width 598 height 520
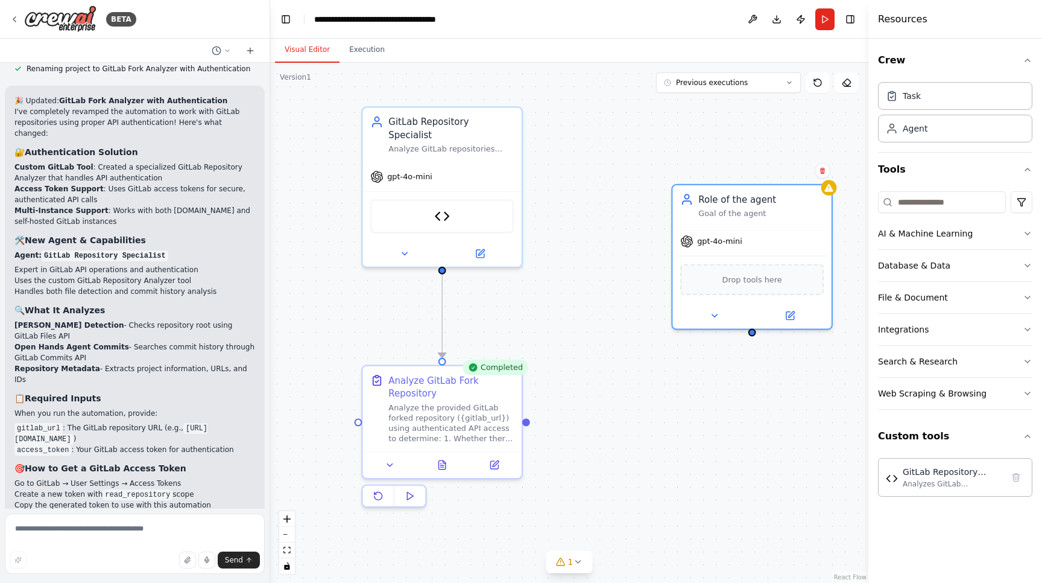
drag, startPoint x: 684, startPoint y: 416, endPoint x: 639, endPoint y: 336, distance: 92.1
click at [639, 336] on div ".deletable-edge-delete-btn { width: 20px; height: 20px; border: 0px solid #ffff…" at bounding box center [569, 323] width 598 height 520
click at [257, 60] on div at bounding box center [135, 51] width 270 height 24
click at [290, 19] on button "Toggle Left Sidebar" at bounding box center [285, 19] width 17 height 17
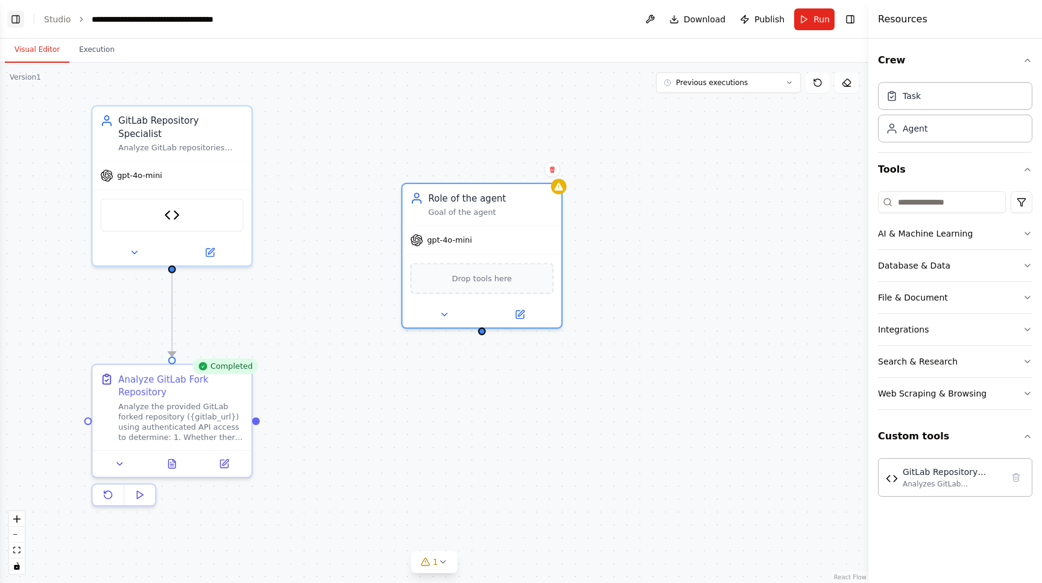
click at [16, 24] on button "Toggle Left Sidebar" at bounding box center [15, 19] width 17 height 17
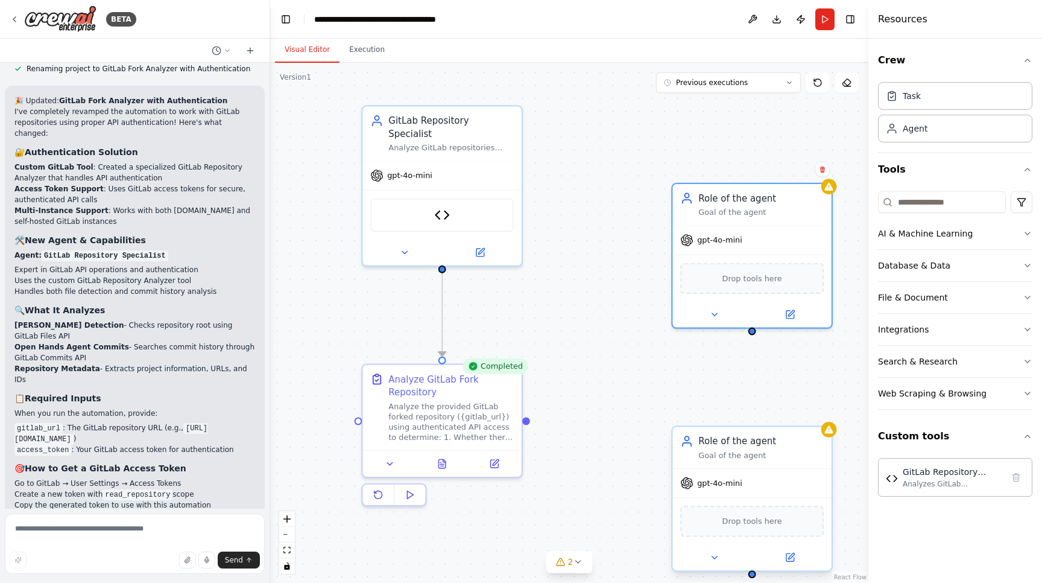
click at [724, 481] on span "gpt-4o-mini" at bounding box center [719, 483] width 45 height 10
click at [719, 558] on icon at bounding box center [714, 557] width 10 height 10
click at [715, 557] on icon at bounding box center [714, 557] width 5 height 2
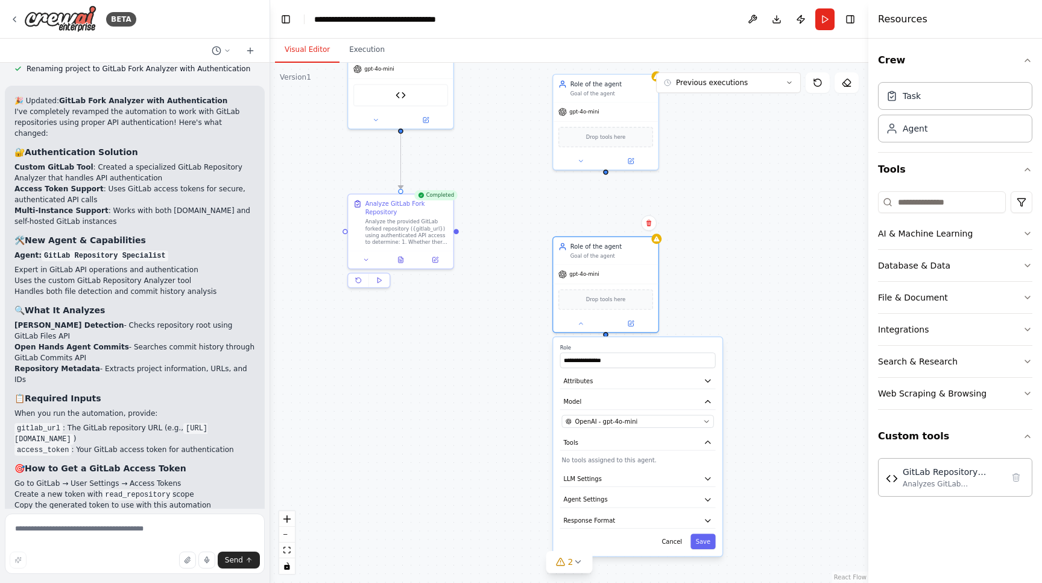
drag, startPoint x: 645, startPoint y: 492, endPoint x: 536, endPoint y: 282, distance: 237.1
click at [535, 281] on div ".deletable-edge-delete-btn { width: 20px; height: 20px; border: 0px solid #ffff…" at bounding box center [569, 323] width 598 height 520
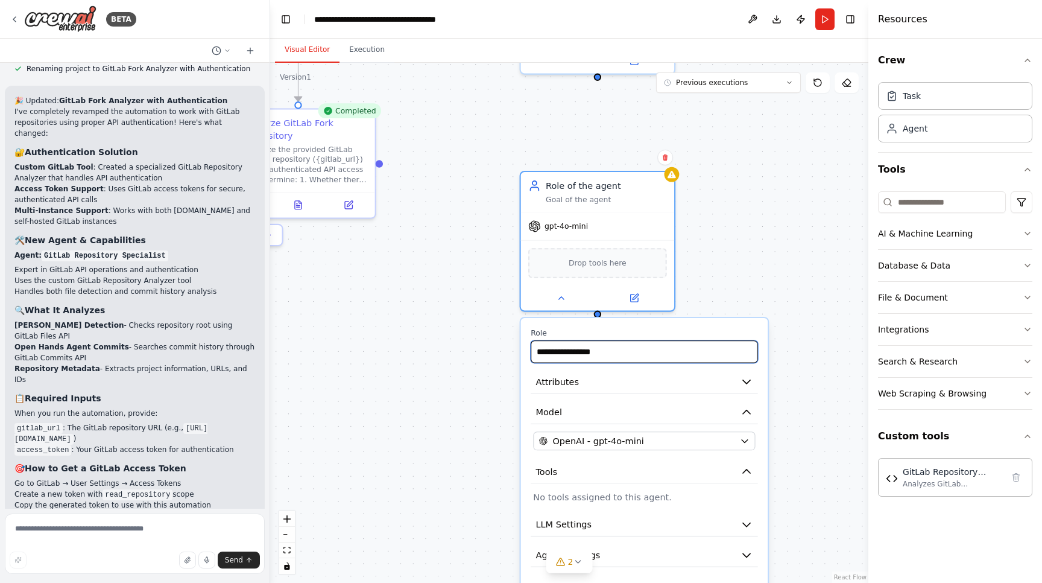
click at [600, 353] on input "**********" at bounding box center [644, 351] width 227 height 22
click at [636, 381] on button "Attributes" at bounding box center [644, 381] width 227 height 23
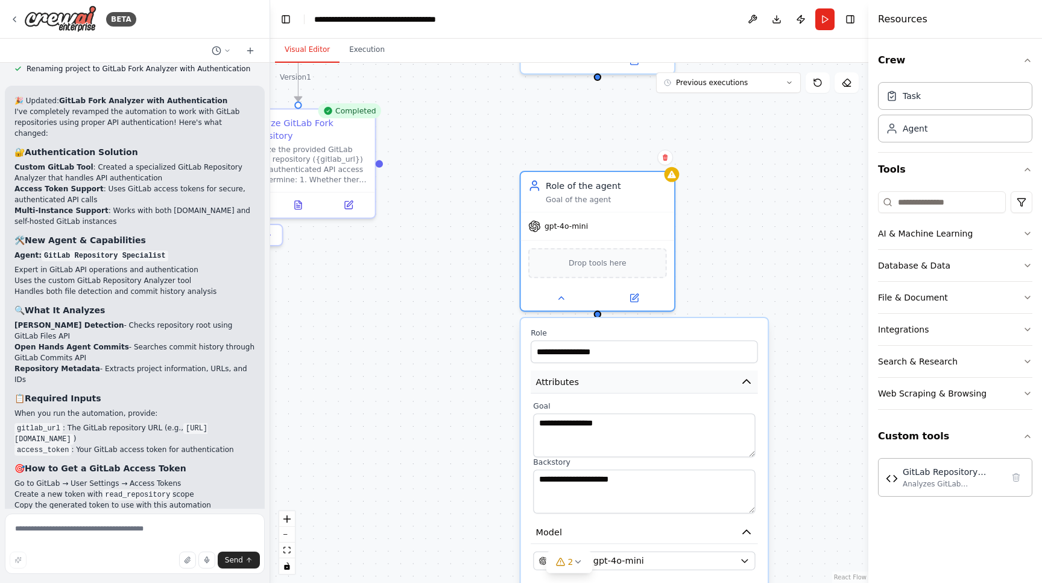
click at [633, 387] on button "Attributes" at bounding box center [644, 381] width 227 height 23
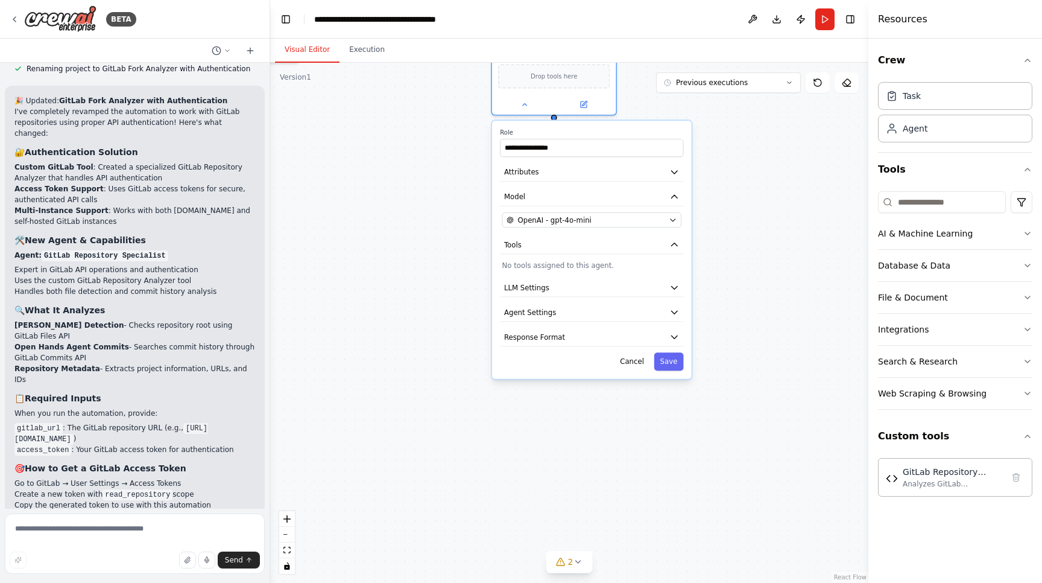
drag, startPoint x: 785, startPoint y: 480, endPoint x: 734, endPoint y: 256, distance: 229.8
click at [734, 256] on div ".deletable-edge-delete-btn { width: 20px; height: 20px; border: 0px solid #ffff…" at bounding box center [569, 323] width 598 height 520
click at [601, 289] on button "LLM Settings" at bounding box center [591, 287] width 183 height 19
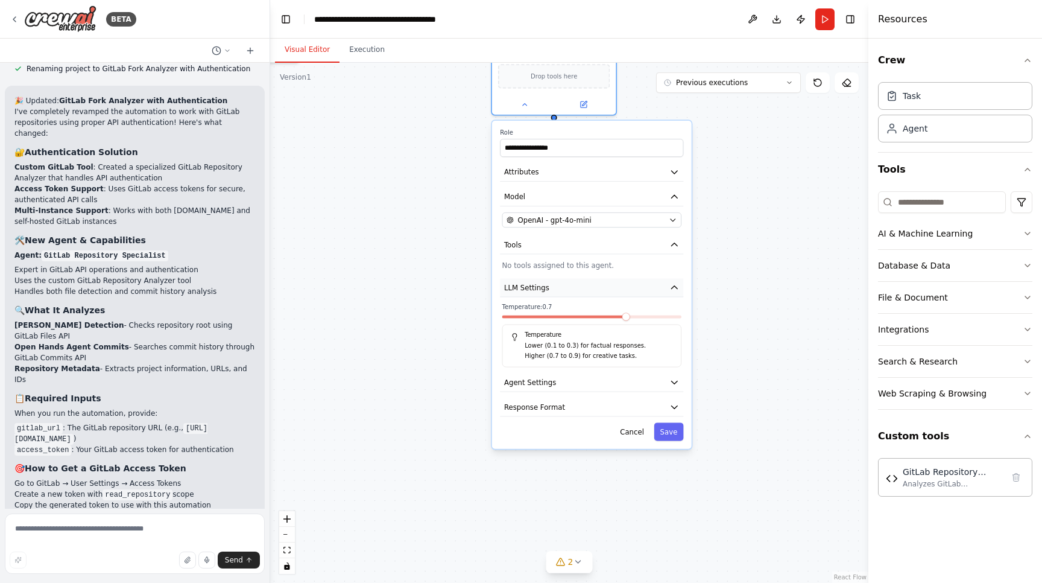
click at [601, 289] on button "LLM Settings" at bounding box center [591, 287] width 183 height 19
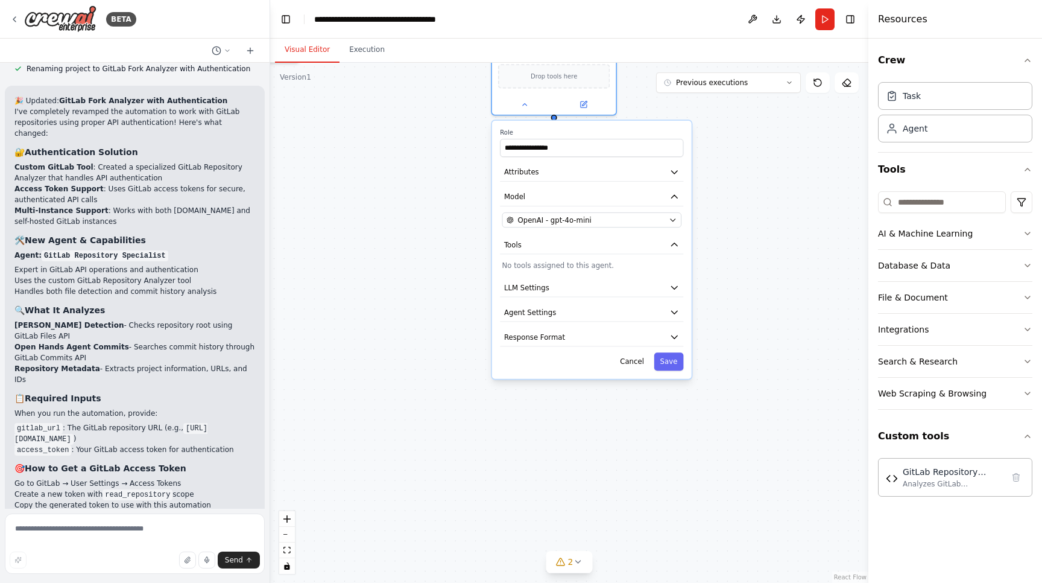
click at [595, 302] on div "**********" at bounding box center [592, 250] width 200 height 258
click at [595, 309] on button "Agent Settings" at bounding box center [591, 312] width 183 height 19
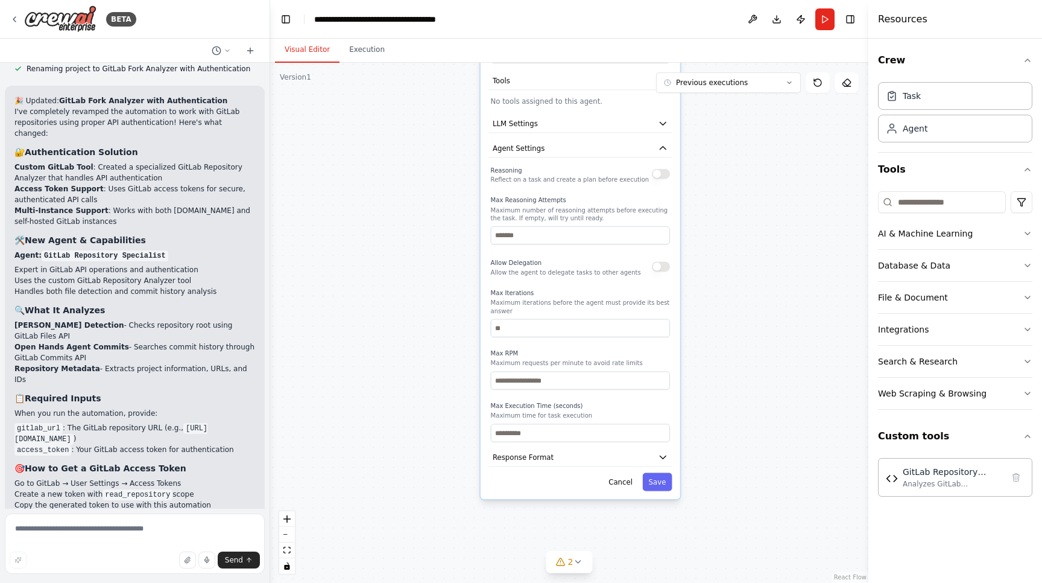
drag, startPoint x: 765, startPoint y: 338, endPoint x: 754, endPoint y: 174, distance: 165.0
click at [754, 174] on div ".deletable-edge-delete-btn { width: 20px; height: 20px; border: 0px solid #ffff…" at bounding box center [569, 323] width 598 height 520
click at [543, 461] on span "Response Format" at bounding box center [523, 456] width 61 height 10
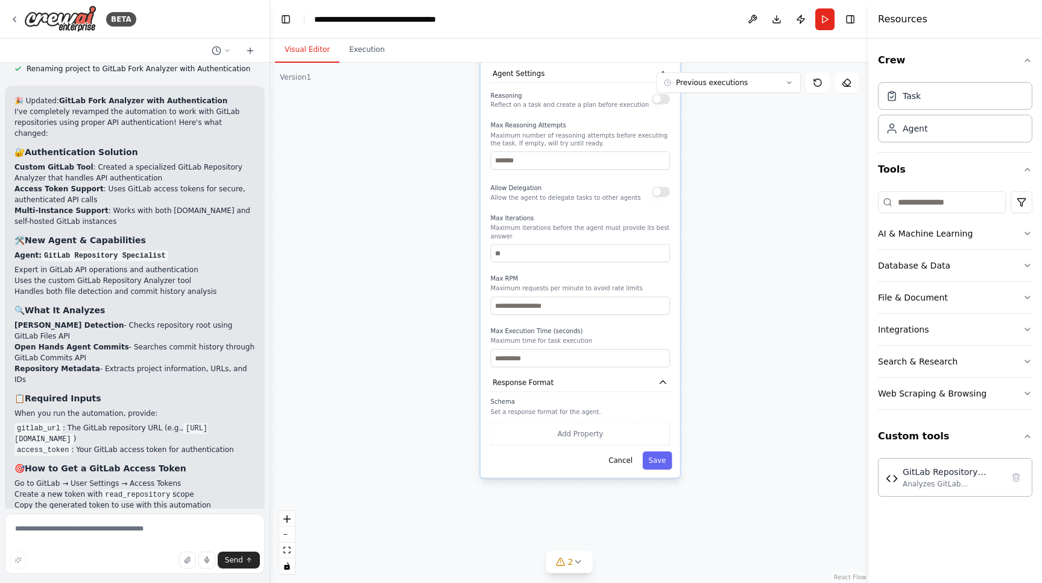
drag, startPoint x: 723, startPoint y: 455, endPoint x: 723, endPoint y: 374, distance: 80.8
click at [723, 374] on div ".deletable-edge-delete-btn { width: 20px; height: 20px; border: 0px solid #ffff…" at bounding box center [569, 323] width 598 height 520
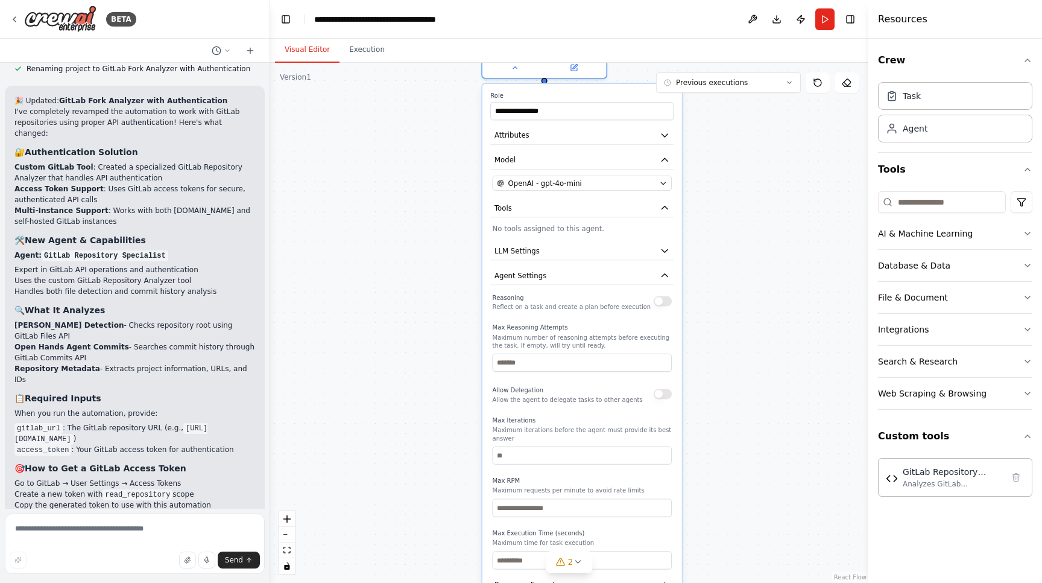
drag, startPoint x: 723, startPoint y: 374, endPoint x: 725, endPoint y: 583, distance: 208.7
click at [725, 582] on div ".deletable-edge-delete-btn { width: 20px; height: 20px; border: 0px solid #ffff…" at bounding box center [569, 323] width 598 height 520
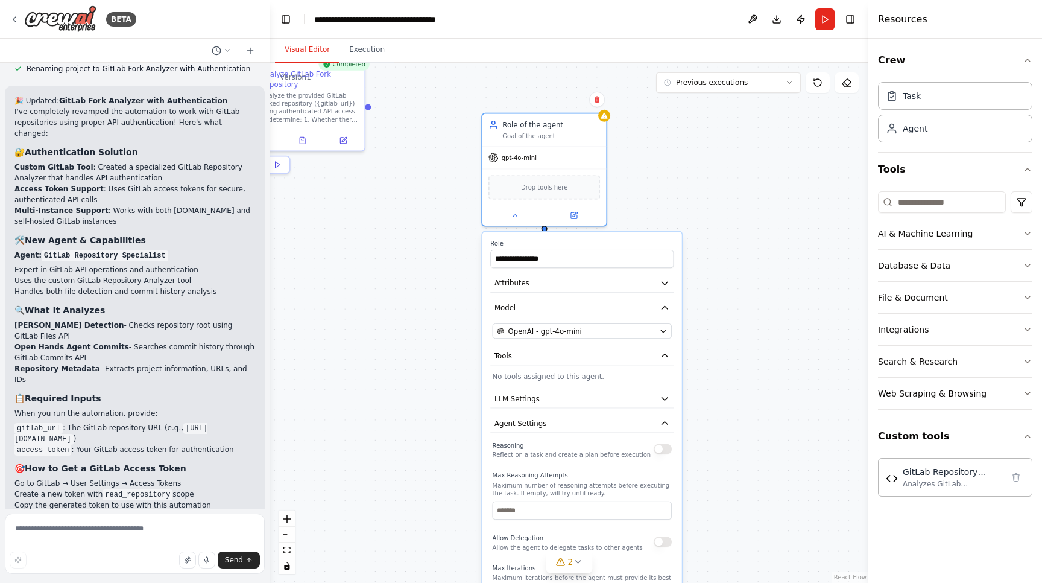
drag, startPoint x: 720, startPoint y: 298, endPoint x: 720, endPoint y: 449, distance: 150.8
click at [720, 447] on div ".deletable-edge-delete-btn { width: 20px; height: 20px; border: 0px solid #ffff…" at bounding box center [569, 323] width 598 height 520
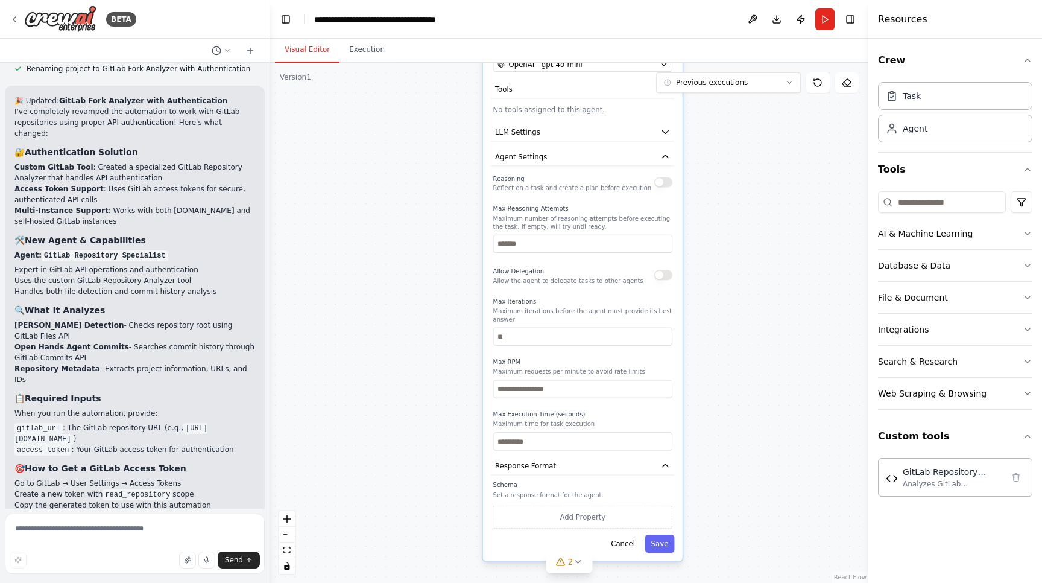
drag, startPoint x: 783, startPoint y: 376, endPoint x: 783, endPoint y: 109, distance: 267.7
click at [783, 109] on div ".deletable-edge-delete-btn { width: 20px; height: 20px; border: 0px solid #ffff…" at bounding box center [569, 323] width 598 height 520
click at [630, 545] on button "Cancel" at bounding box center [622, 543] width 36 height 18
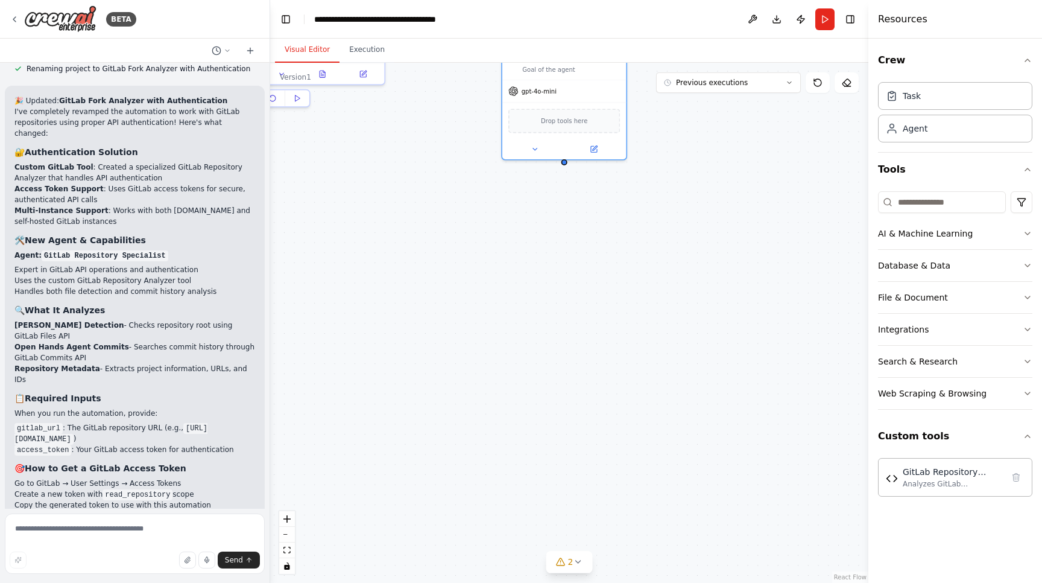
drag, startPoint x: 648, startPoint y: 317, endPoint x: 684, endPoint y: 581, distance: 267.1
click at [684, 581] on div ".deletable-edge-delete-btn { width: 20px; height: 20px; border: 0px solid #ffff…" at bounding box center [569, 323] width 598 height 520
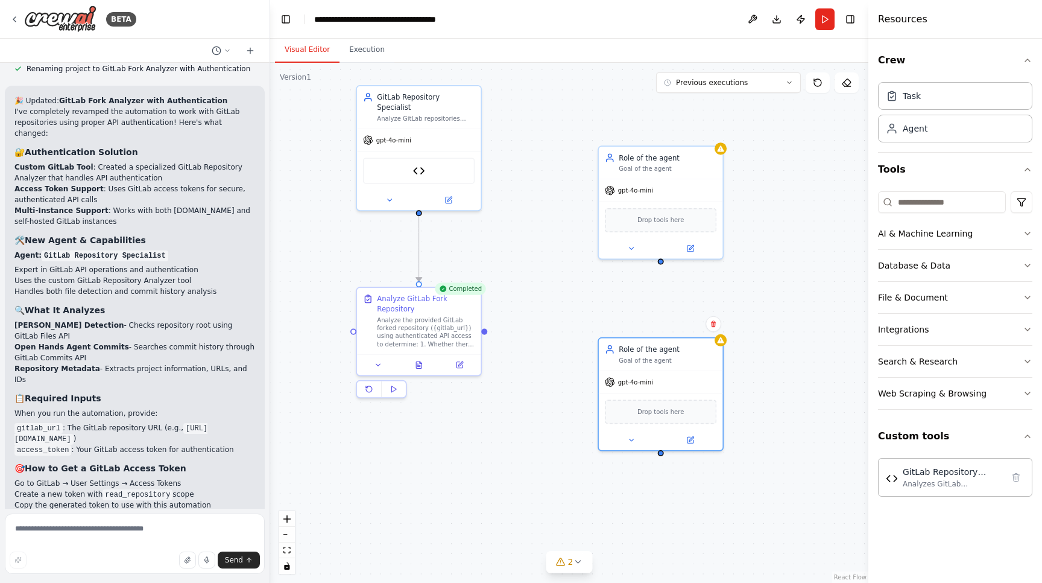
drag, startPoint x: 655, startPoint y: 356, endPoint x: 745, endPoint y: 583, distance: 243.9
click at [745, 582] on div ".deletable-edge-delete-btn { width: 20px; height: 20px; border: 0px solid #ffff…" at bounding box center [569, 323] width 598 height 520
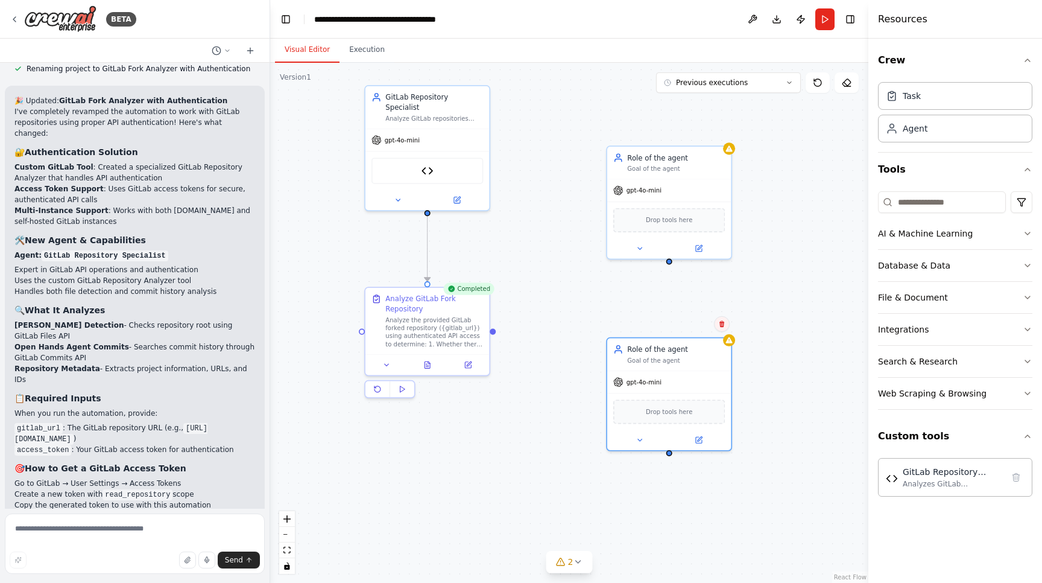
click at [720, 331] on button at bounding box center [722, 324] width 16 height 16
click at [692, 323] on button "Confirm" at bounding box center [687, 324] width 43 height 14
click at [684, 325] on button "Confirm" at bounding box center [687, 324] width 43 height 14
click at [719, 147] on div "Role of the agent Goal of the agent" at bounding box center [669, 161] width 124 height 32
click at [723, 131] on icon at bounding box center [721, 132] width 5 height 7
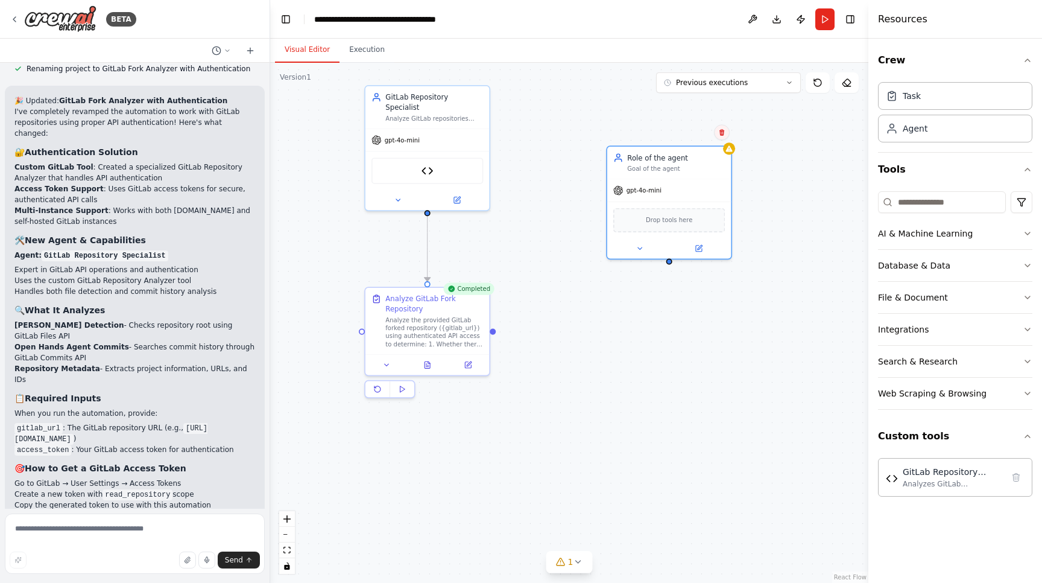
click at [721, 129] on icon at bounding box center [721, 131] width 7 height 7
click at [687, 134] on button "Confirm" at bounding box center [687, 132] width 43 height 14
click at [672, 132] on button "Confirm" at bounding box center [687, 132] width 43 height 14
click at [610, 124] on div ".deletable-edge-delete-btn { width: 20px; height: 20px; border: 0px solid #ffff…" at bounding box center [569, 323] width 598 height 520
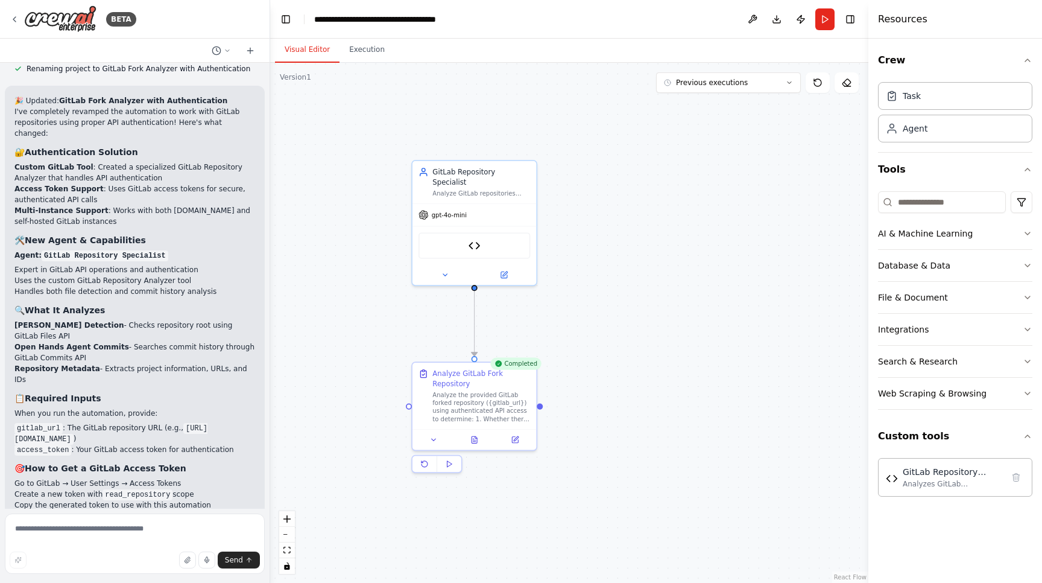
drag, startPoint x: 548, startPoint y: 141, endPoint x: 604, endPoint y: 231, distance: 106.1
click at [603, 229] on div ".deletable-edge-delete-btn { width: 20px; height: 20px; border: 0px solid #ffff…" at bounding box center [569, 323] width 598 height 520
